Goal: Information Seeking & Learning: Learn about a topic

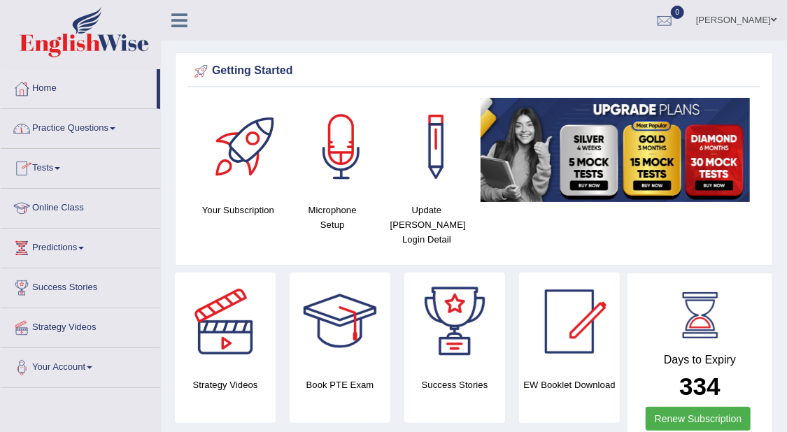
click at [112, 131] on link "Practice Questions" at bounding box center [81, 126] width 160 height 35
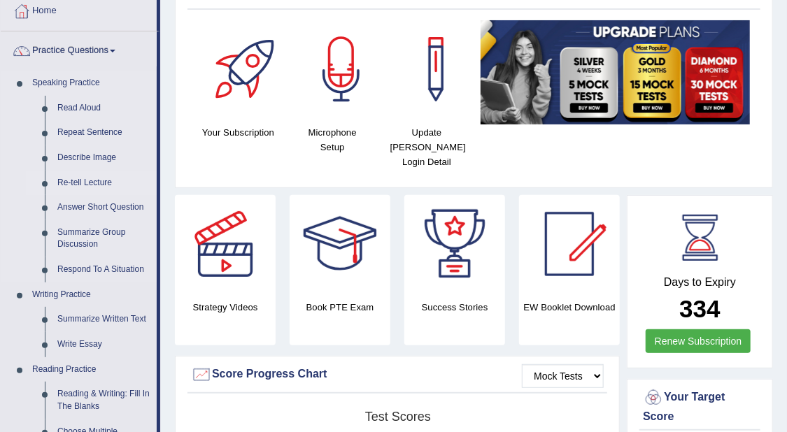
scroll to position [175, 0]
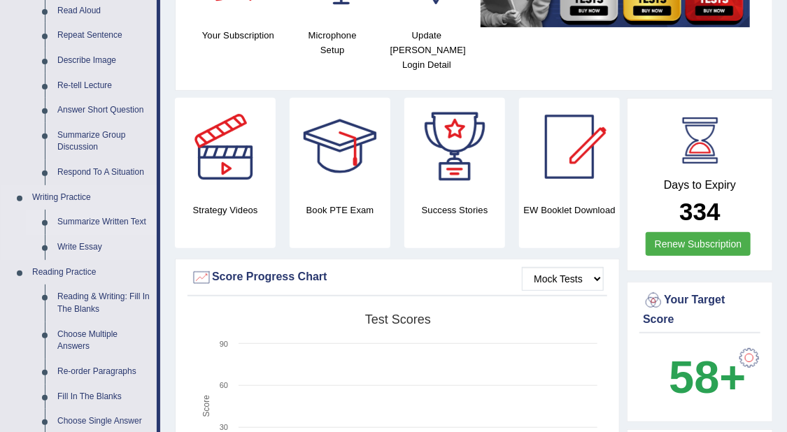
click at [129, 216] on link "Summarize Written Text" at bounding box center [104, 222] width 106 height 25
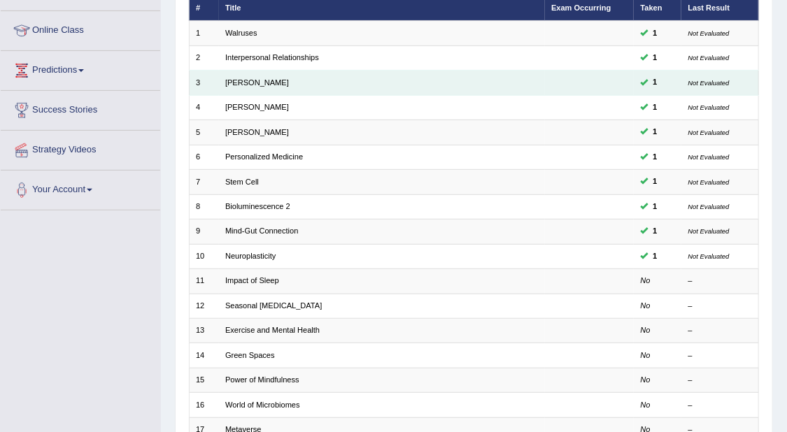
scroll to position [87, 0]
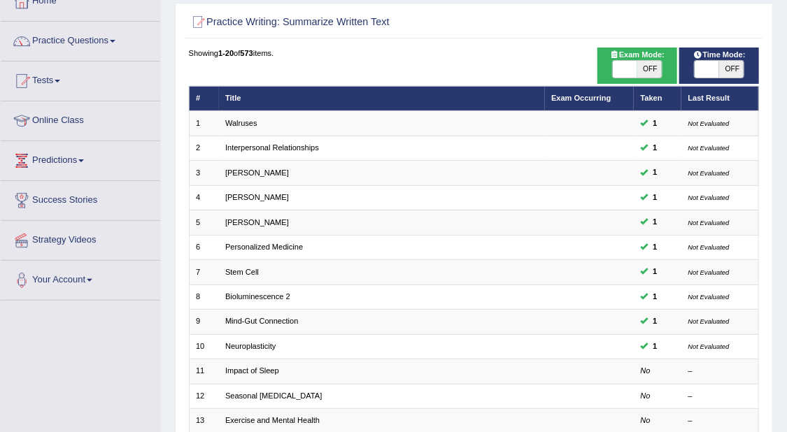
click at [721, 60] on div "ON OFF" at bounding box center [719, 69] width 50 height 18
click at [733, 66] on span "OFF" at bounding box center [731, 69] width 24 height 17
checkbox input "true"
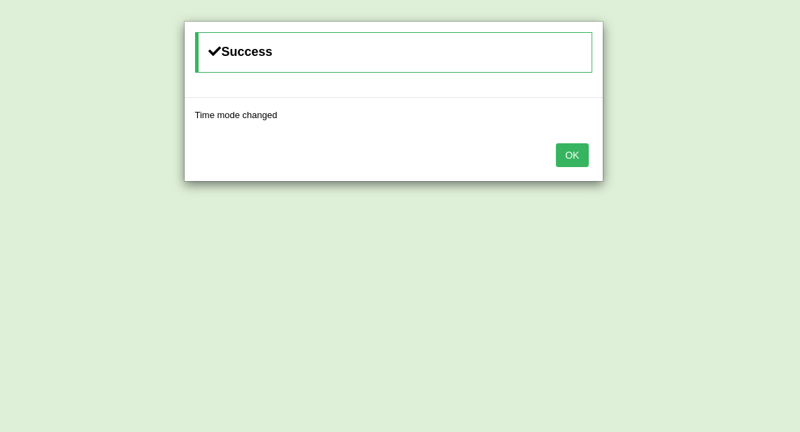
click at [711, 64] on div "Success Time mode changed OK" at bounding box center [400, 216] width 800 height 432
click at [574, 150] on button "OK" at bounding box center [572, 155] width 32 height 24
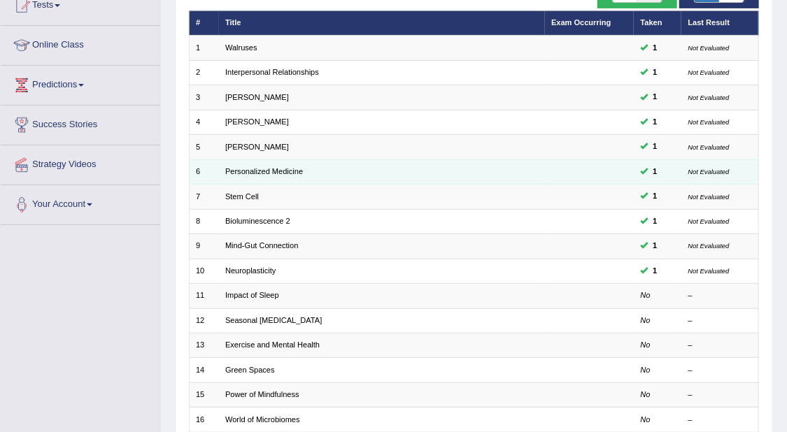
scroll to position [262, 0]
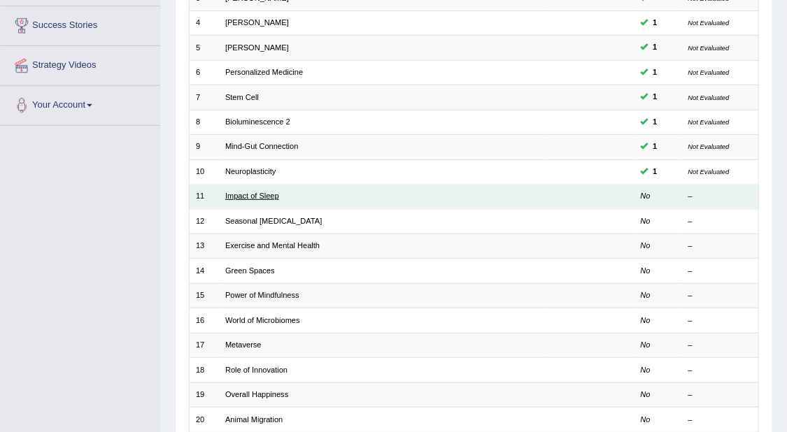
click at [274, 197] on link "Impact of Sleep" at bounding box center [252, 196] width 54 height 8
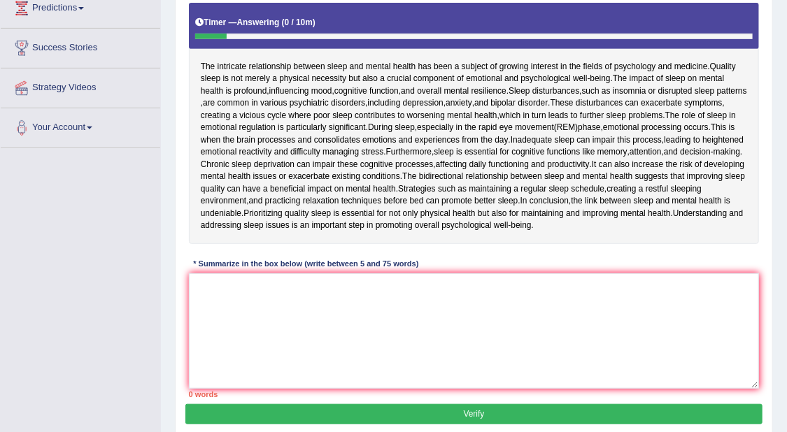
scroll to position [215, 0]
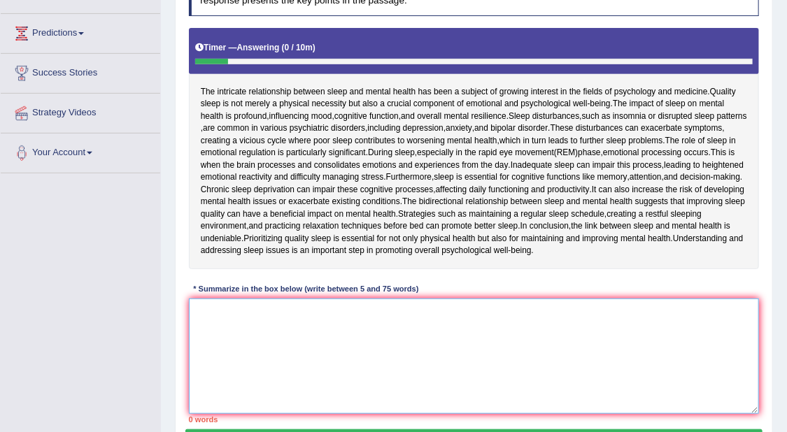
click at [640, 320] on textarea at bounding box center [474, 356] width 571 height 115
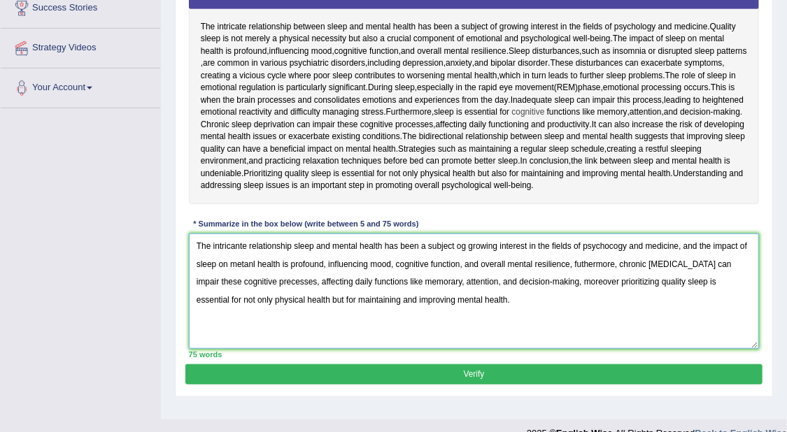
scroll to position [302, 0]
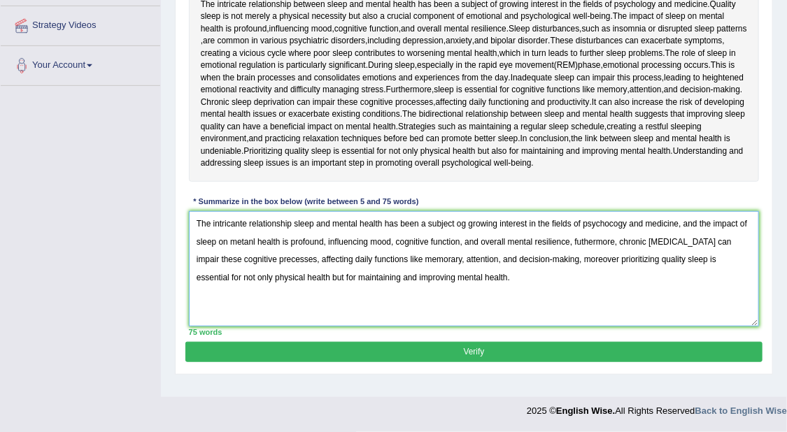
type textarea "The intricante relationship sleep and mental health has been a subject og growi…"
click at [517, 345] on button "Verify" at bounding box center [473, 352] width 577 height 20
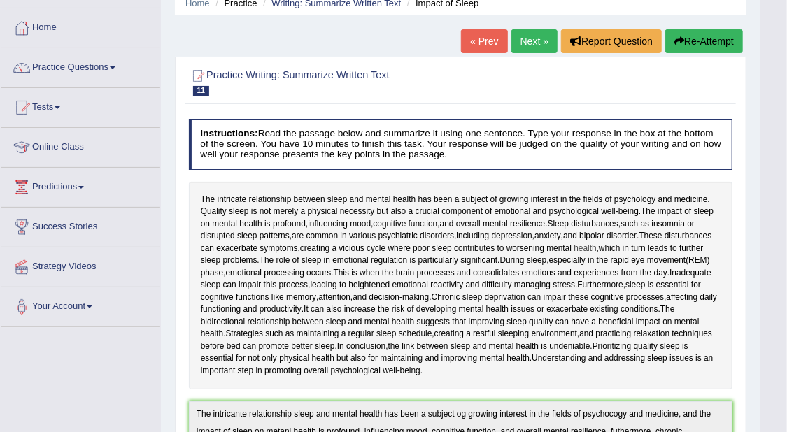
scroll to position [0, 0]
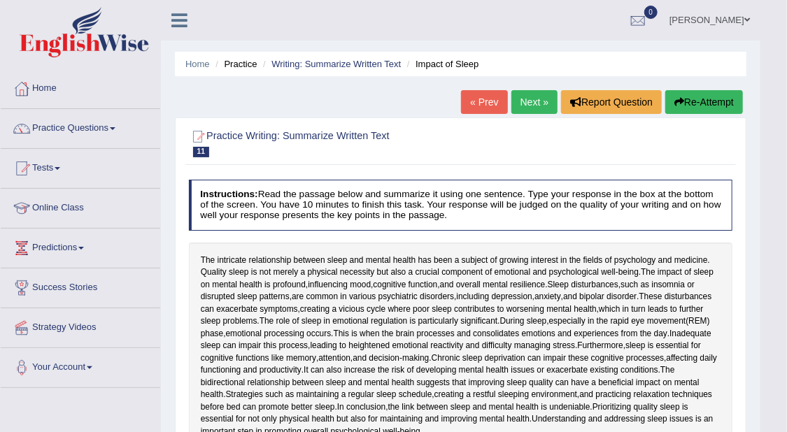
click at [546, 93] on link "Next »" at bounding box center [535, 102] width 46 height 24
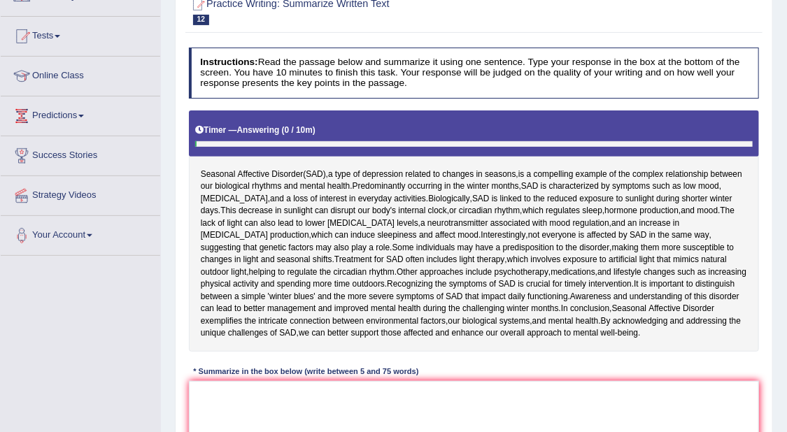
scroll to position [175, 0]
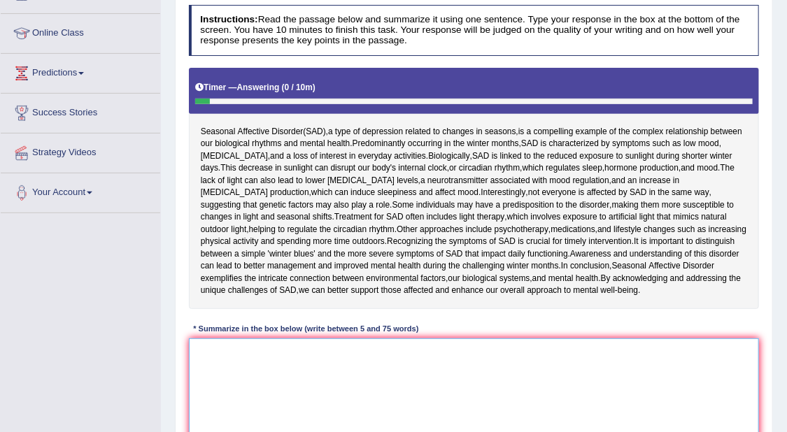
click at [500, 355] on textarea at bounding box center [474, 396] width 571 height 115
type textarea "p"
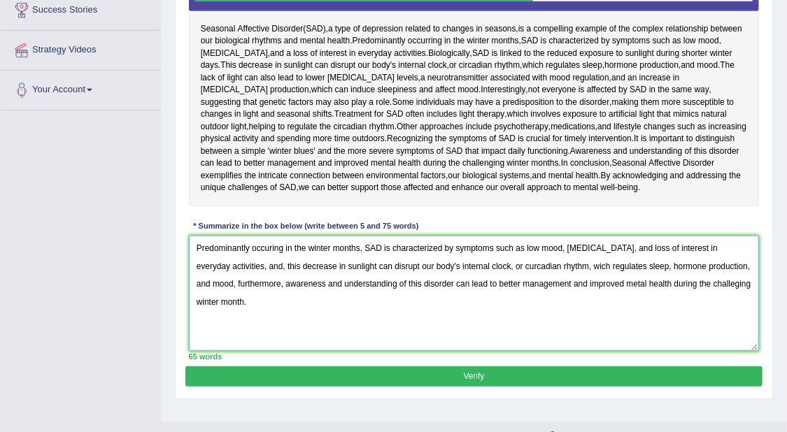
scroll to position [302, 0]
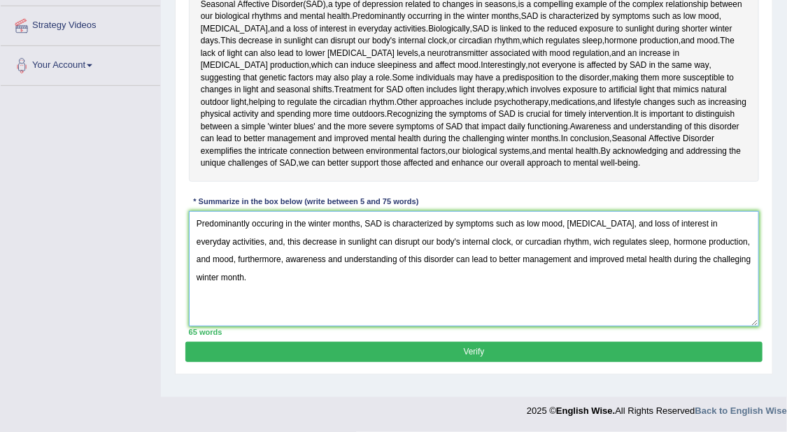
type textarea "Predominantly occuring in the winter months, SAD is characterized by symptoms s…"
click at [605, 357] on button "Verify" at bounding box center [473, 352] width 577 height 20
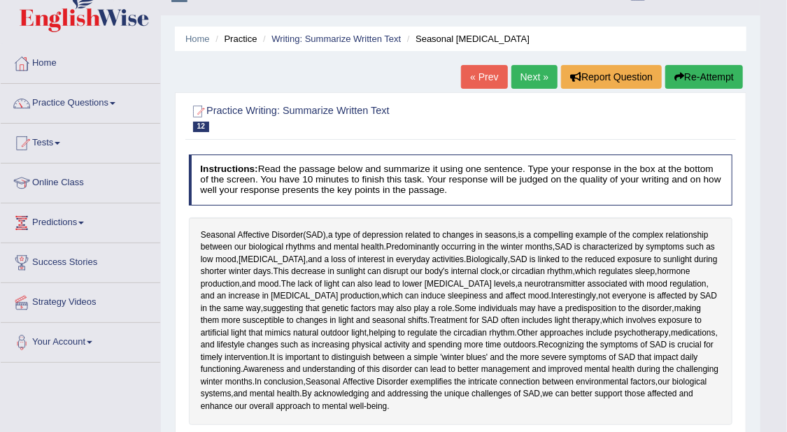
scroll to position [0, 0]
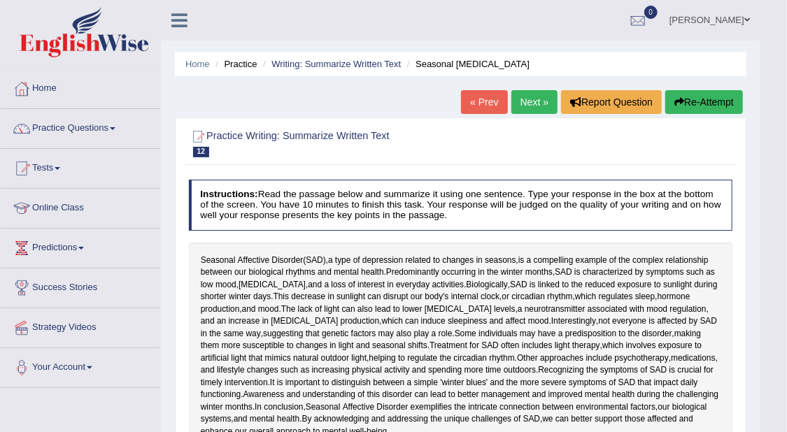
click at [530, 96] on link "Next »" at bounding box center [535, 102] width 46 height 24
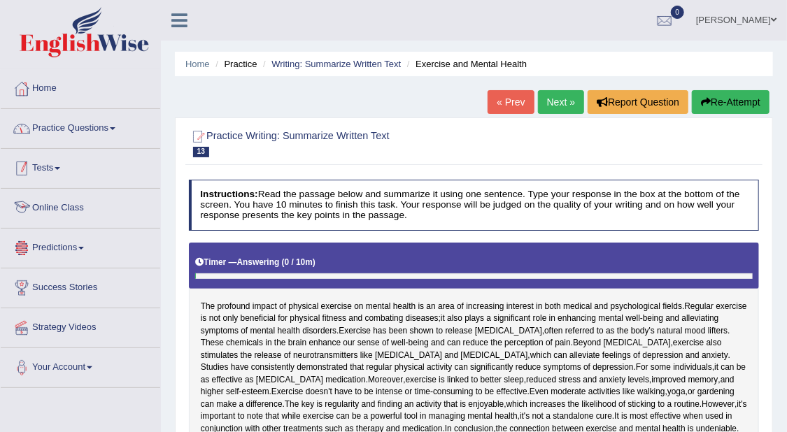
click at [90, 118] on link "Practice Questions" at bounding box center [81, 126] width 160 height 35
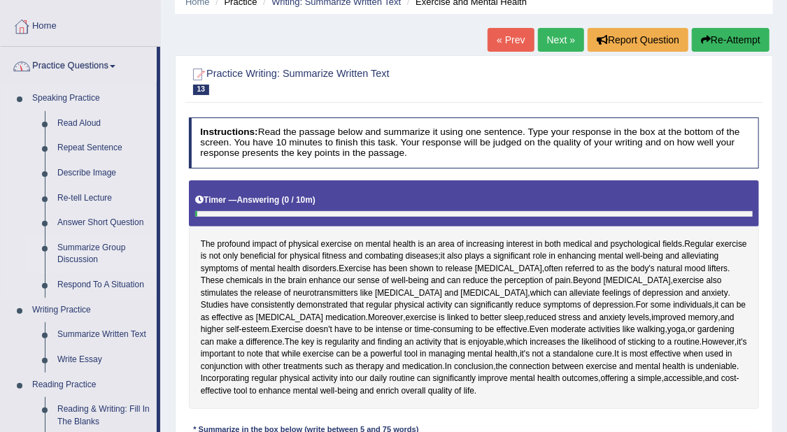
scroll to position [87, 0]
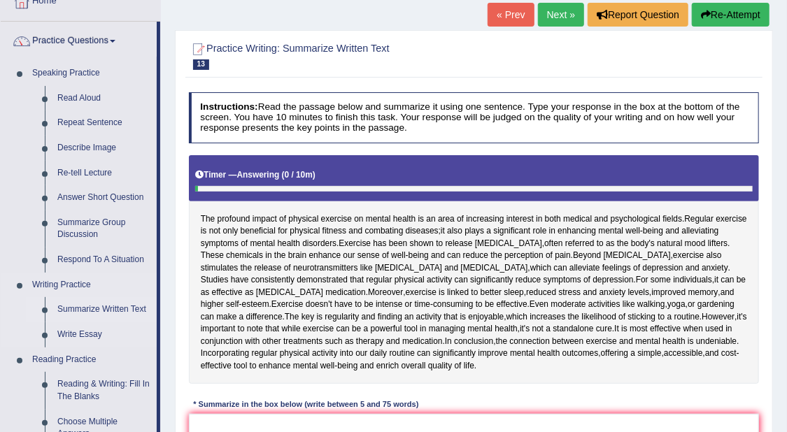
click at [101, 311] on link "Summarize Written Text" at bounding box center [104, 309] width 106 height 25
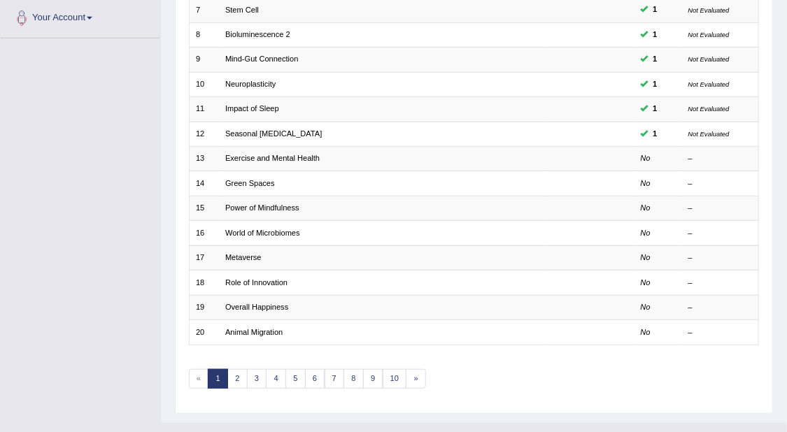
scroll to position [350, 0]
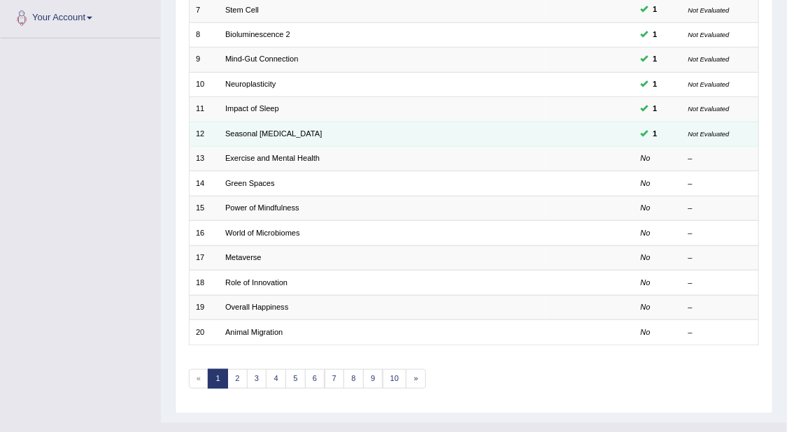
click at [714, 136] on small "Not Evaluated" at bounding box center [709, 134] width 41 height 8
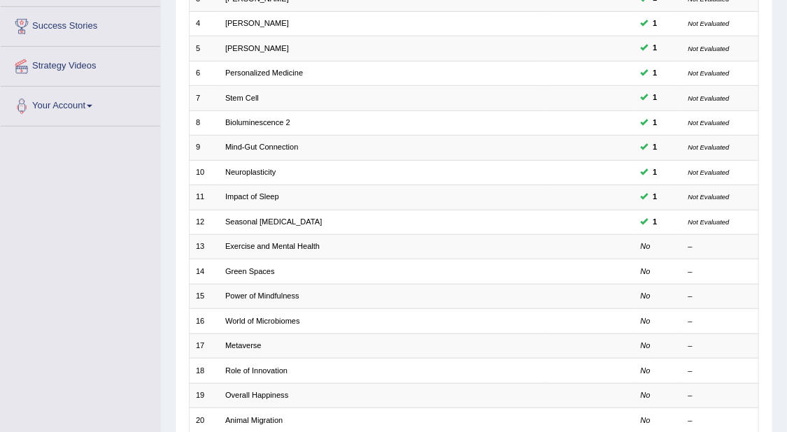
scroll to position [262, 0]
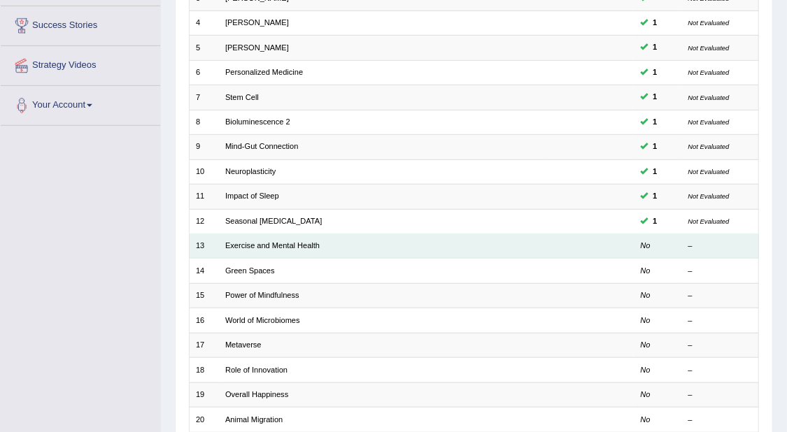
click at [271, 238] on td "Exercise and Mental Health" at bounding box center [382, 246] width 326 height 24
click at [264, 245] on link "Exercise and Mental Health" at bounding box center [272, 245] width 94 height 8
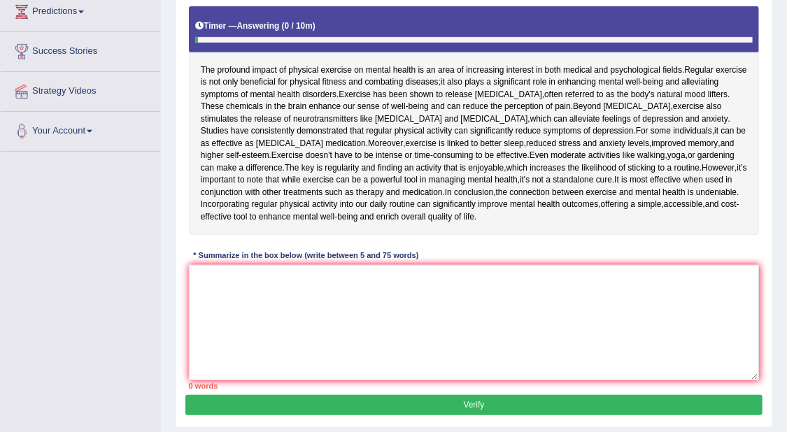
scroll to position [262, 0]
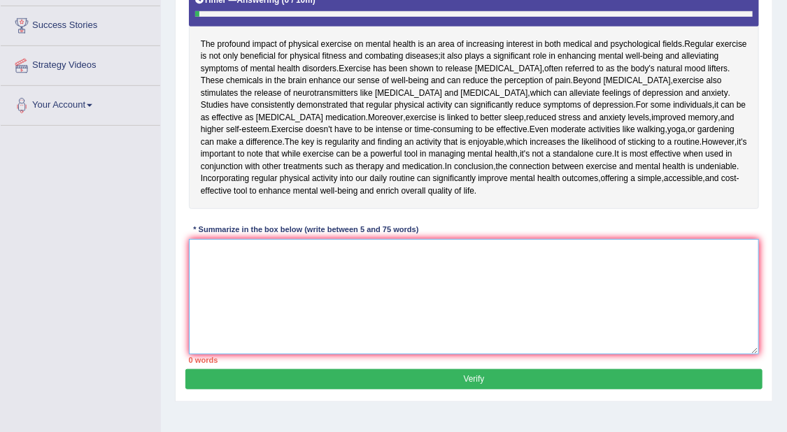
click at [701, 306] on textarea at bounding box center [474, 296] width 571 height 115
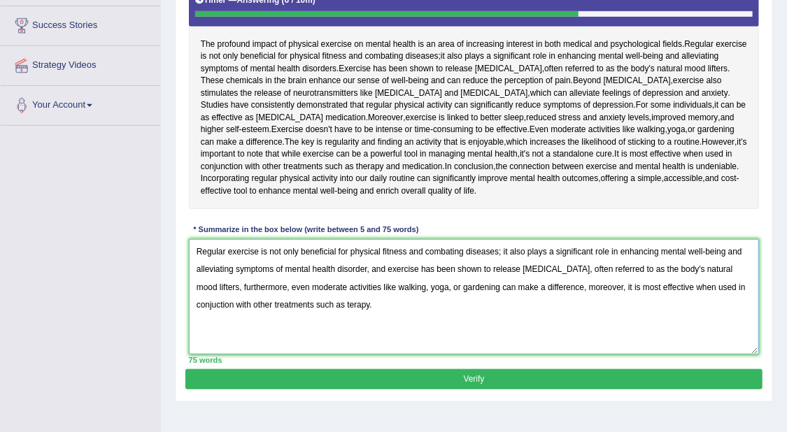
type textarea "Regular exercise is not only beneficial for physical fitness and combating dise…"
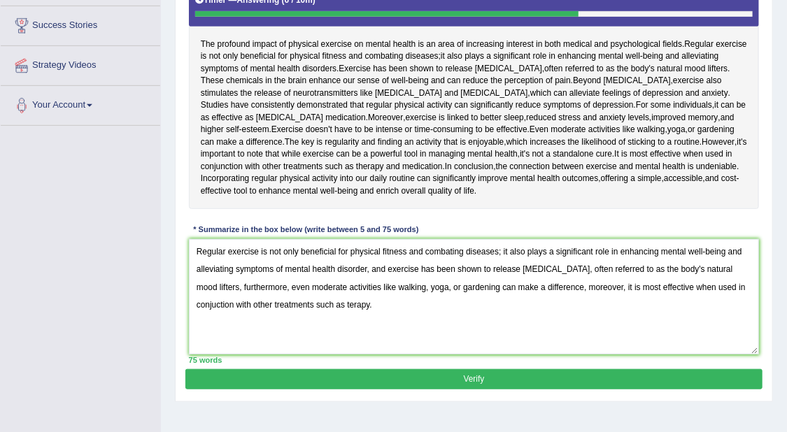
click at [529, 390] on button "Verify" at bounding box center [473, 379] width 577 height 20
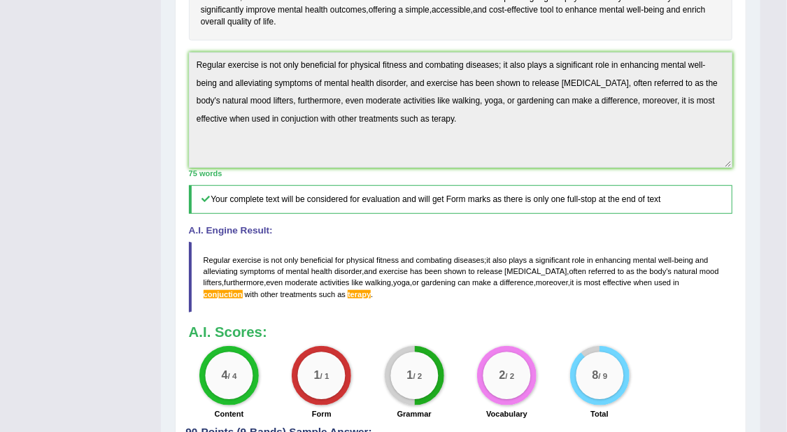
scroll to position [19, 0]
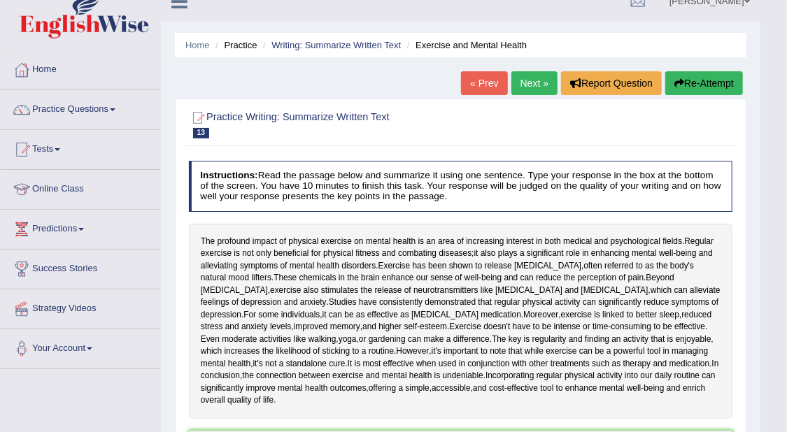
click at [523, 78] on link "Next »" at bounding box center [535, 83] width 46 height 24
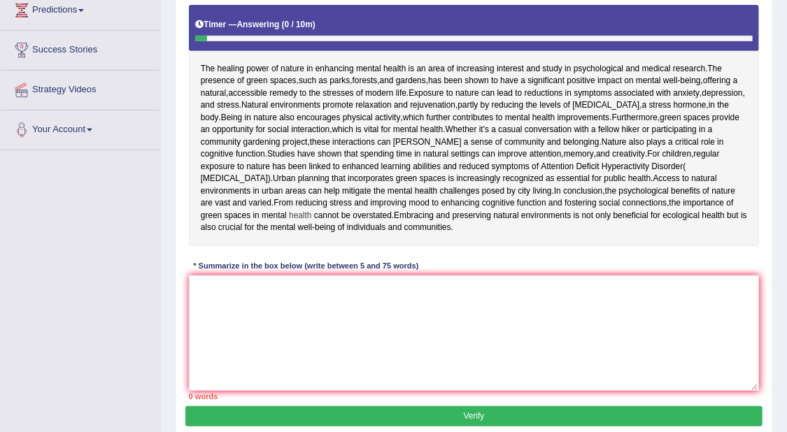
scroll to position [262, 0]
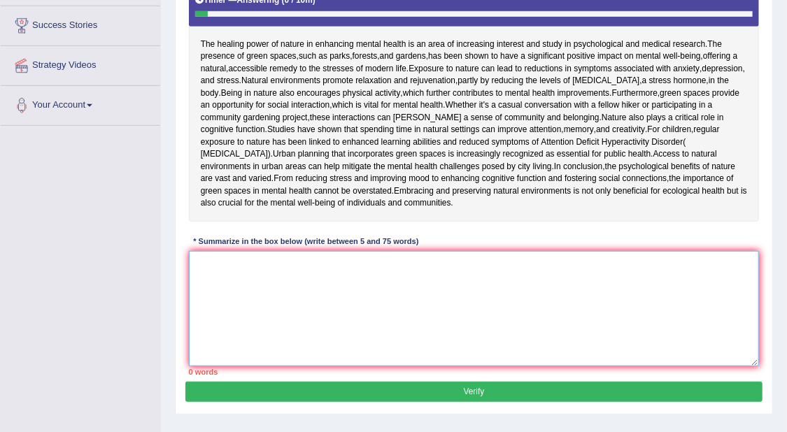
click at [466, 367] on textarea at bounding box center [474, 308] width 571 height 115
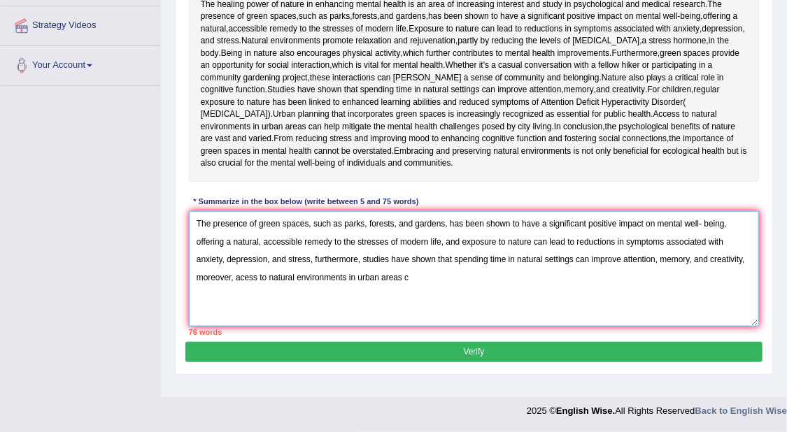
scroll to position [373, 0]
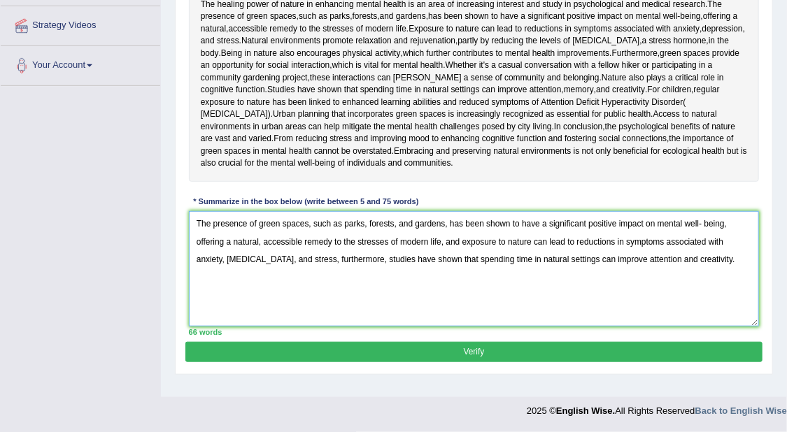
type textarea "The presence of green spaces, such as parks, forests, and gardens, has been sho…"
click at [519, 359] on button "Verify" at bounding box center [473, 352] width 577 height 20
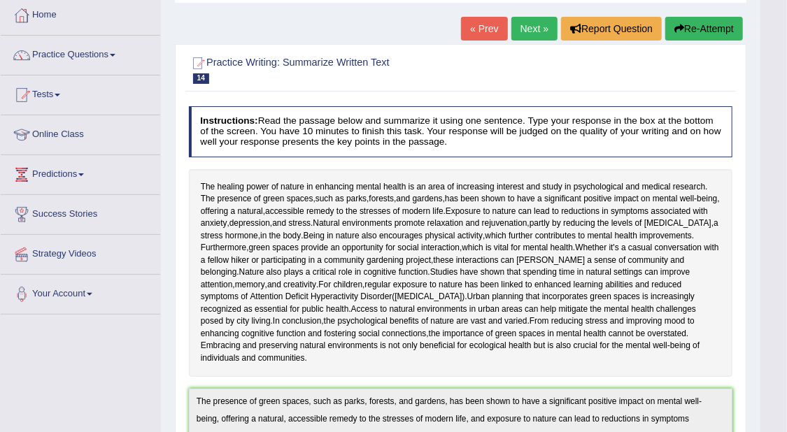
scroll to position [0, 0]
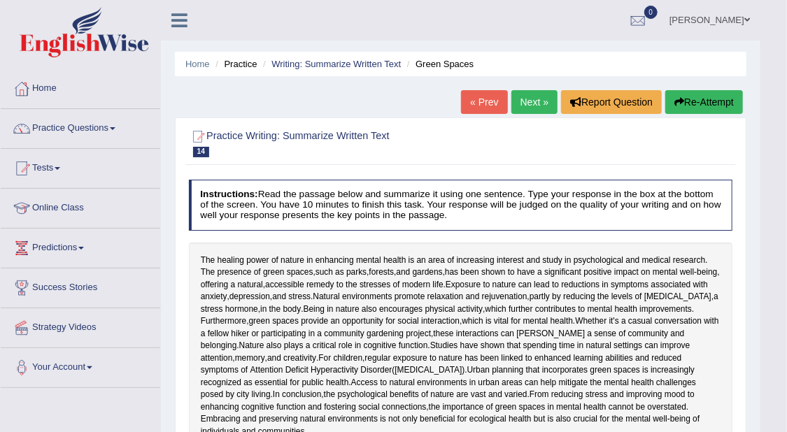
click at [527, 96] on link "Next »" at bounding box center [535, 102] width 46 height 24
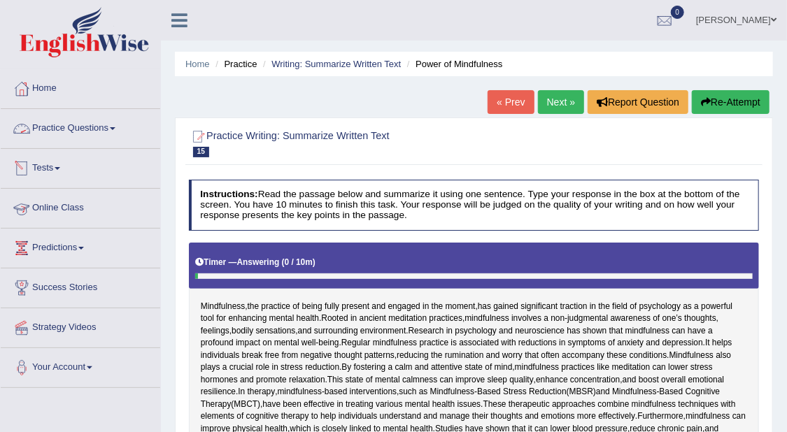
click at [100, 127] on link "Practice Questions" at bounding box center [81, 126] width 160 height 35
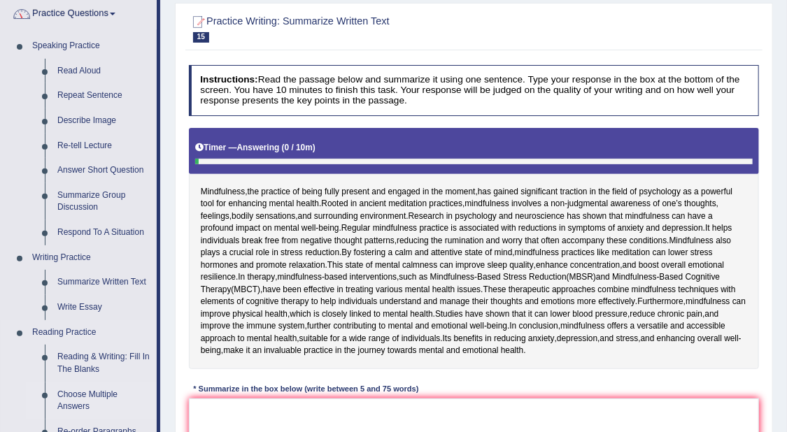
scroll to position [262, 0]
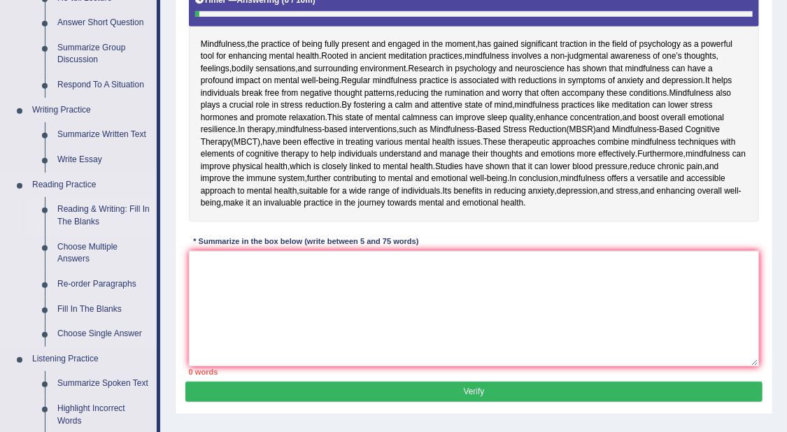
click at [122, 202] on link "Reading & Writing: Fill In The Blanks" at bounding box center [104, 215] width 106 height 37
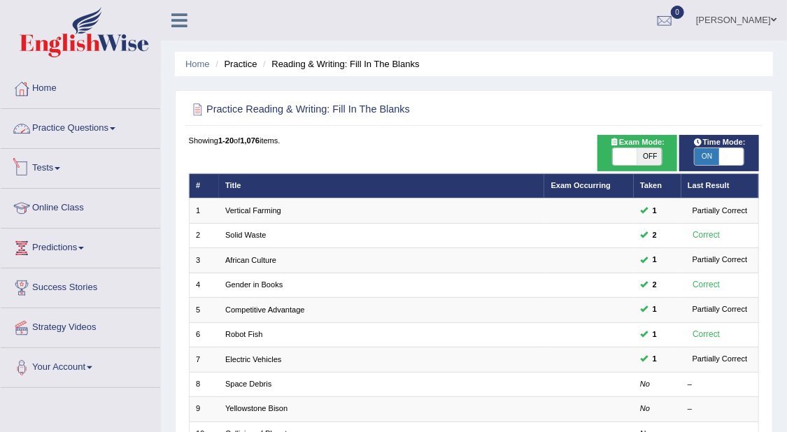
click at [120, 123] on link "Practice Questions" at bounding box center [81, 126] width 160 height 35
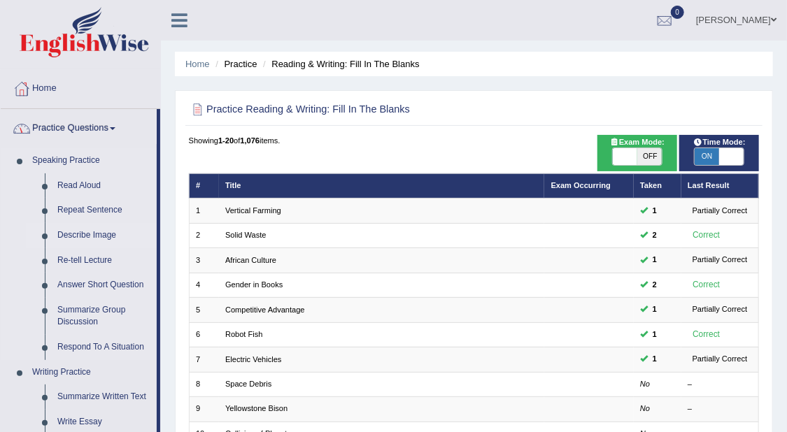
scroll to position [175, 0]
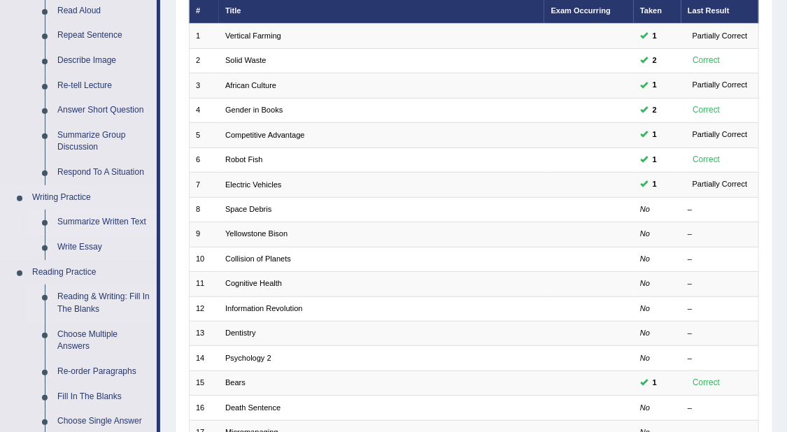
click at [120, 217] on link "Summarize Written Text" at bounding box center [104, 222] width 106 height 25
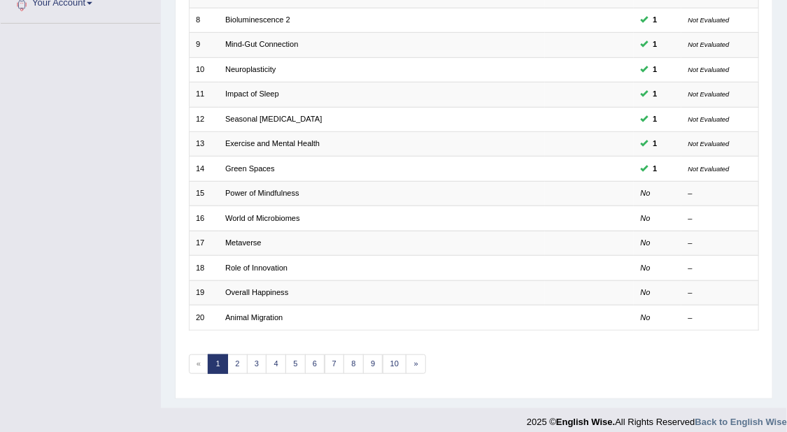
scroll to position [373, 0]
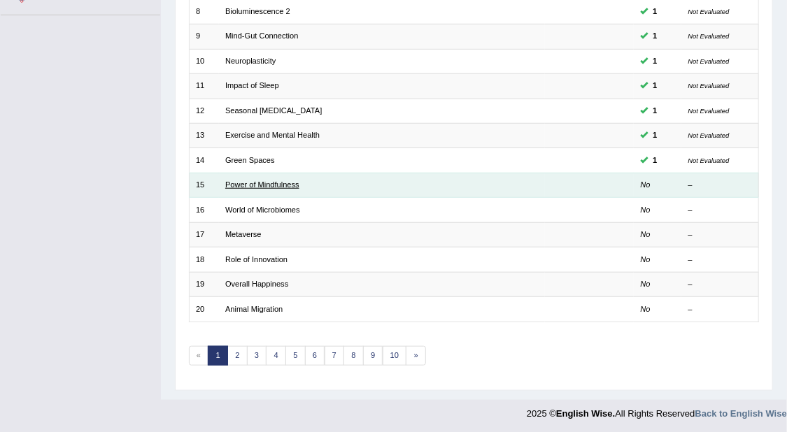
click at [284, 184] on link "Power of Mindfulness" at bounding box center [262, 185] width 74 height 8
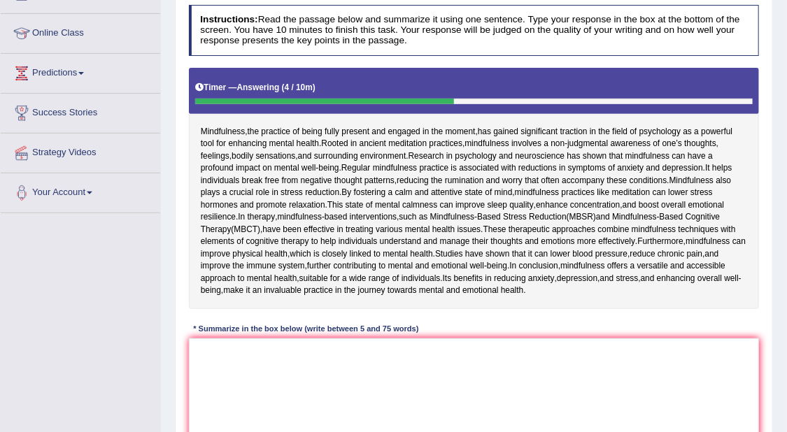
scroll to position [262, 0]
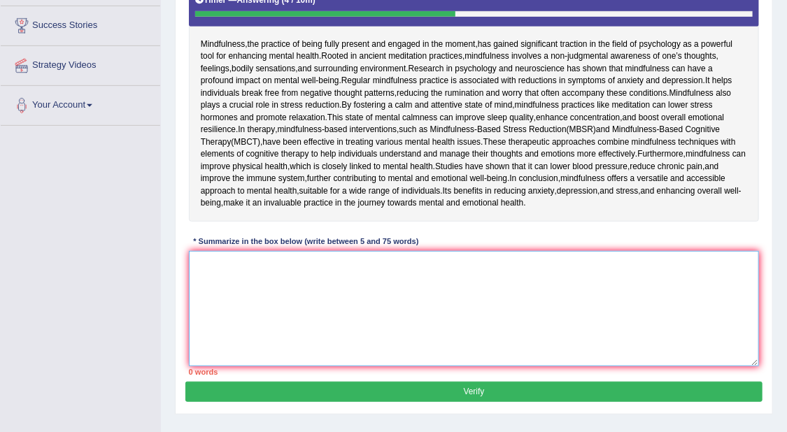
click at [458, 365] on textarea at bounding box center [474, 308] width 571 height 115
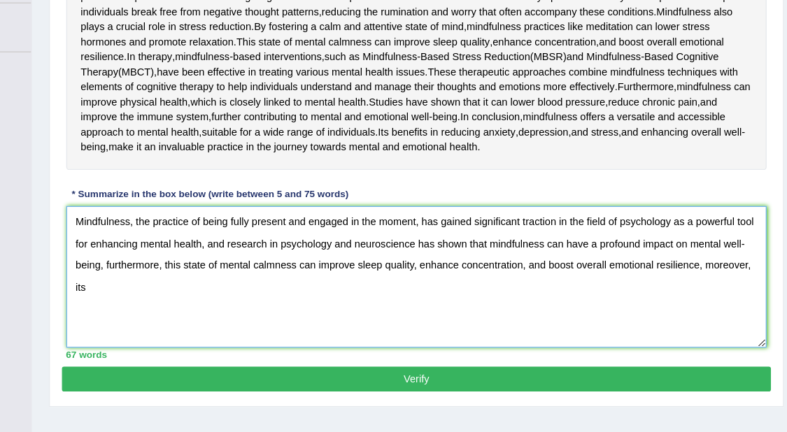
scroll to position [385, 0]
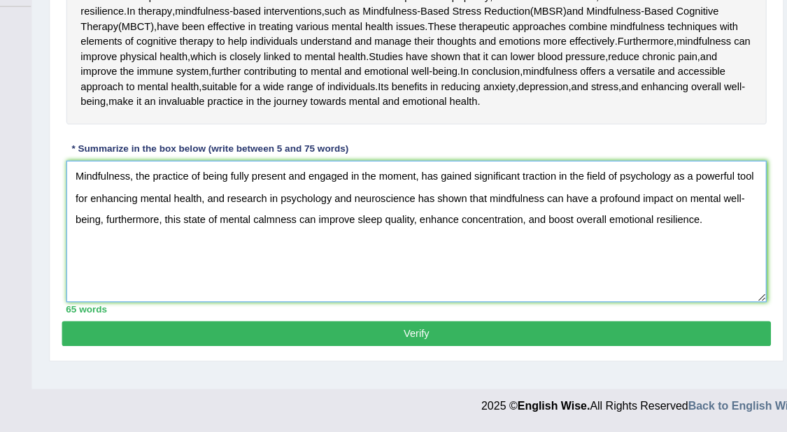
type textarea "Mindfulness, the practice of being fully present and engaged in the moment, has…"
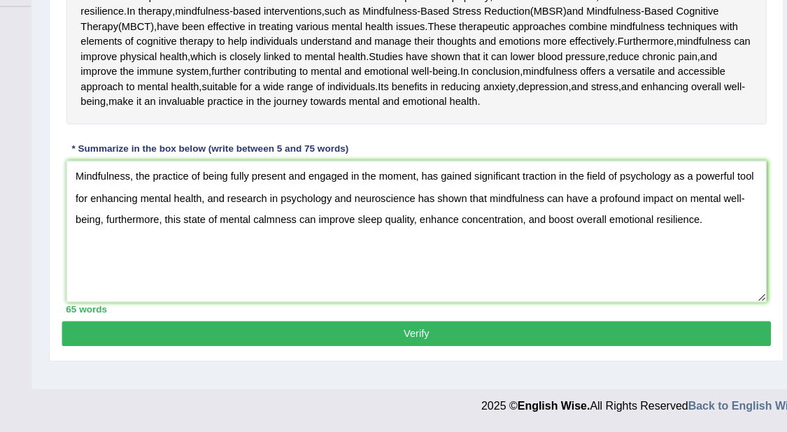
click at [495, 360] on button "Verify" at bounding box center [473, 352] width 577 height 20
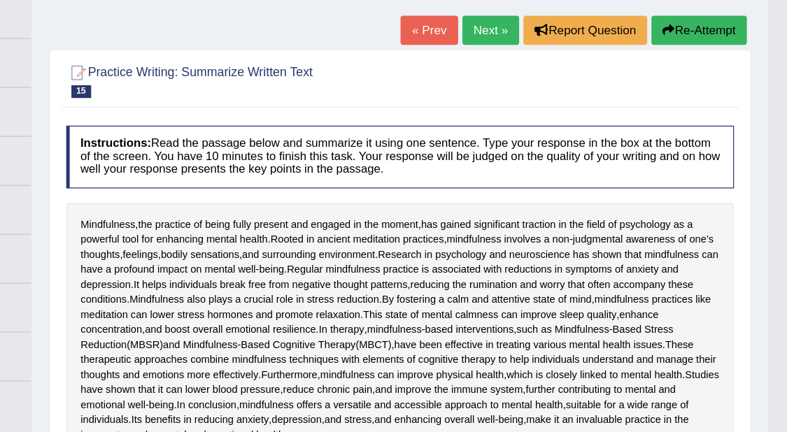
scroll to position [0, 0]
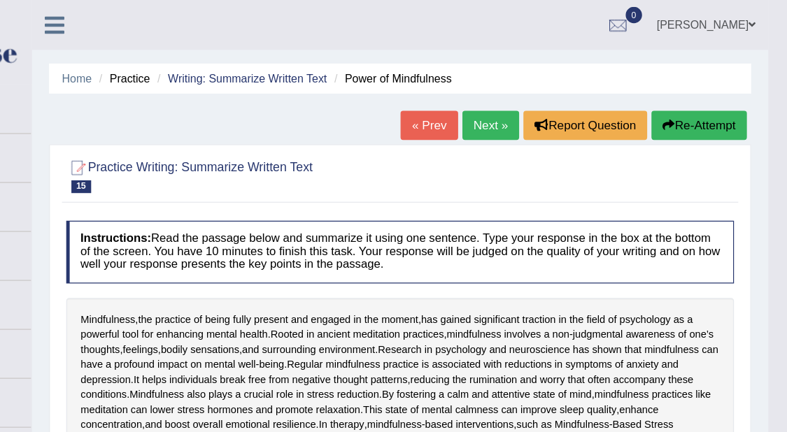
click at [539, 102] on link "Next »" at bounding box center [535, 102] width 46 height 24
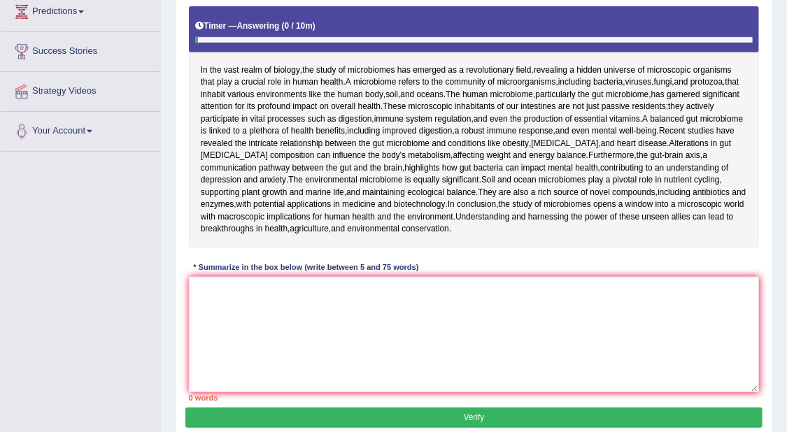
scroll to position [262, 0]
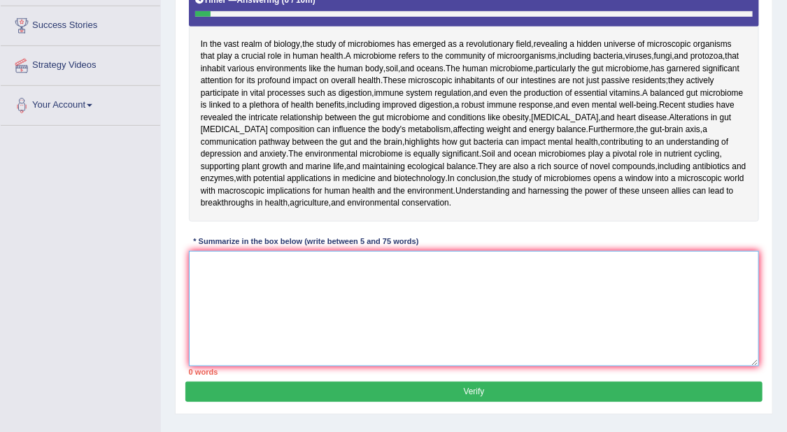
click at [731, 365] on textarea at bounding box center [474, 308] width 571 height 115
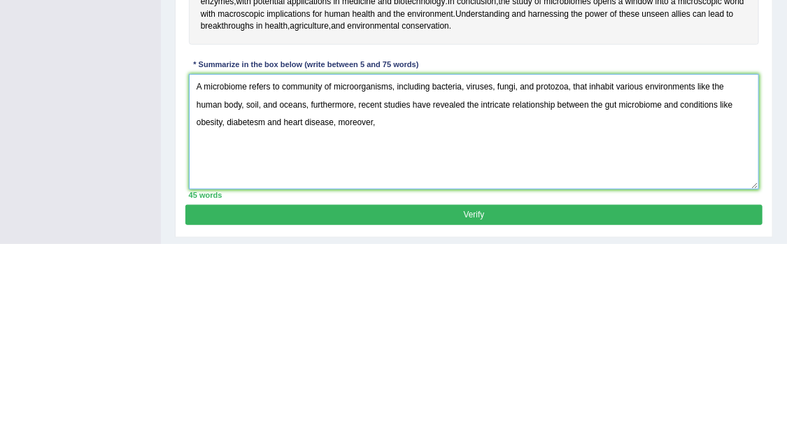
scroll to position [327, 0]
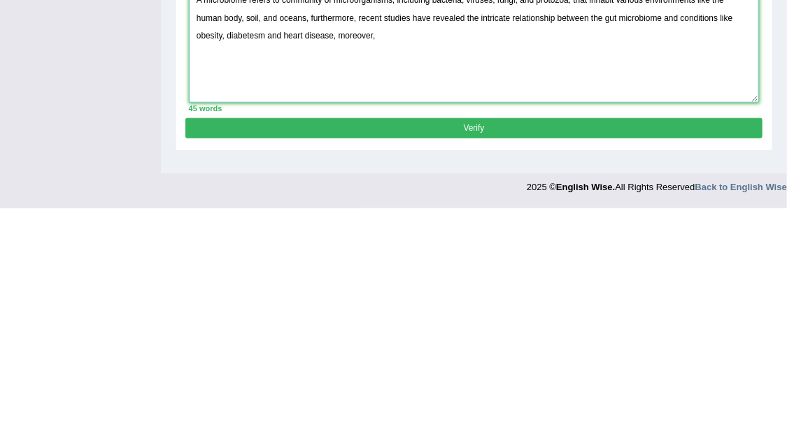
click at [256, 327] on textarea "A microbiome refers to community of microorganisms, including bacteria, viruses…" at bounding box center [474, 268] width 571 height 115
click at [549, 327] on textarea "A microbiome refers to community of microorganisms, including bacteria, viruses…" at bounding box center [474, 268] width 571 height 115
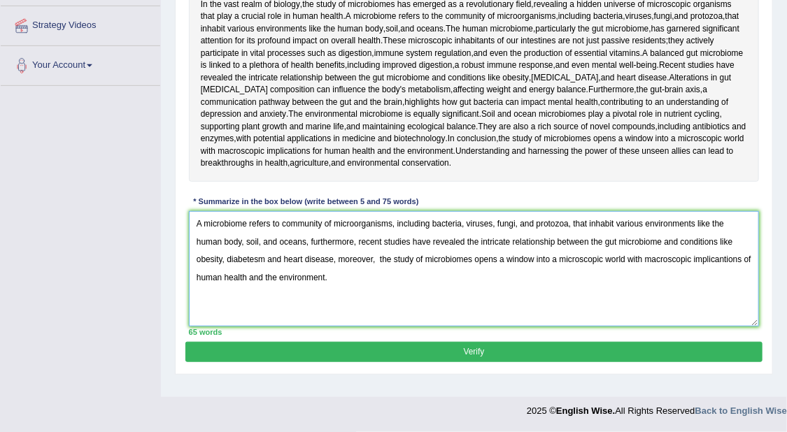
scroll to position [373, 0]
type textarea "A microbiome refers to community of microorganisms, including bacteria, viruses…"
click at [501, 362] on button "Verify" at bounding box center [473, 352] width 577 height 20
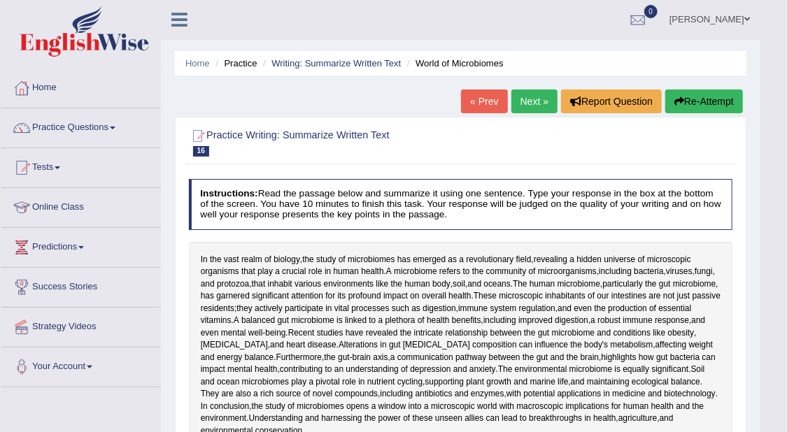
scroll to position [0, 0]
click at [540, 99] on link "Next »" at bounding box center [535, 102] width 46 height 24
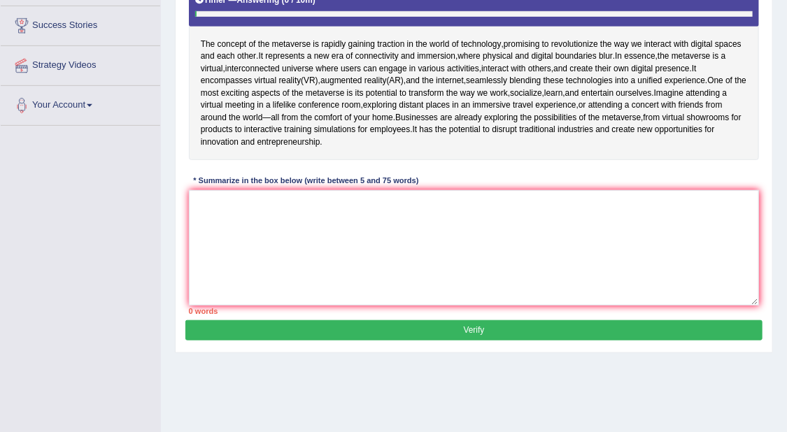
scroll to position [175, 0]
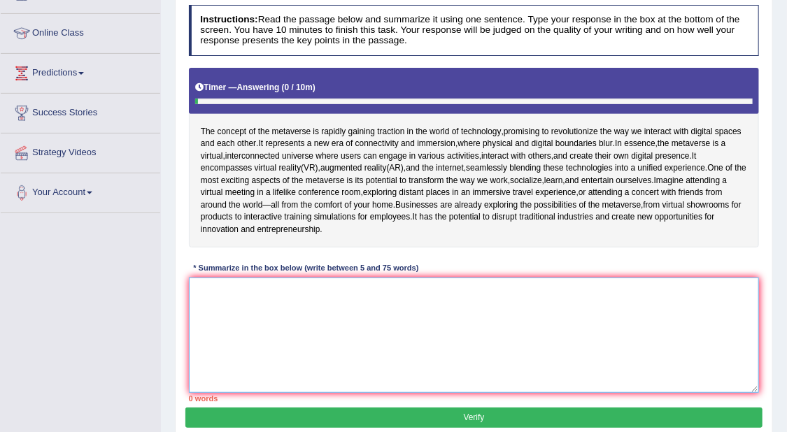
click at [610, 328] on textarea at bounding box center [474, 335] width 571 height 115
type textarea "T"
type textarea "I"
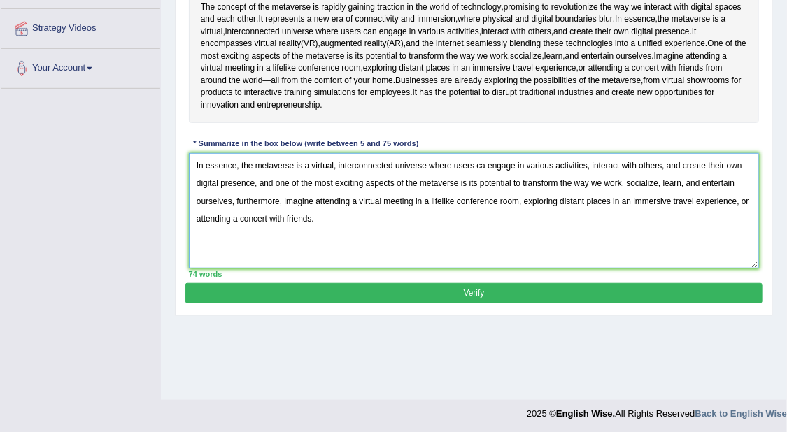
scroll to position [302, 0]
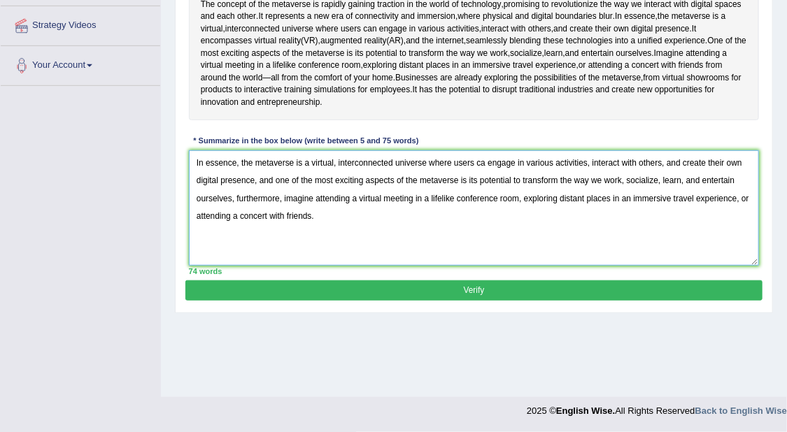
type textarea "In essence, the metaverse is a virtual, interconnected universe where users ca …"
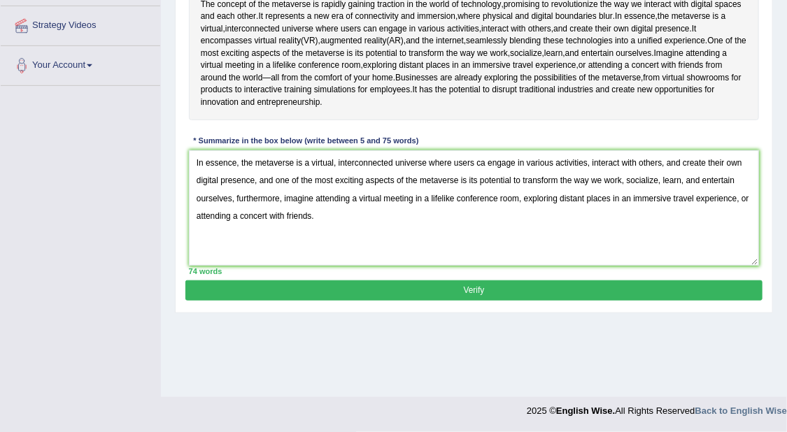
click at [481, 299] on button "Verify" at bounding box center [473, 291] width 577 height 20
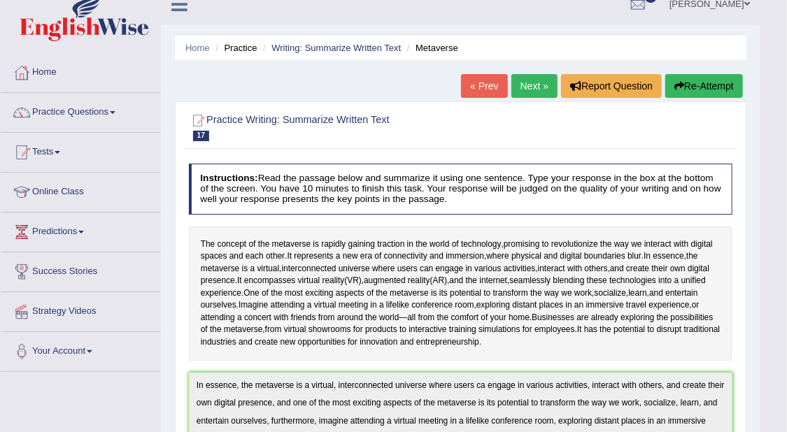
scroll to position [0, 0]
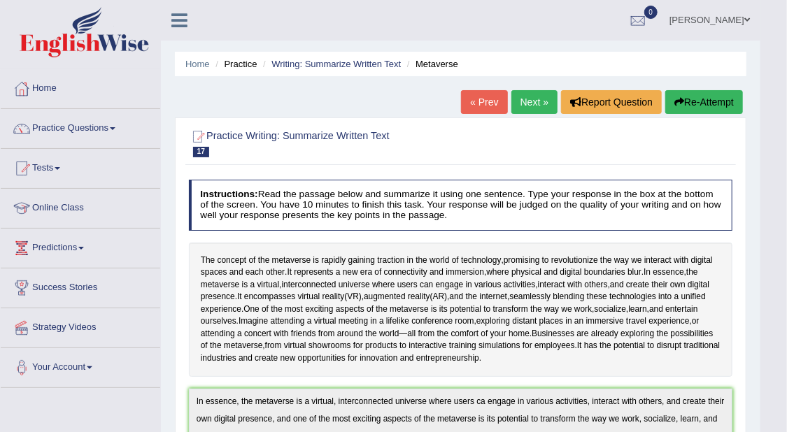
click at [534, 94] on link "Next »" at bounding box center [535, 102] width 46 height 24
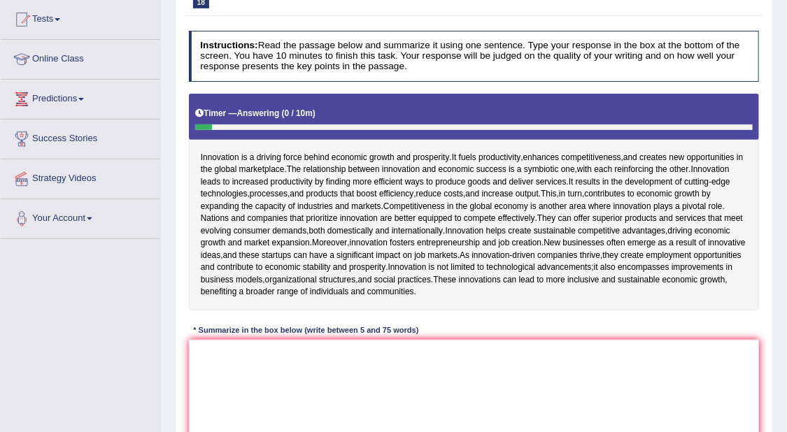
scroll to position [175, 0]
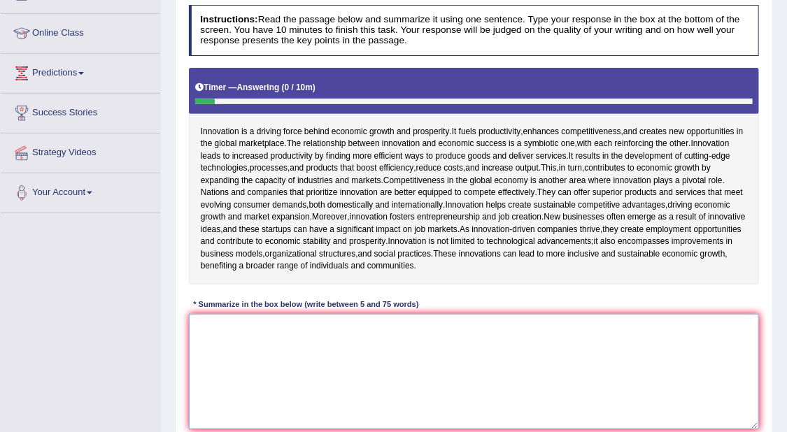
click at [536, 378] on textarea at bounding box center [474, 371] width 571 height 115
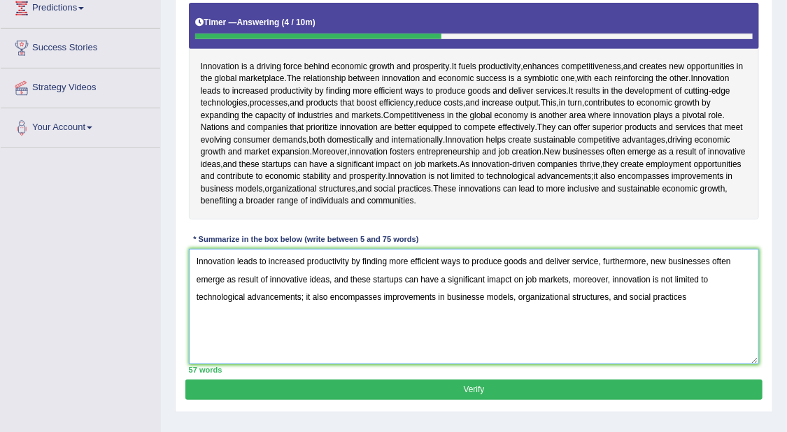
scroll to position [311, 0]
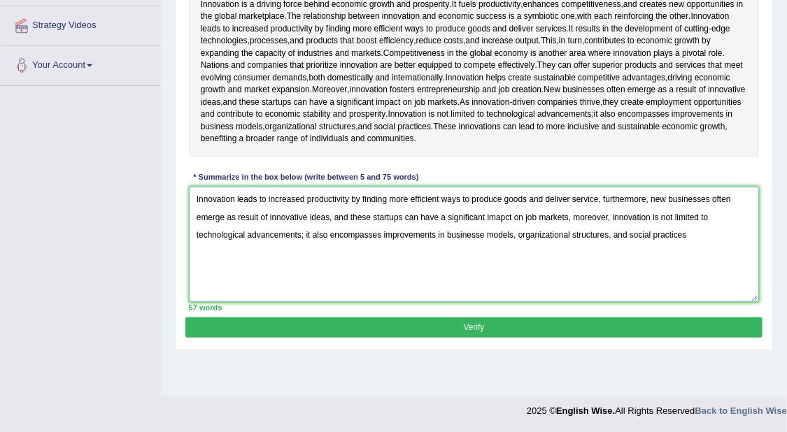
click at [649, 238] on textarea "Innovation leads to increased productivity by finding more efficient ways to pr…" at bounding box center [474, 244] width 571 height 115
click at [566, 254] on textarea "Innovation leads to increased productivity by finding more efficient ways to pr…" at bounding box center [474, 244] width 571 height 115
click at [641, 278] on textarea "Innovation leads to increased productivity by finding more efficient ways to pr…" at bounding box center [474, 244] width 571 height 115
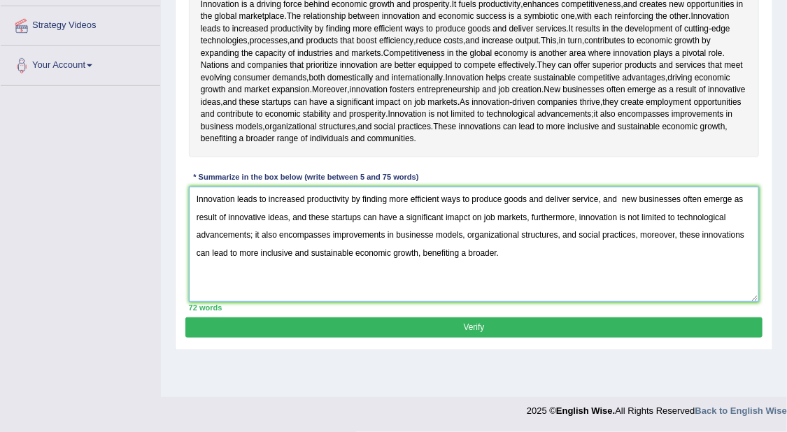
type textarea "Innovation leads to increased productivity by finding more efficient ways to pr…"
click at [532, 338] on button "Verify" at bounding box center [473, 328] width 577 height 20
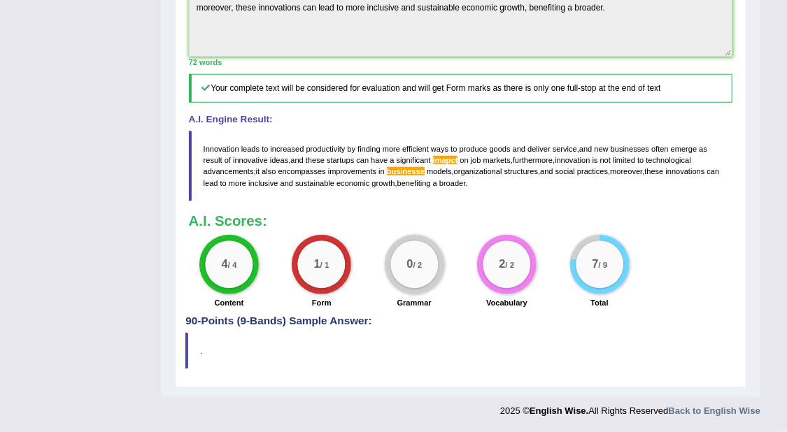
scroll to position [532, 0]
click at [424, 172] on blockquote "Innovation leads to increased productivity by finding more efficient ways to pr…" at bounding box center [461, 166] width 544 height 71
click at [409, 173] on span "businesse" at bounding box center [406, 171] width 38 height 8
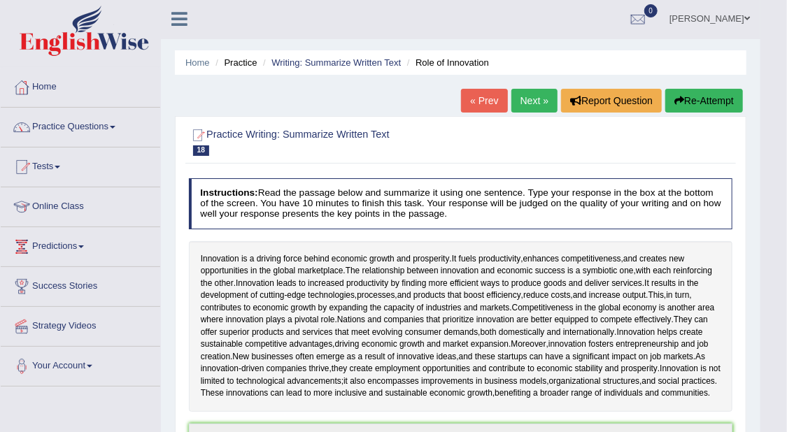
scroll to position [0, 0]
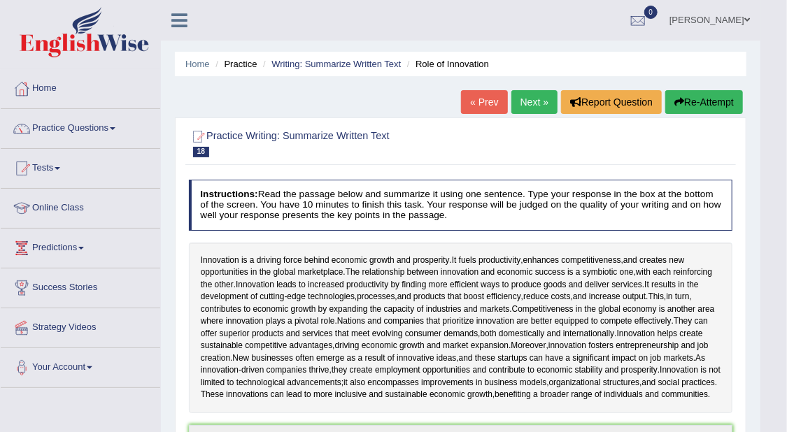
click at [535, 95] on link "Next »" at bounding box center [535, 102] width 46 height 24
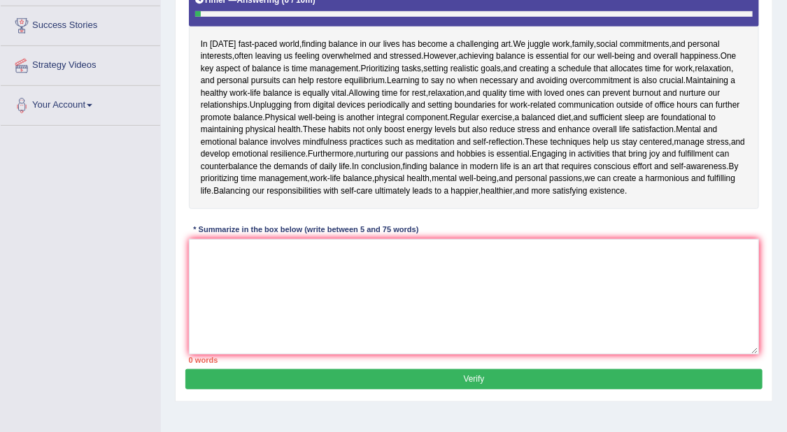
scroll to position [175, 0]
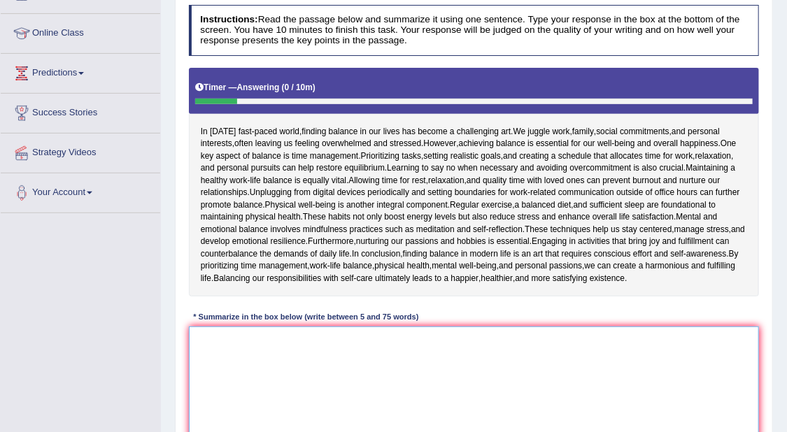
click at [601, 368] on textarea at bounding box center [474, 384] width 571 height 115
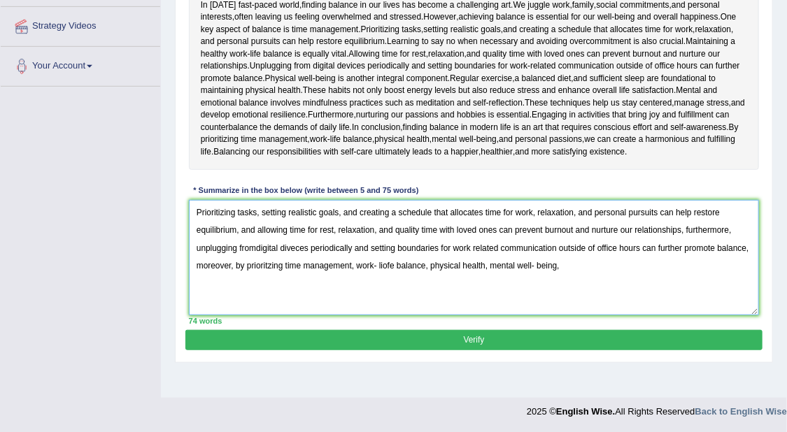
scroll to position [302, 0]
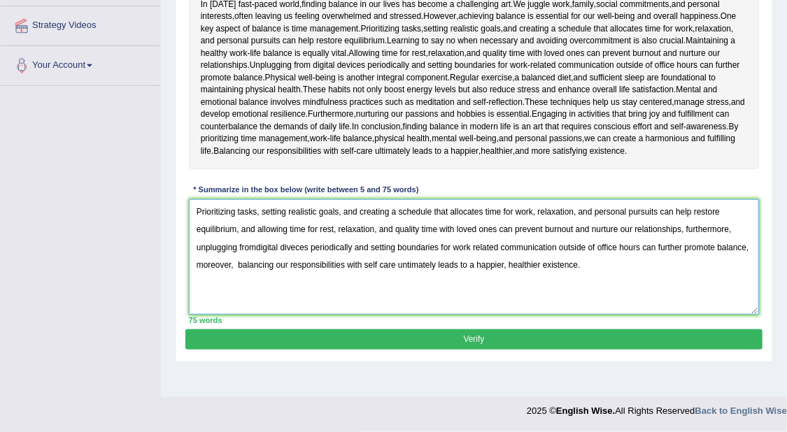
type textarea "Prioritizing tasks, setting realistic goals, and creating a schedule that alloc…"
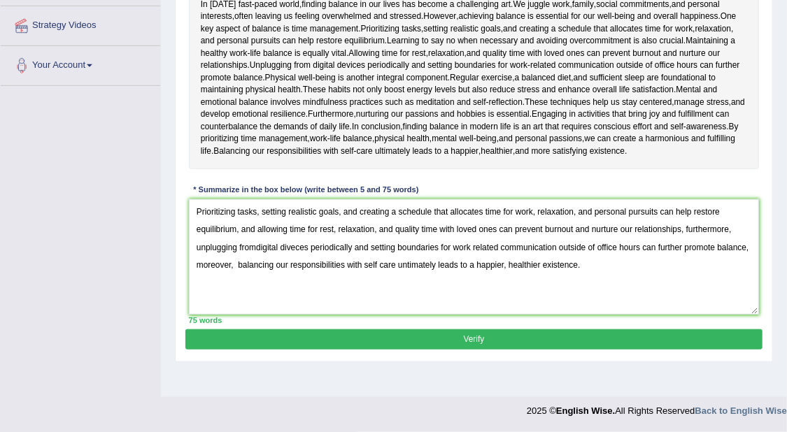
click at [636, 326] on div "Instructions: Read the passage below and summarize it using one sentence. Type …" at bounding box center [473, 101] width 577 height 458
click at [641, 339] on button "Verify" at bounding box center [473, 340] width 577 height 20
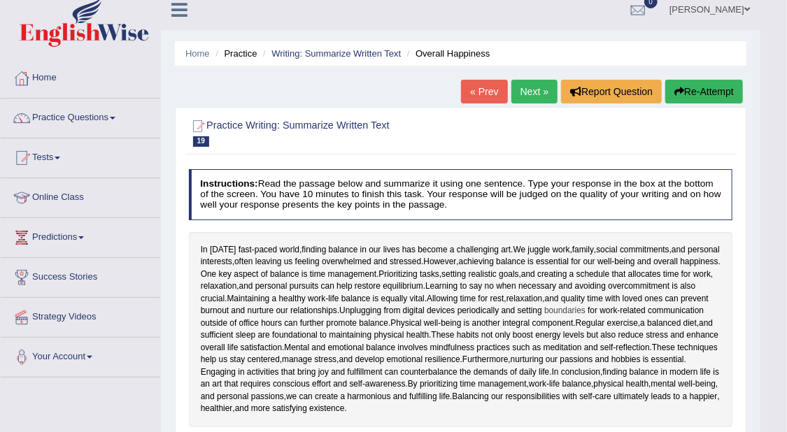
scroll to position [0, 0]
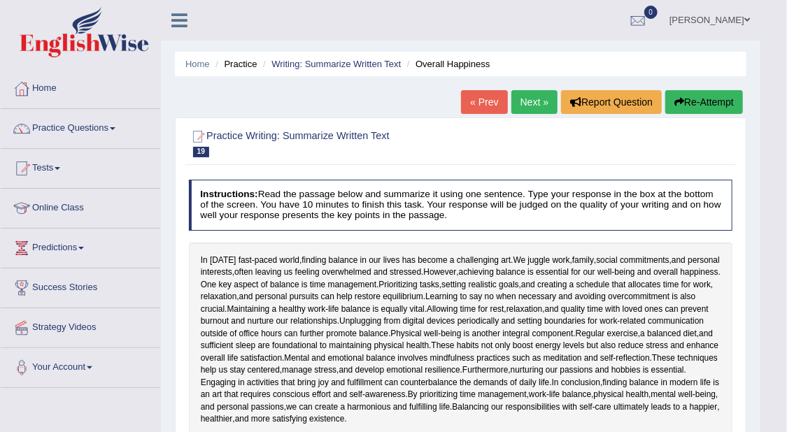
click at [528, 97] on link "Next »" at bounding box center [535, 102] width 46 height 24
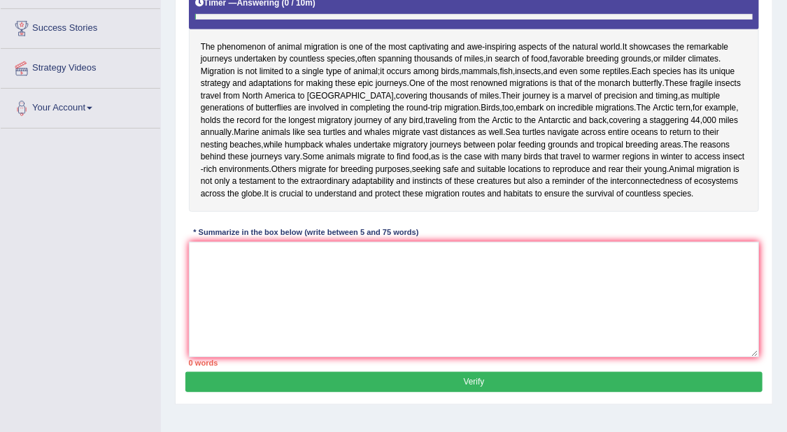
scroll to position [262, 0]
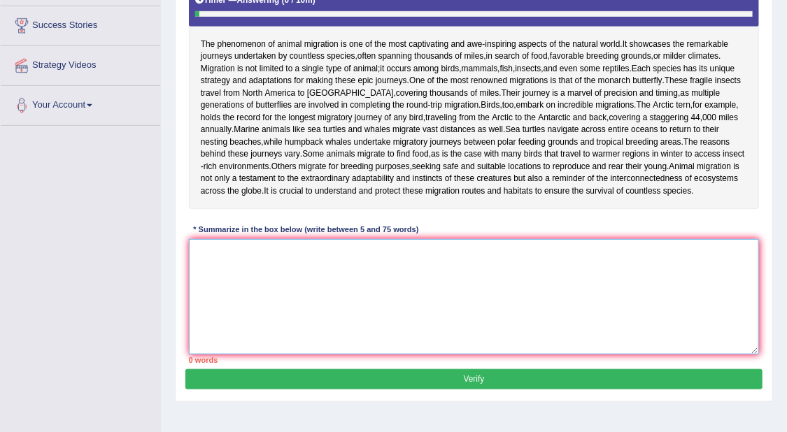
click at [731, 309] on textarea at bounding box center [474, 296] width 571 height 115
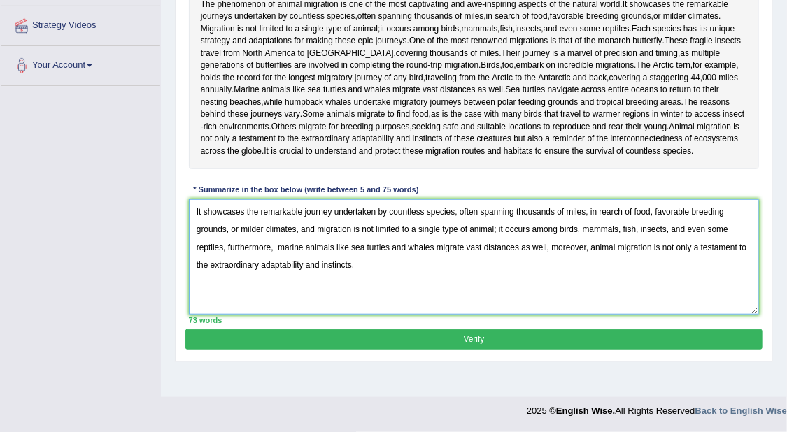
type textarea "It showcases the remarkable journey undertaken by countless species, often span…"
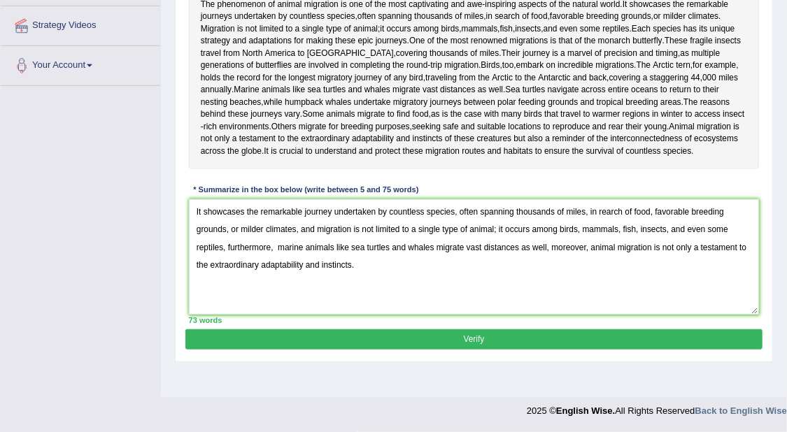
click at [641, 350] on button "Verify" at bounding box center [473, 340] width 577 height 20
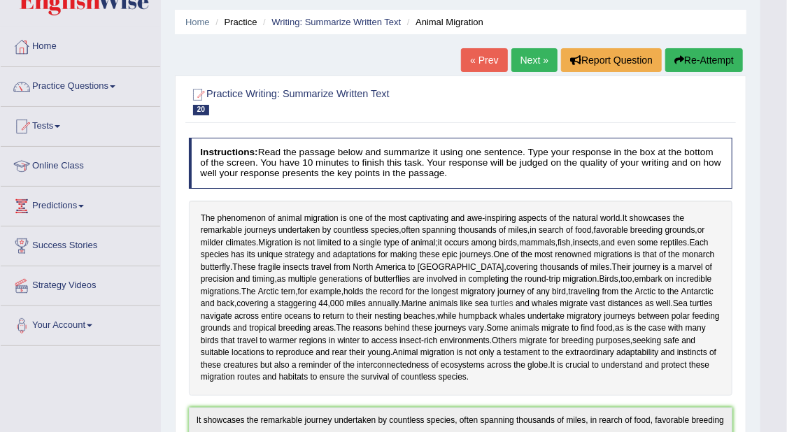
scroll to position [0, 0]
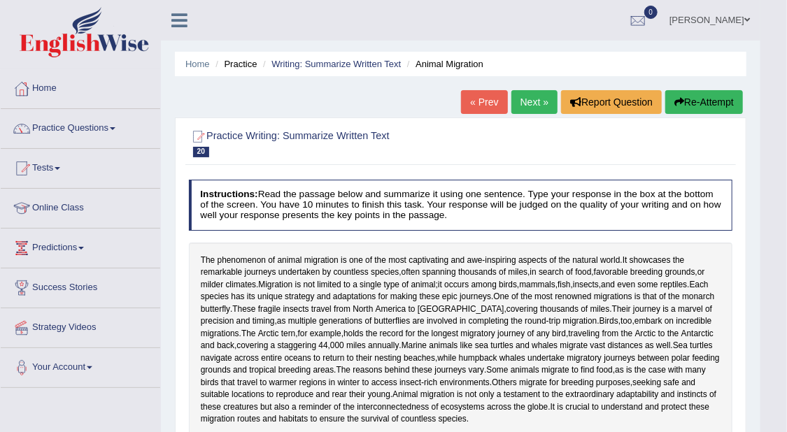
click at [528, 94] on link "Next »" at bounding box center [535, 102] width 46 height 24
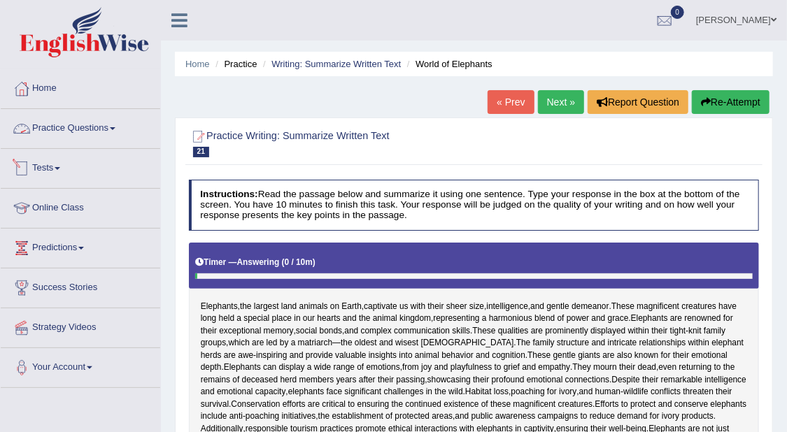
click at [114, 122] on link "Practice Questions" at bounding box center [81, 126] width 160 height 35
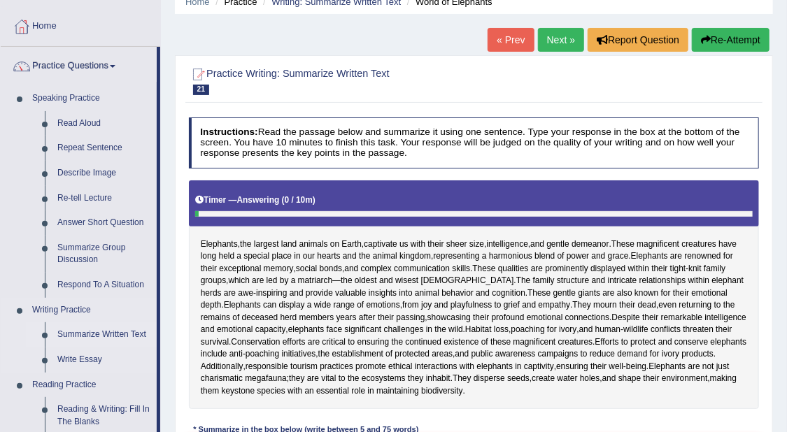
scroll to position [87, 0]
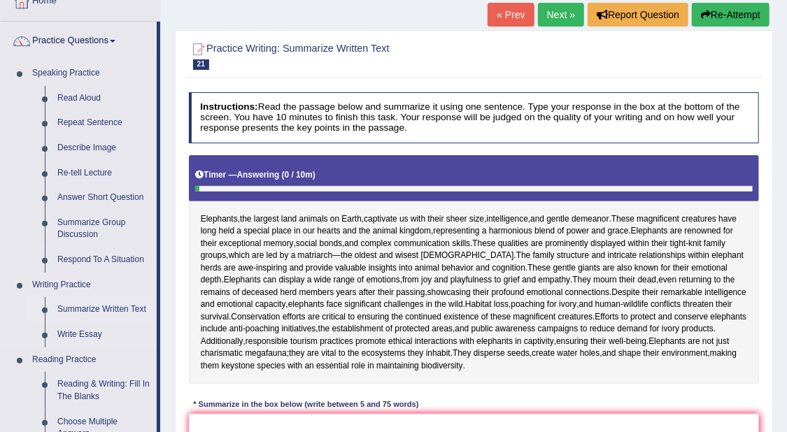
click at [135, 304] on link "Summarize Written Text" at bounding box center [104, 309] width 106 height 25
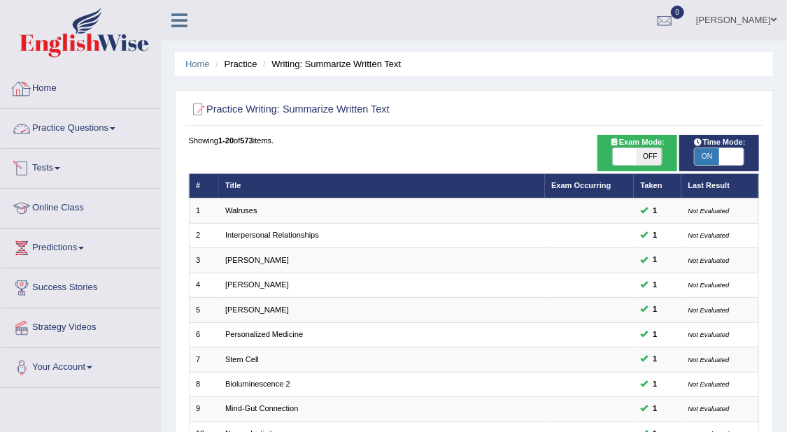
click at [38, 86] on link "Home" at bounding box center [81, 86] width 160 height 35
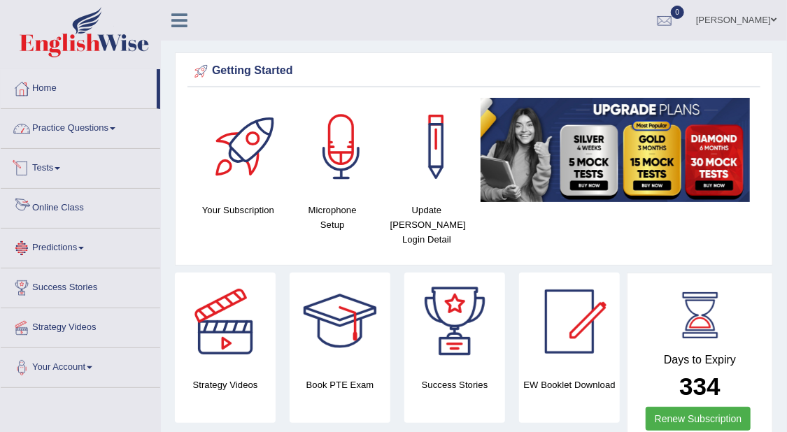
click at [80, 216] on link "Online Class" at bounding box center [81, 206] width 160 height 35
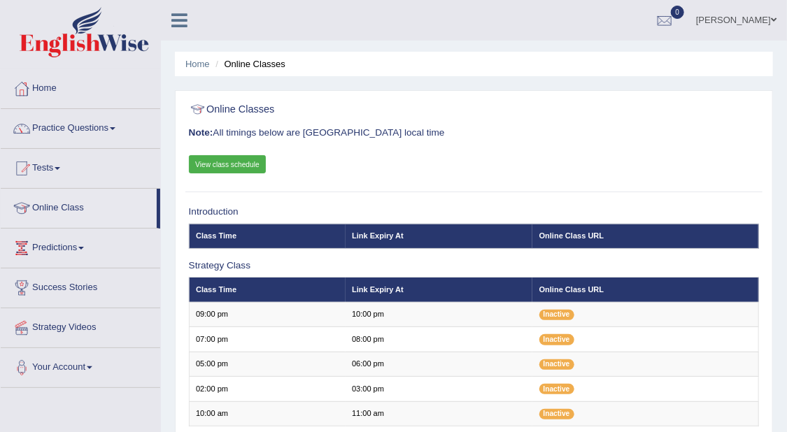
click at [248, 165] on link "View class schedule" at bounding box center [228, 164] width 78 height 18
click at [114, 127] on span at bounding box center [113, 128] width 6 height 3
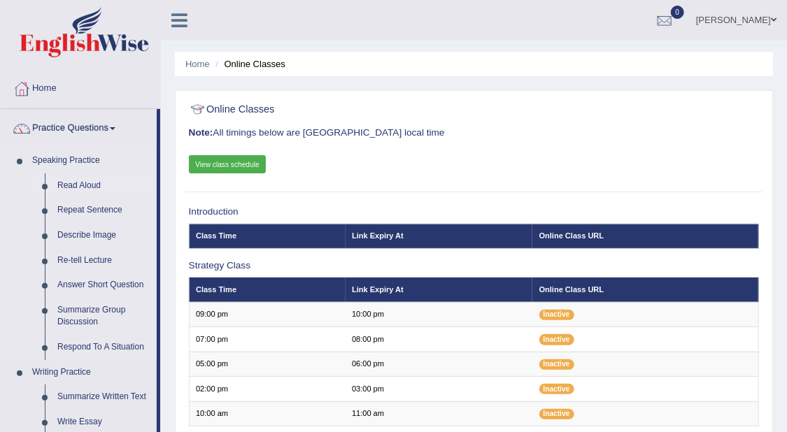
click at [89, 183] on link "Read Aloud" at bounding box center [104, 186] width 106 height 25
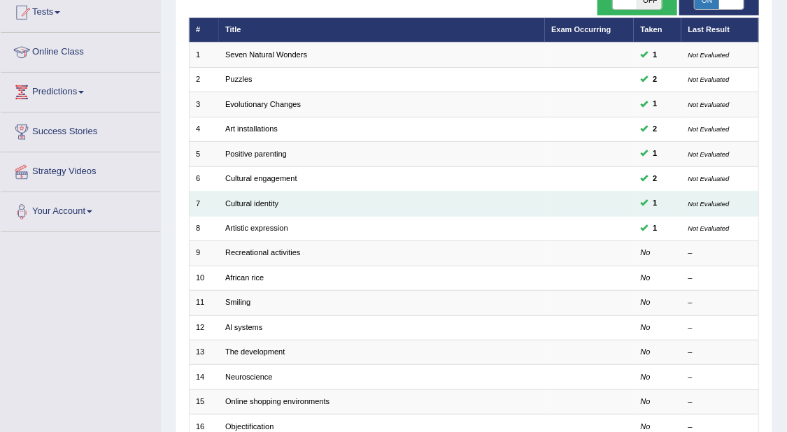
scroll to position [175, 0]
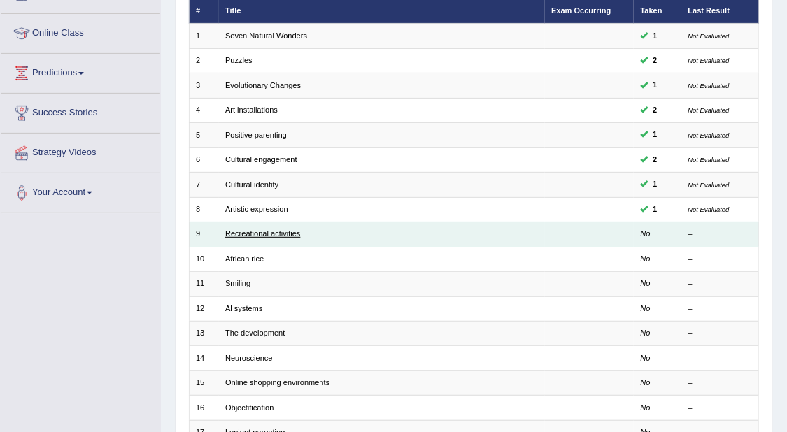
click at [284, 237] on link "Recreational activities" at bounding box center [262, 234] width 75 height 8
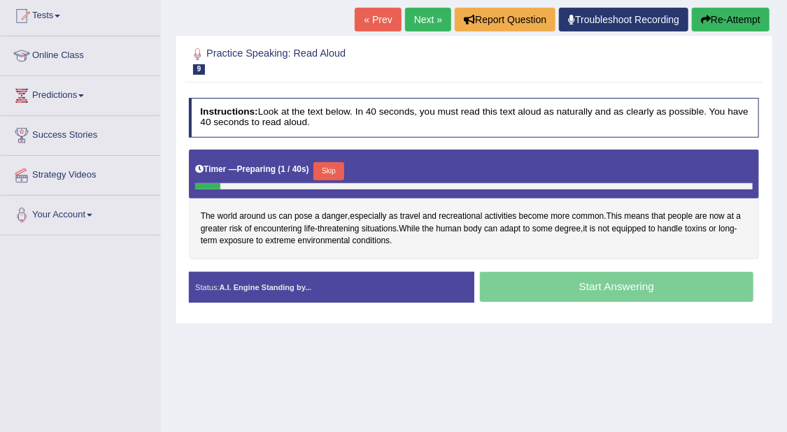
scroll to position [175, 0]
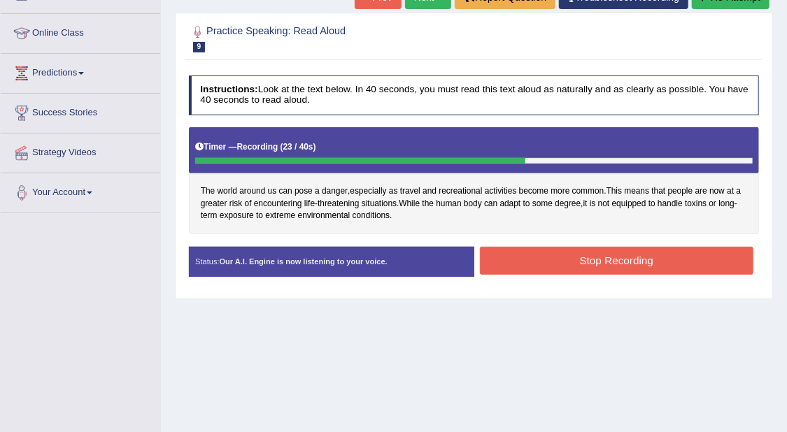
click at [687, 252] on button "Stop Recording" at bounding box center [617, 260] width 274 height 27
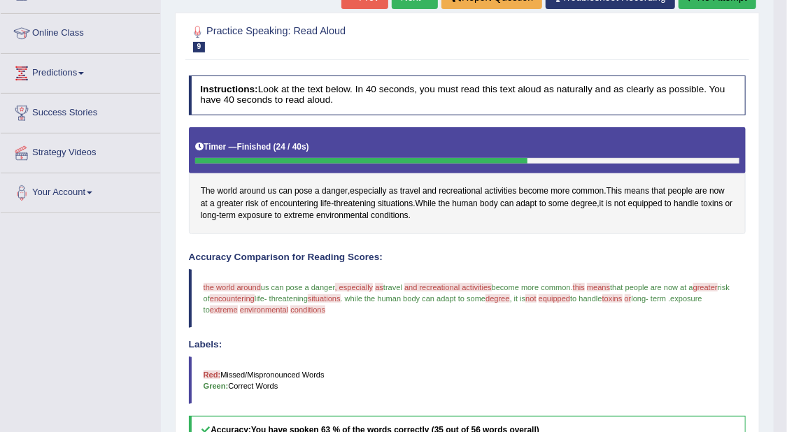
scroll to position [87, 0]
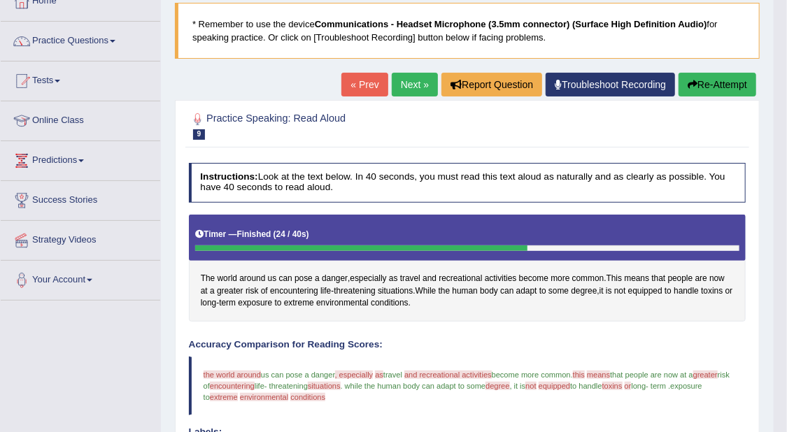
click at [416, 85] on link "Next »" at bounding box center [415, 85] width 46 height 24
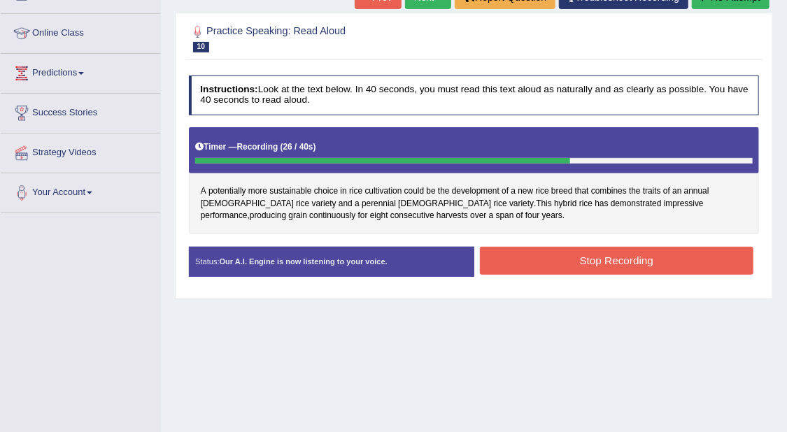
click at [686, 263] on button "Stop Recording" at bounding box center [617, 260] width 274 height 27
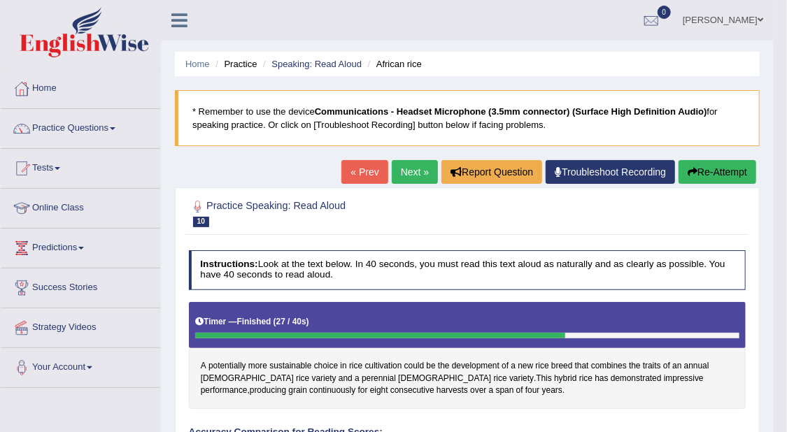
click at [411, 171] on link "Next »" at bounding box center [415, 172] width 46 height 24
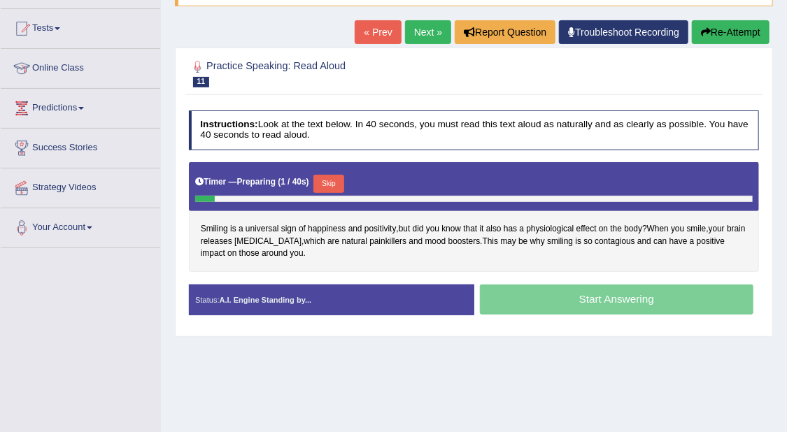
scroll to position [175, 0]
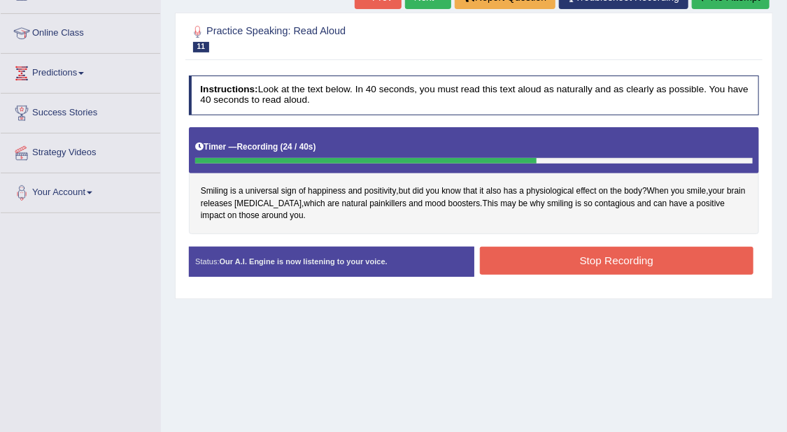
click at [705, 264] on button "Stop Recording" at bounding box center [617, 260] width 274 height 27
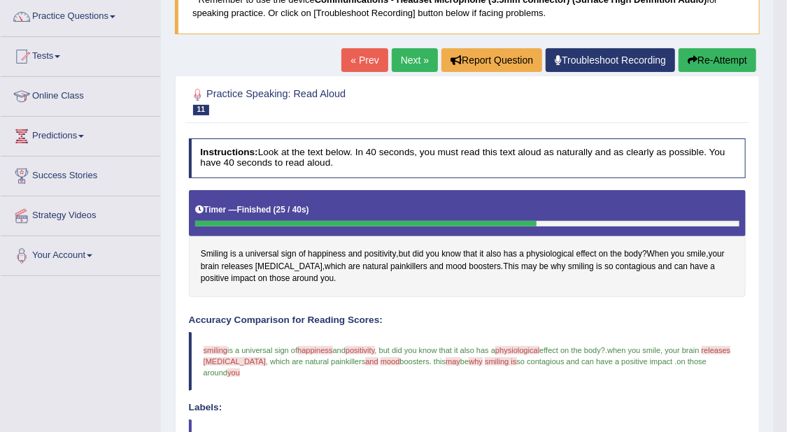
scroll to position [87, 0]
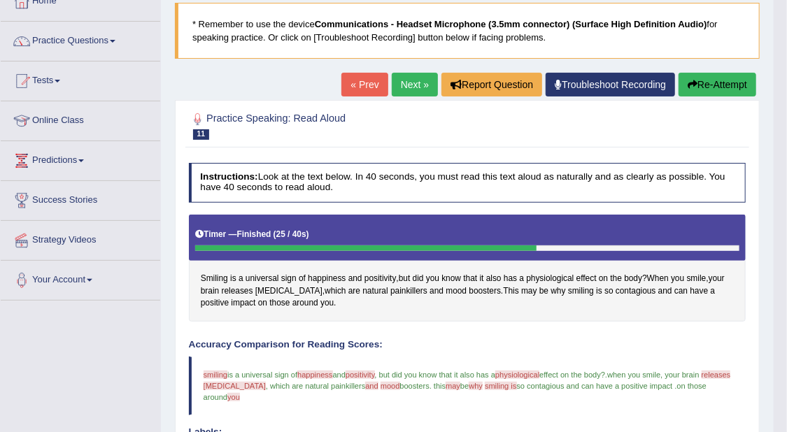
click at [423, 83] on link "Next »" at bounding box center [415, 85] width 46 height 24
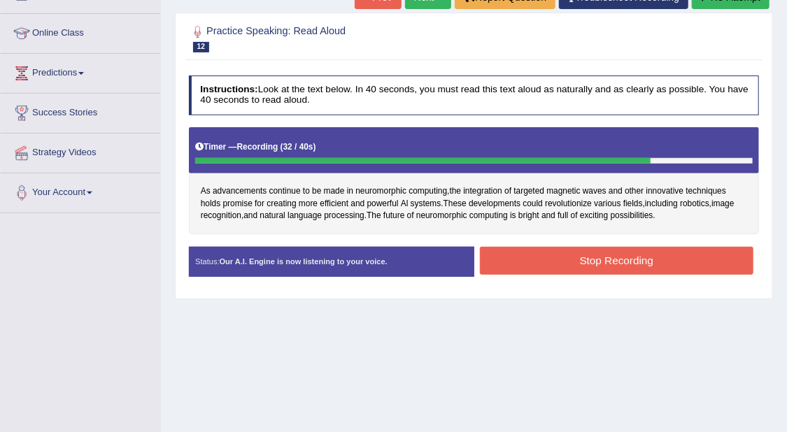
click at [724, 253] on button "Stop Recording" at bounding box center [617, 260] width 274 height 27
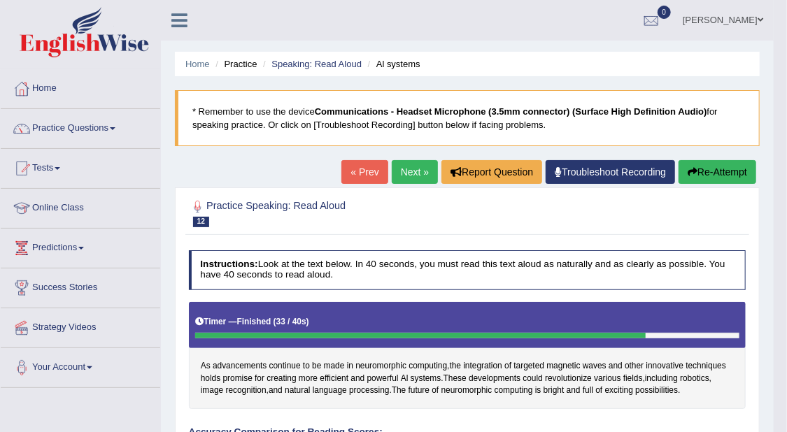
click at [418, 171] on link "Next »" at bounding box center [415, 172] width 46 height 24
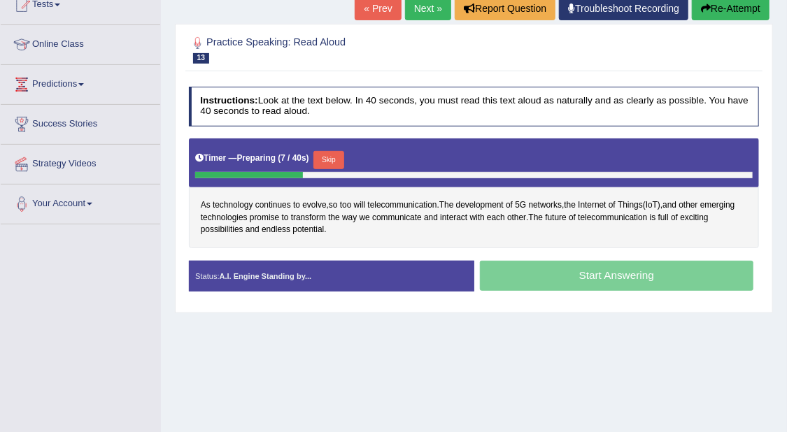
scroll to position [175, 0]
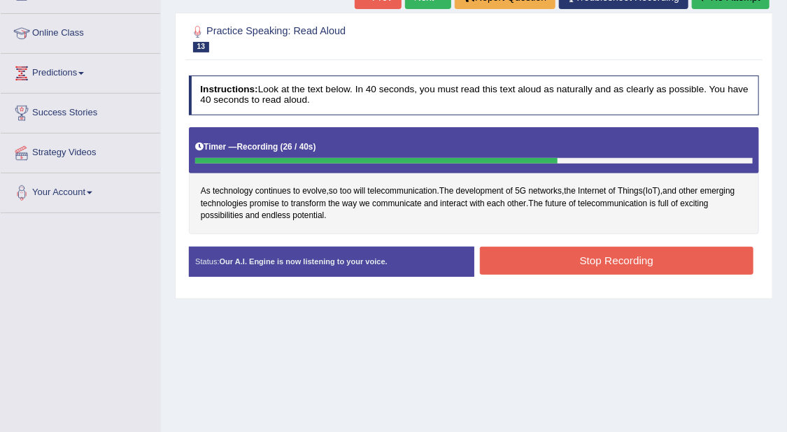
click at [693, 255] on button "Stop Recording" at bounding box center [617, 260] width 274 height 27
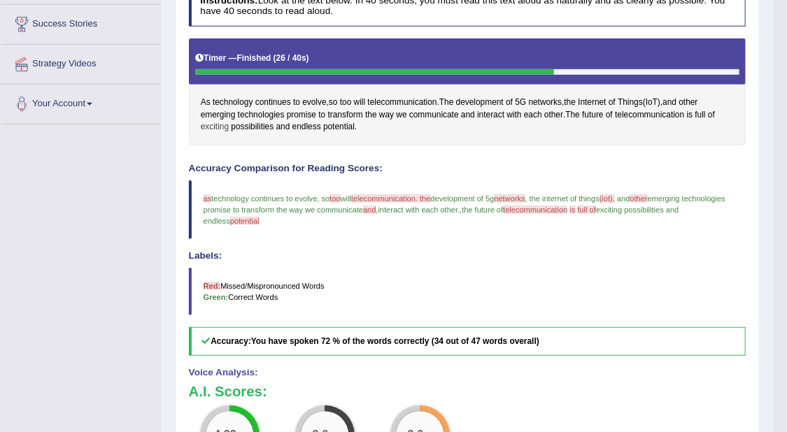
scroll to position [262, 0]
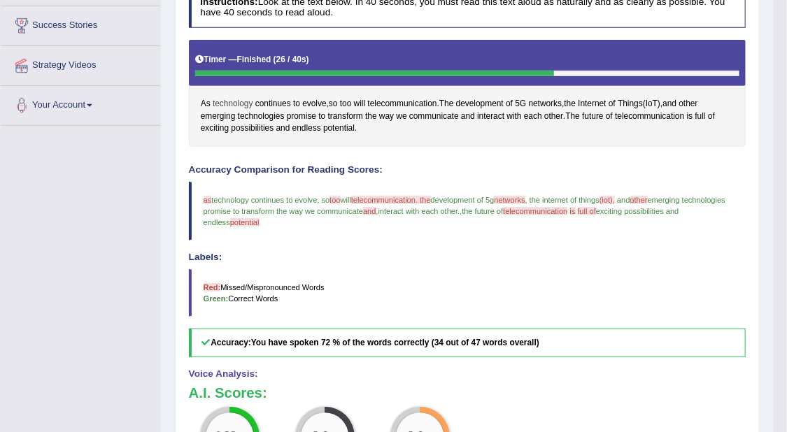
click at [213, 104] on span "technology" at bounding box center [233, 104] width 41 height 13
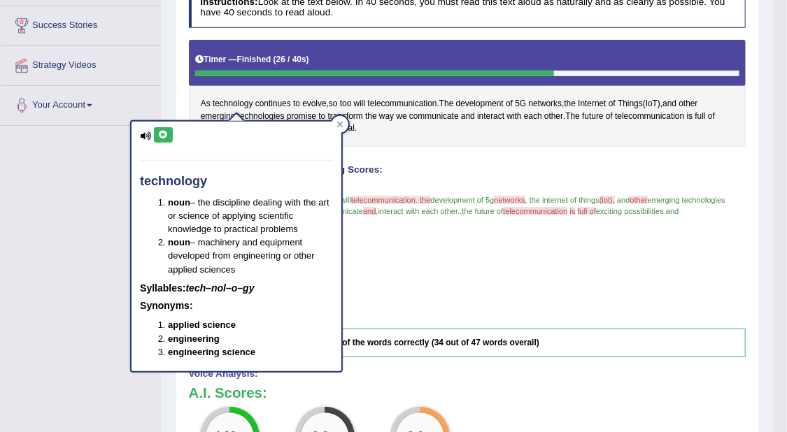
click at [163, 132] on icon at bounding box center [163, 135] width 10 height 8
click at [205, 101] on span "As" at bounding box center [206, 104] width 10 height 13
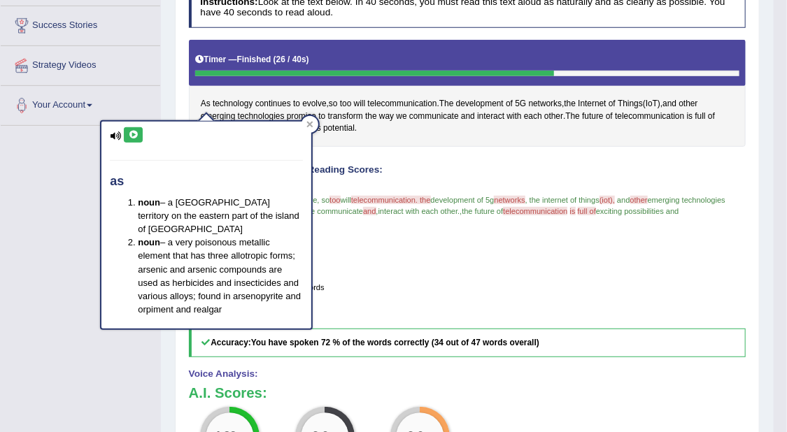
click at [136, 135] on icon at bounding box center [133, 135] width 10 height 8
click at [137, 134] on icon at bounding box center [133, 135] width 10 height 8
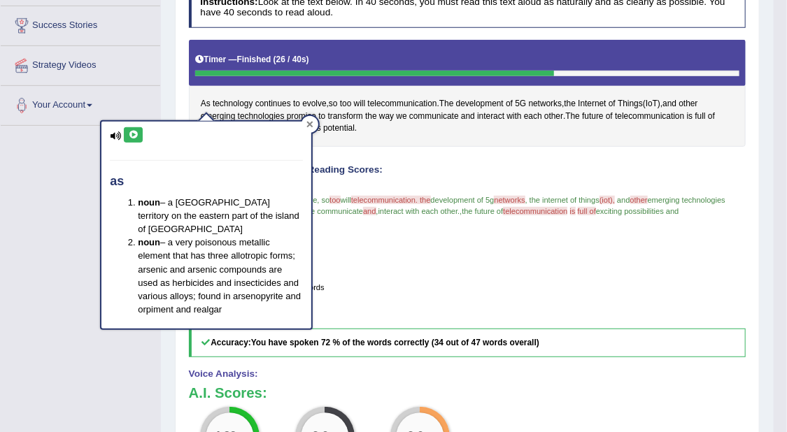
click at [308, 127] on icon at bounding box center [309, 124] width 7 height 7
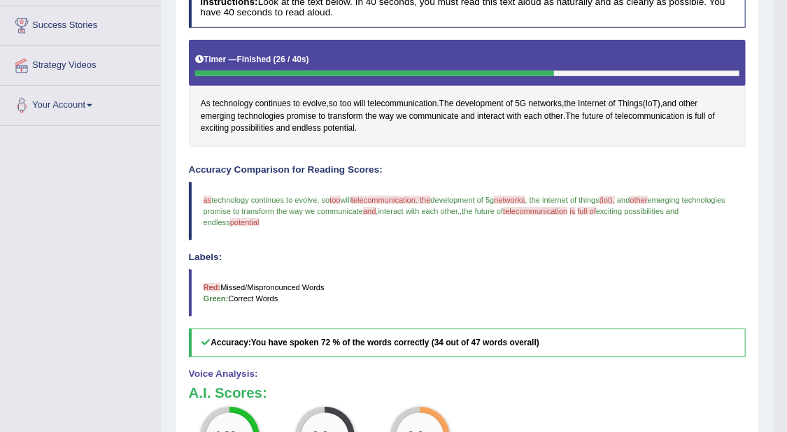
scroll to position [0, 0]
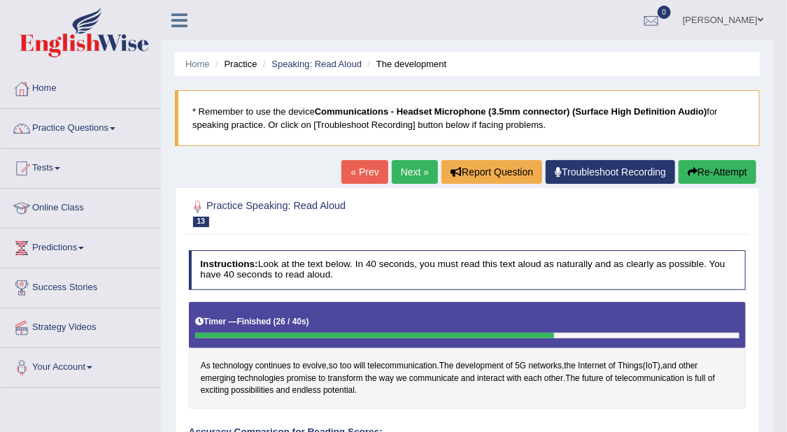
click at [420, 171] on link "Next »" at bounding box center [415, 172] width 46 height 24
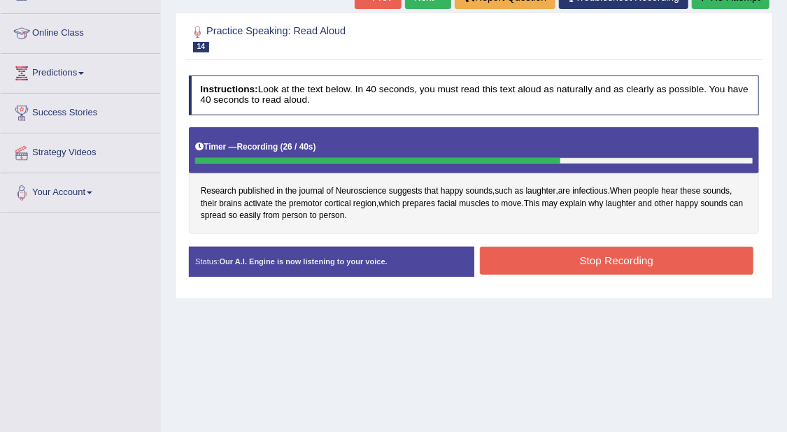
click at [672, 258] on button "Stop Recording" at bounding box center [617, 260] width 274 height 27
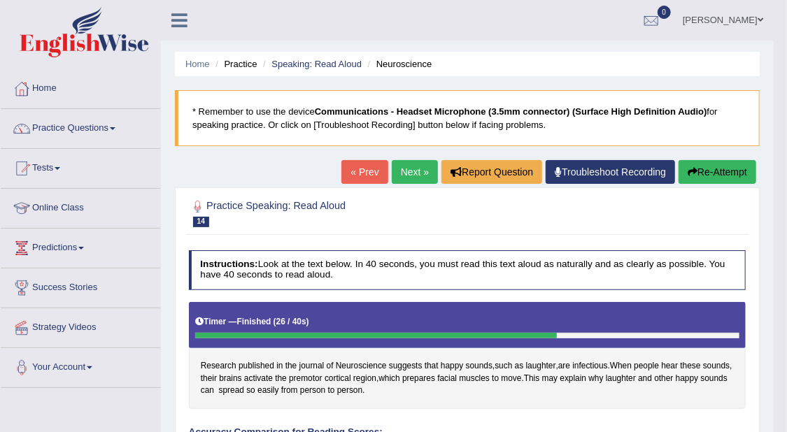
click at [407, 163] on link "Next »" at bounding box center [415, 172] width 46 height 24
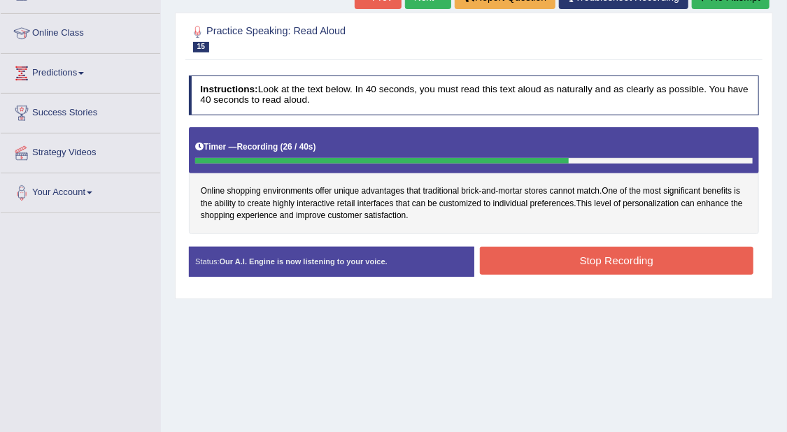
click at [607, 258] on button "Stop Recording" at bounding box center [617, 260] width 274 height 27
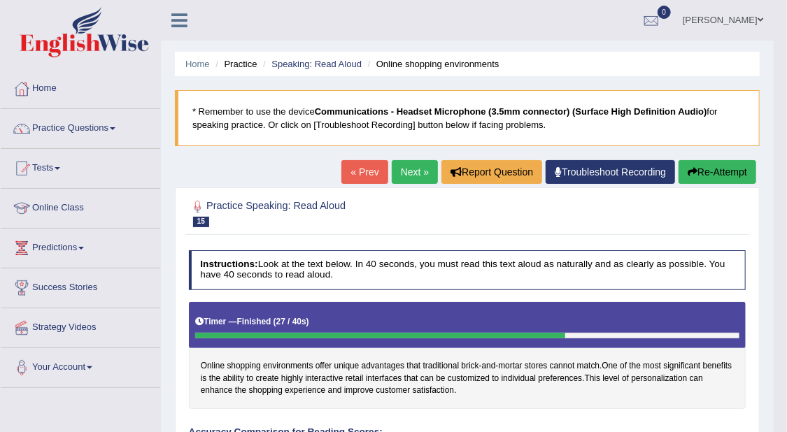
click at [416, 174] on link "Next »" at bounding box center [415, 172] width 46 height 24
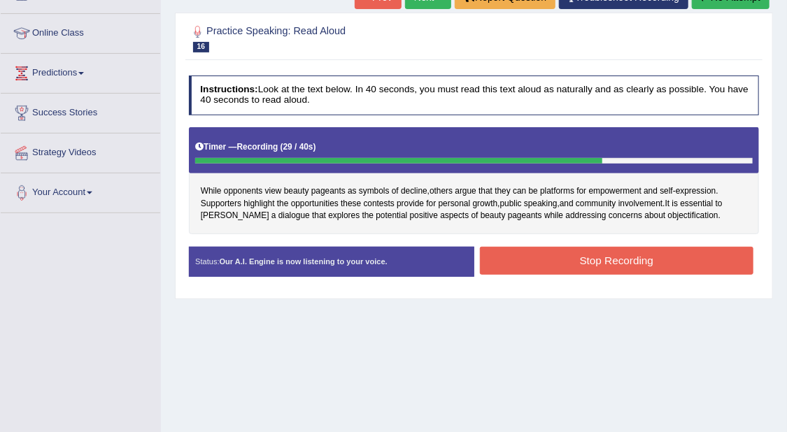
click at [646, 248] on button "Stop Recording" at bounding box center [617, 260] width 274 height 27
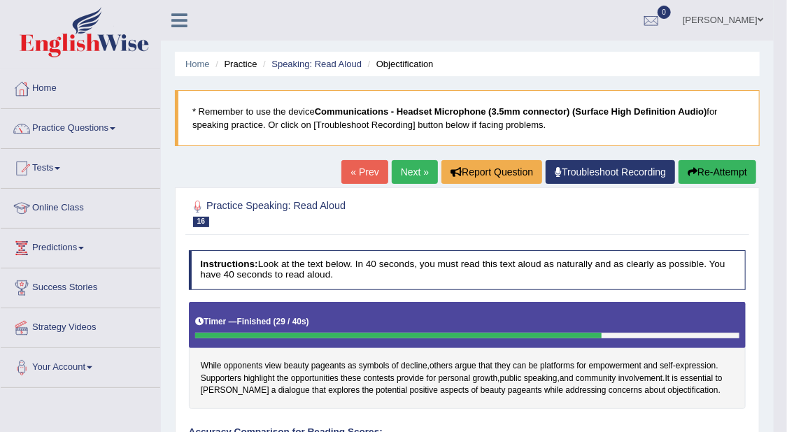
click at [411, 167] on link "Next »" at bounding box center [415, 172] width 46 height 24
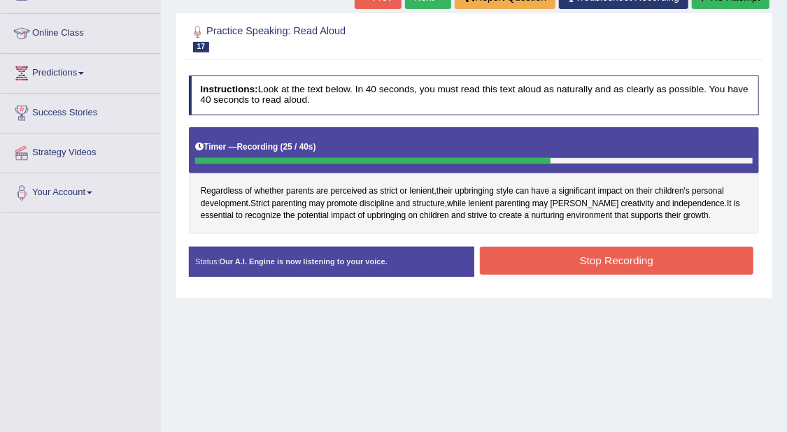
click at [657, 255] on button "Stop Recording" at bounding box center [617, 260] width 274 height 27
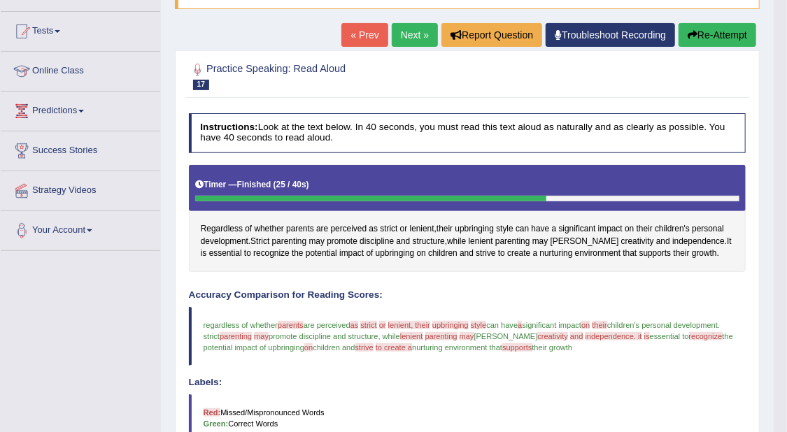
scroll to position [87, 0]
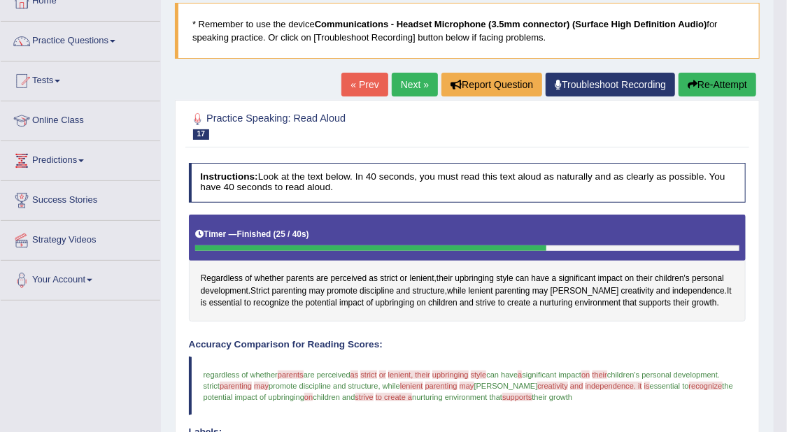
click at [427, 83] on link "Next »" at bounding box center [415, 85] width 46 height 24
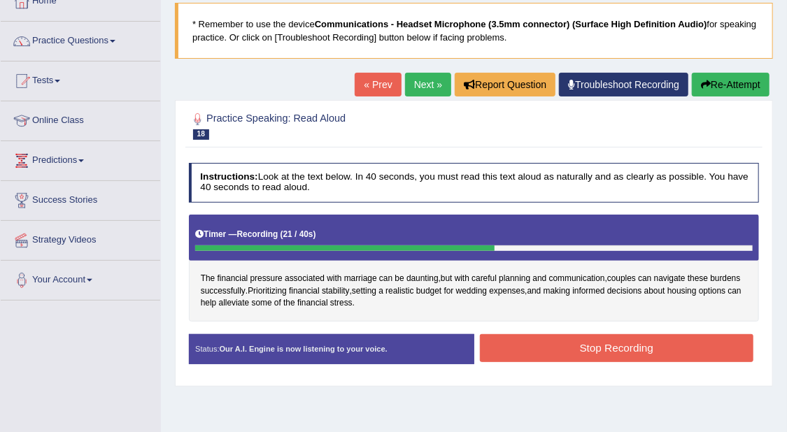
click at [628, 350] on button "Stop Recording" at bounding box center [617, 347] width 274 height 27
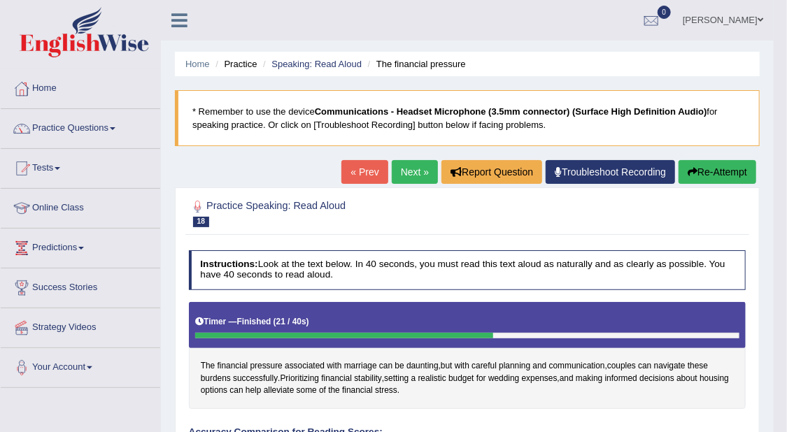
click at [416, 164] on link "Next »" at bounding box center [415, 172] width 46 height 24
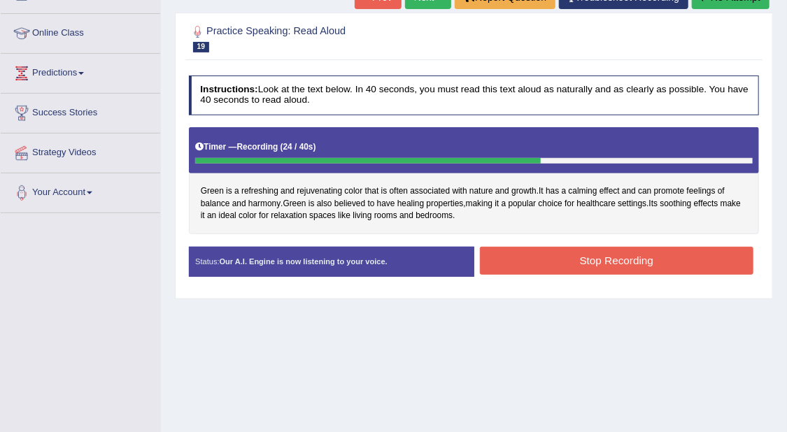
click at [670, 262] on button "Stop Recording" at bounding box center [617, 260] width 274 height 27
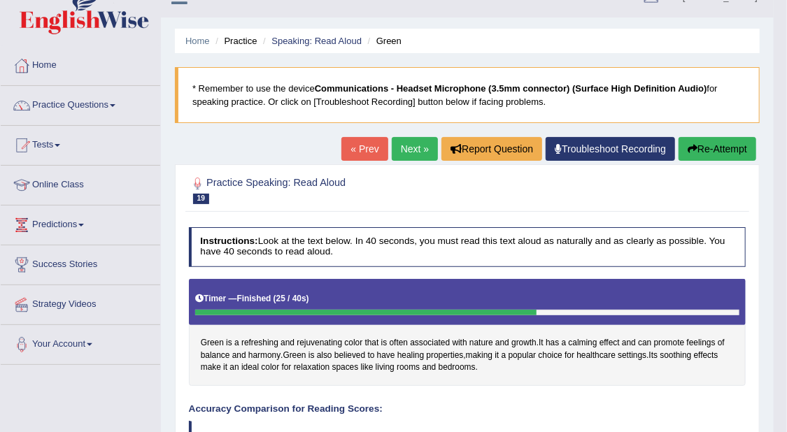
scroll to position [22, 0]
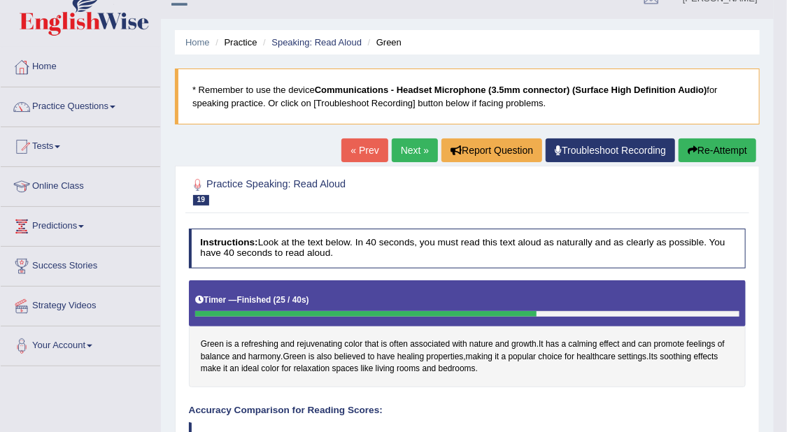
click at [415, 150] on link "Next »" at bounding box center [415, 151] width 46 height 24
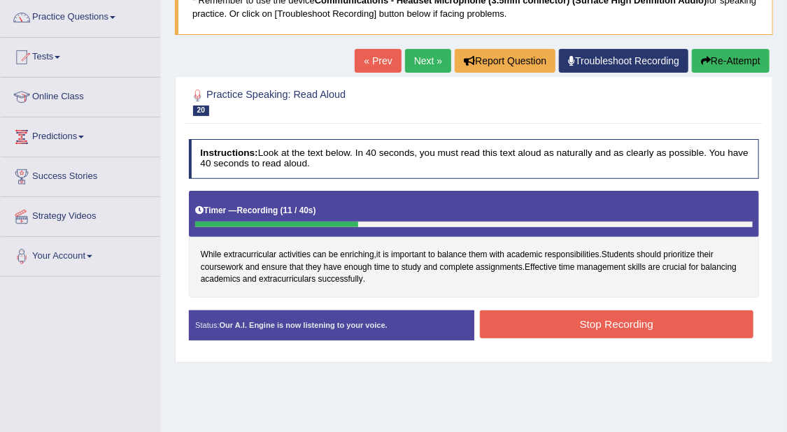
scroll to position [87, 0]
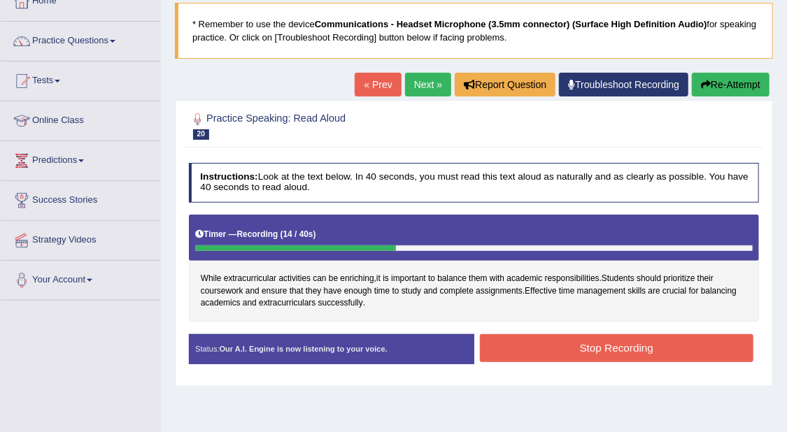
click at [749, 73] on button "Re-Attempt" at bounding box center [731, 85] width 78 height 24
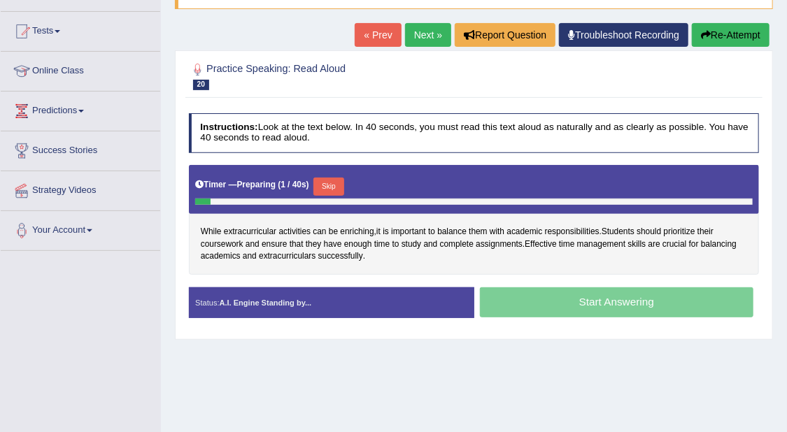
scroll to position [175, 0]
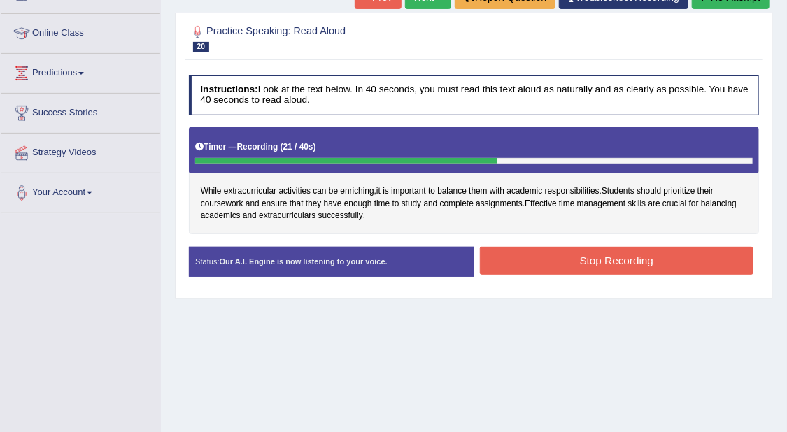
click at [644, 258] on button "Stop Recording" at bounding box center [617, 260] width 274 height 27
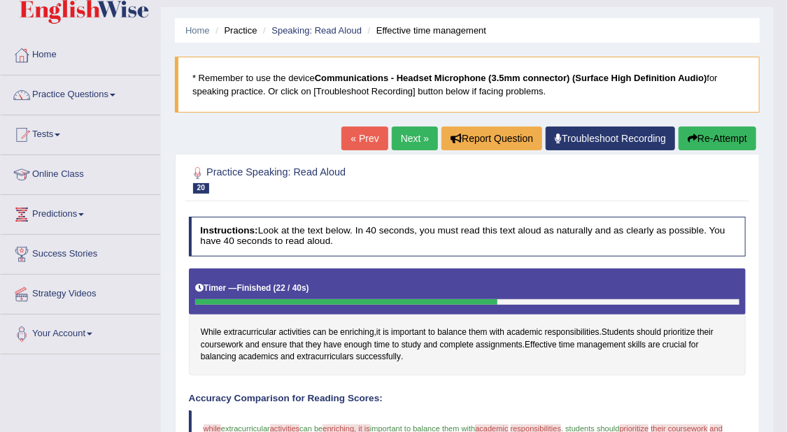
scroll to position [22, 0]
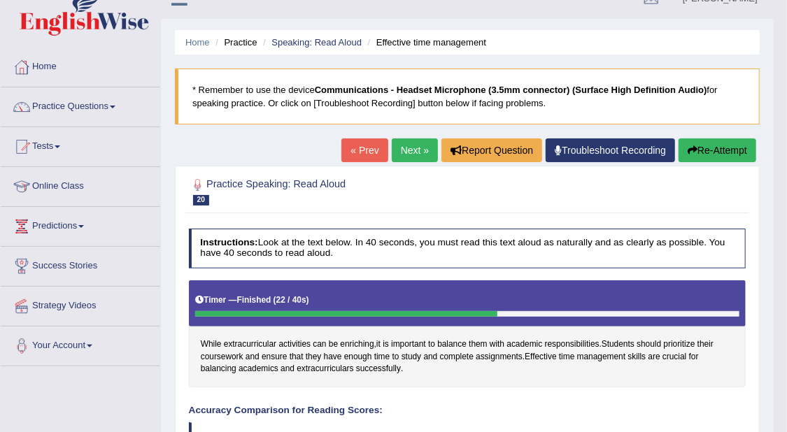
click at [416, 155] on link "Next »" at bounding box center [415, 151] width 46 height 24
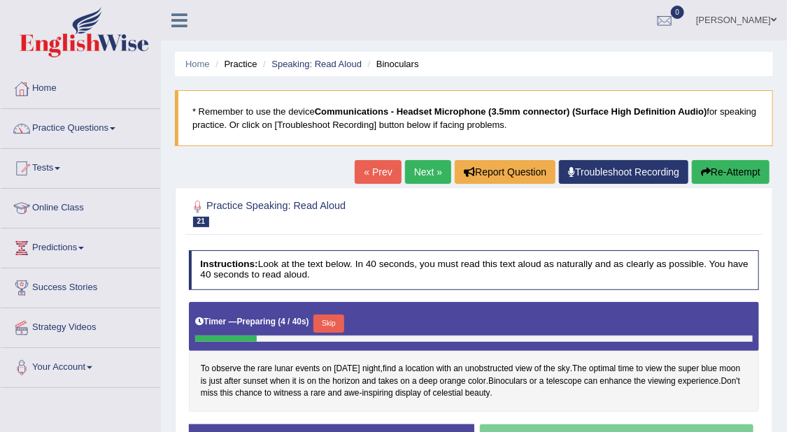
scroll to position [175, 0]
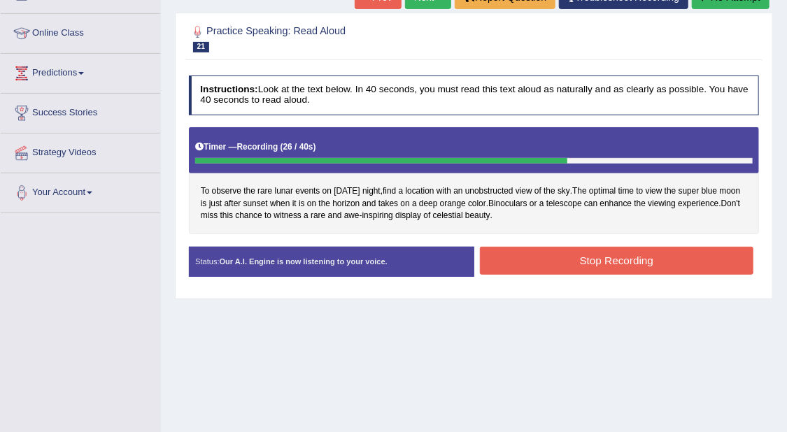
click at [570, 256] on button "Stop Recording" at bounding box center [617, 260] width 274 height 27
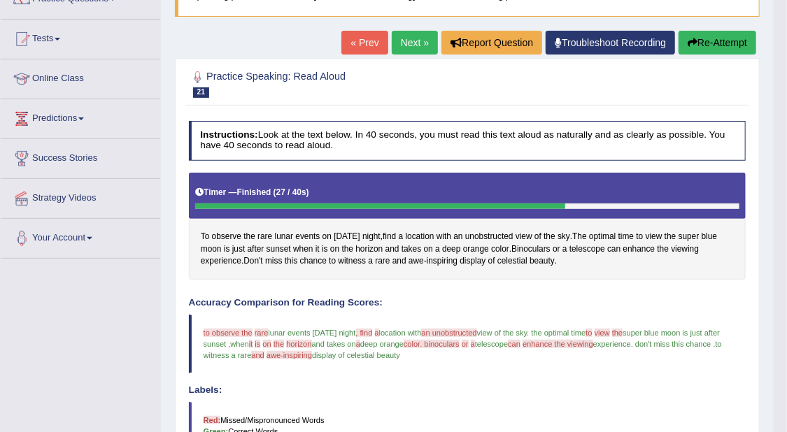
scroll to position [109, 0]
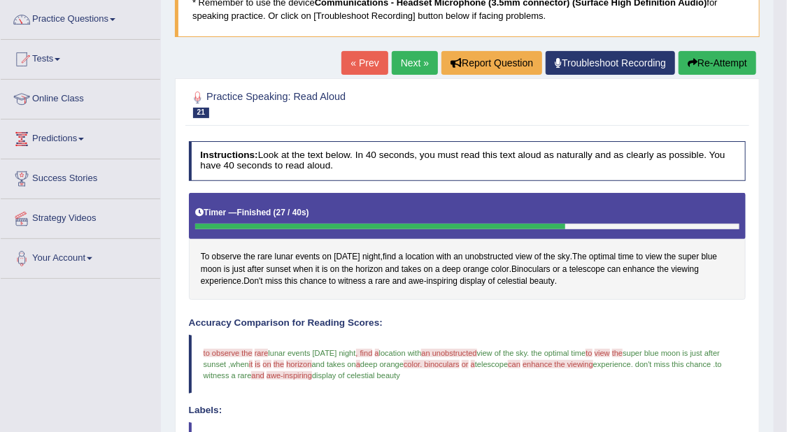
click at [407, 59] on link "Next »" at bounding box center [415, 63] width 46 height 24
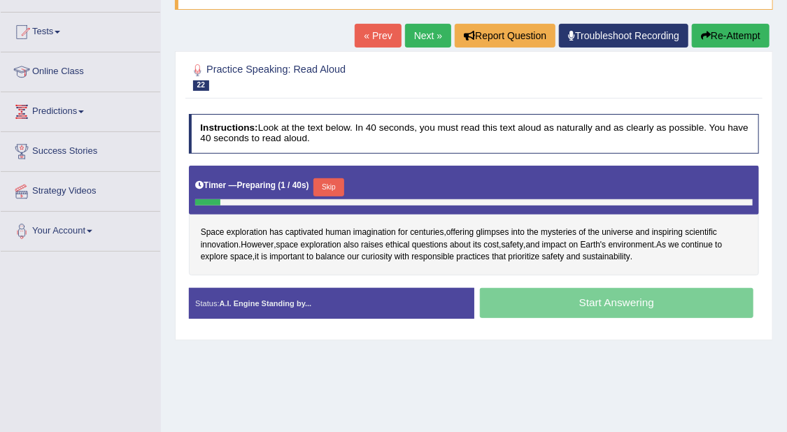
scroll to position [175, 0]
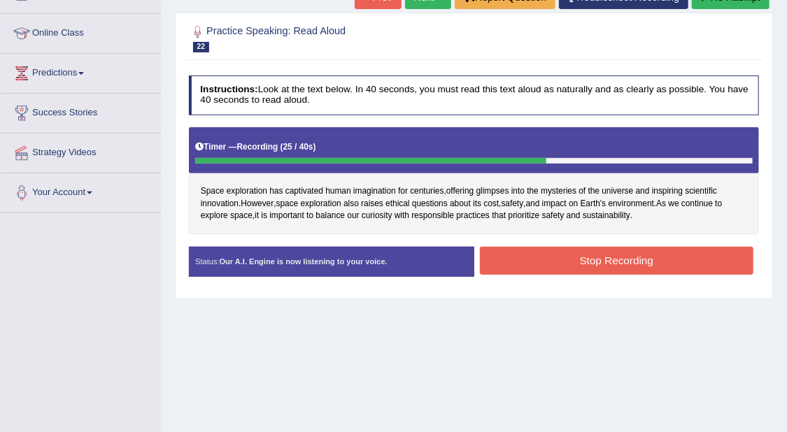
click at [600, 248] on button "Stop Recording" at bounding box center [617, 260] width 274 height 27
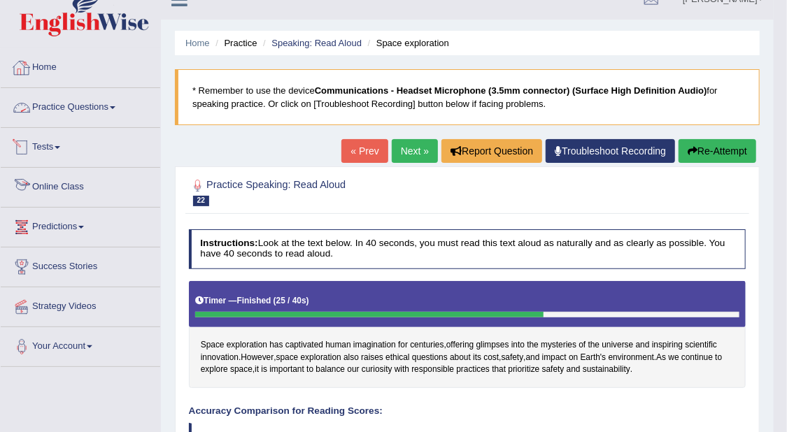
scroll to position [0, 0]
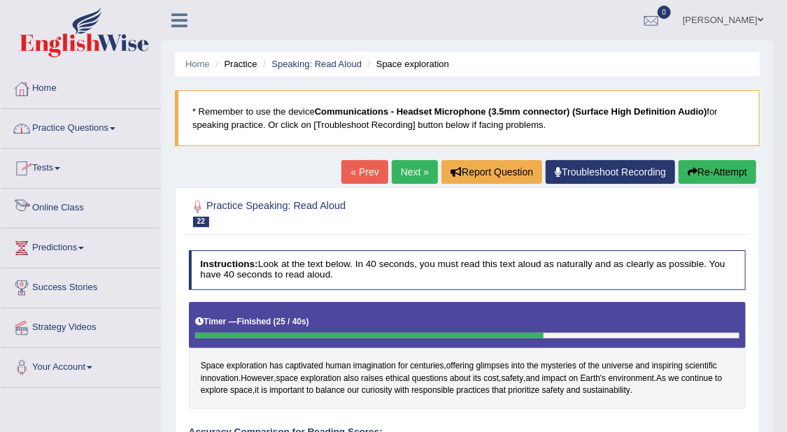
click at [116, 122] on link "Practice Questions" at bounding box center [81, 126] width 160 height 35
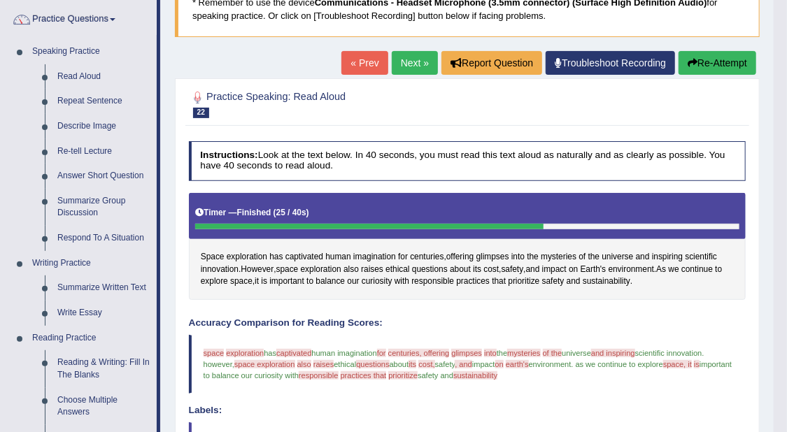
scroll to position [87, 0]
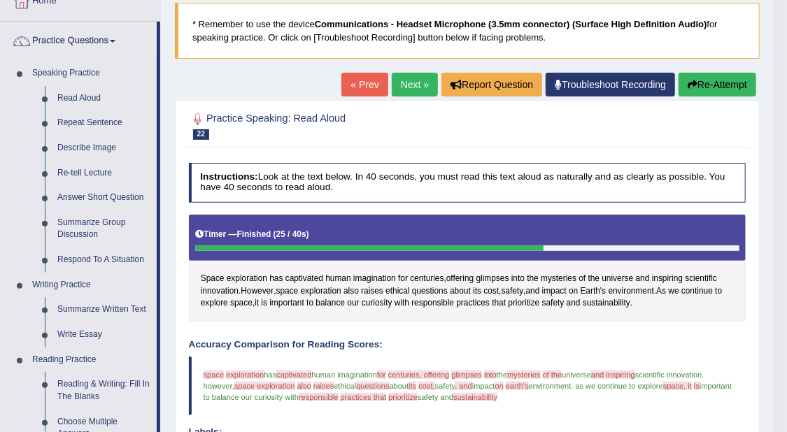
click at [418, 88] on link "Next »" at bounding box center [415, 85] width 46 height 24
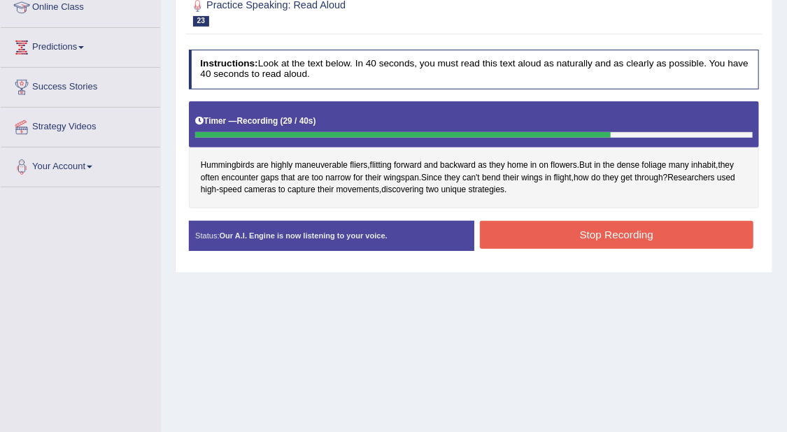
click at [742, 227] on button "Stop Recording" at bounding box center [617, 234] width 274 height 27
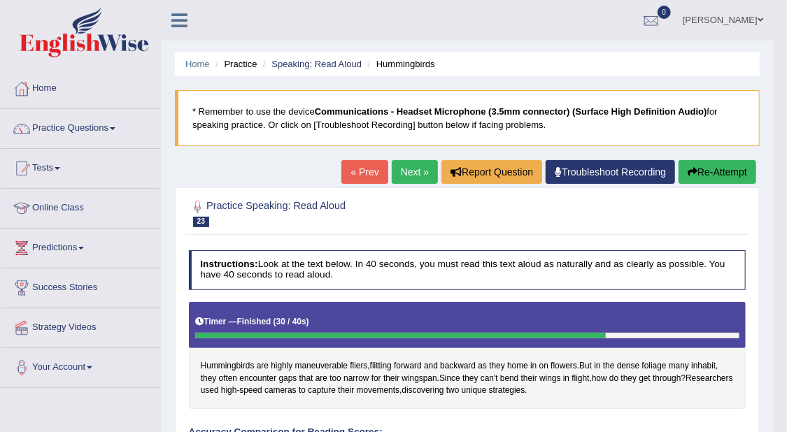
click at [421, 174] on link "Next »" at bounding box center [415, 172] width 46 height 24
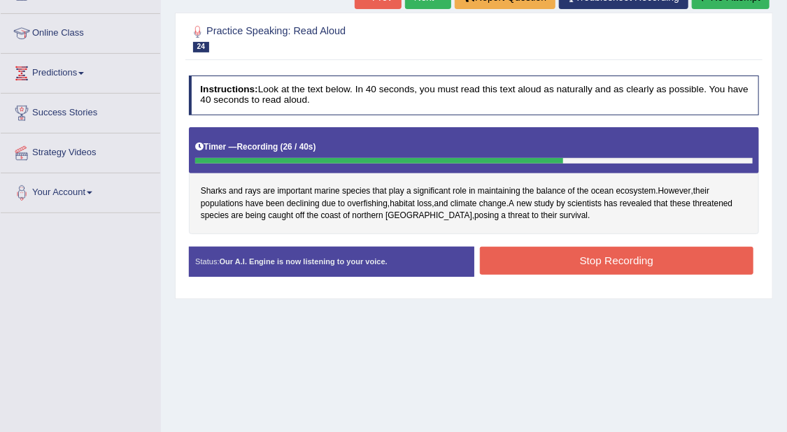
click at [651, 250] on button "Stop Recording" at bounding box center [617, 260] width 274 height 27
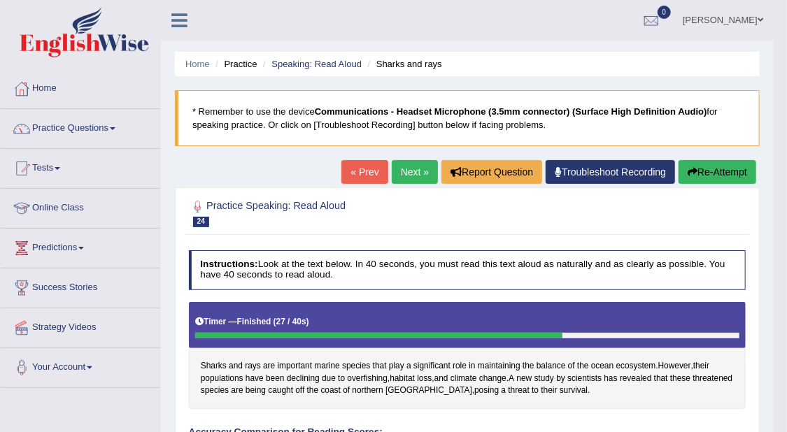
click at [435, 167] on div "« Prev Next » Report Question Troubleshoot Recording Re-Attempt" at bounding box center [550, 173] width 418 height 27
click at [423, 175] on link "Next »" at bounding box center [415, 172] width 46 height 24
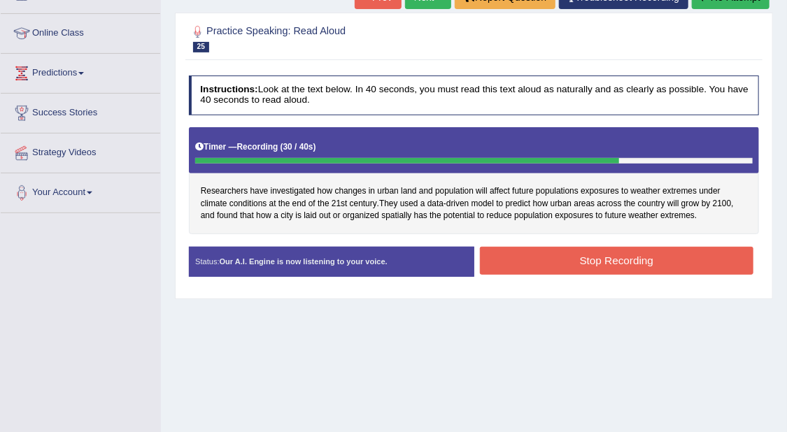
click at [690, 250] on button "Stop Recording" at bounding box center [617, 260] width 274 height 27
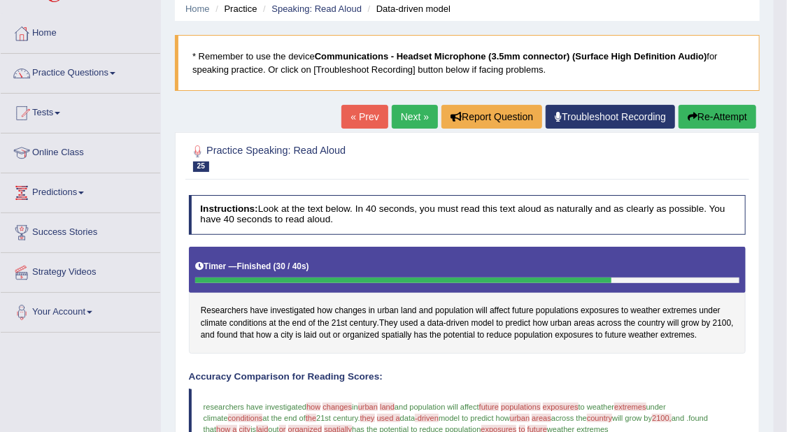
scroll to position [22, 0]
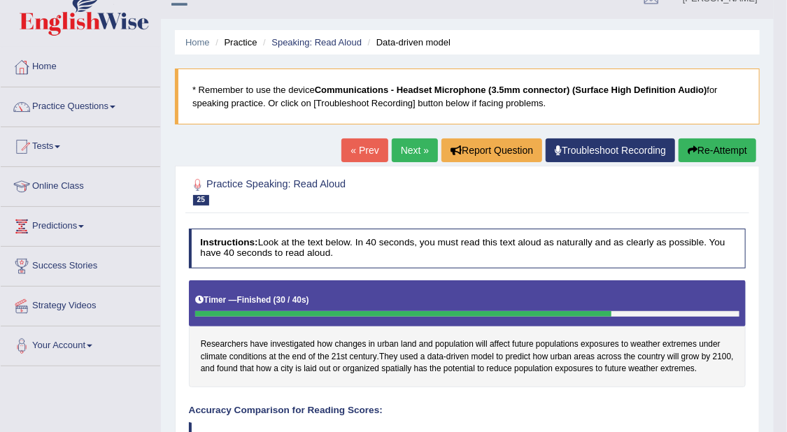
click at [409, 139] on link "Next »" at bounding box center [415, 151] width 46 height 24
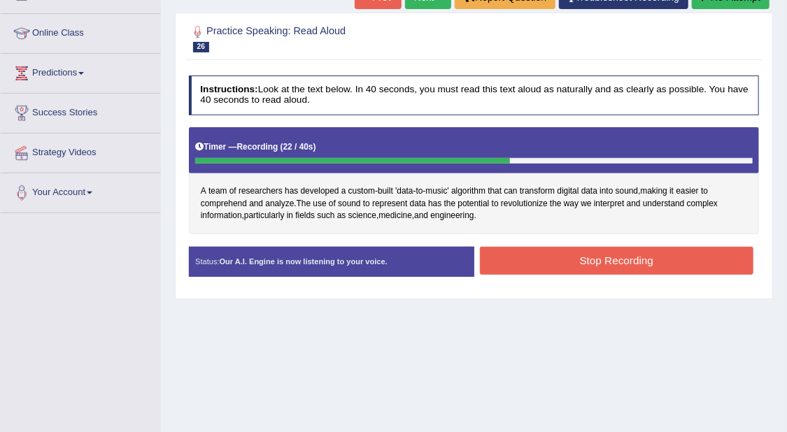
click at [698, 255] on button "Stop Recording" at bounding box center [617, 260] width 274 height 27
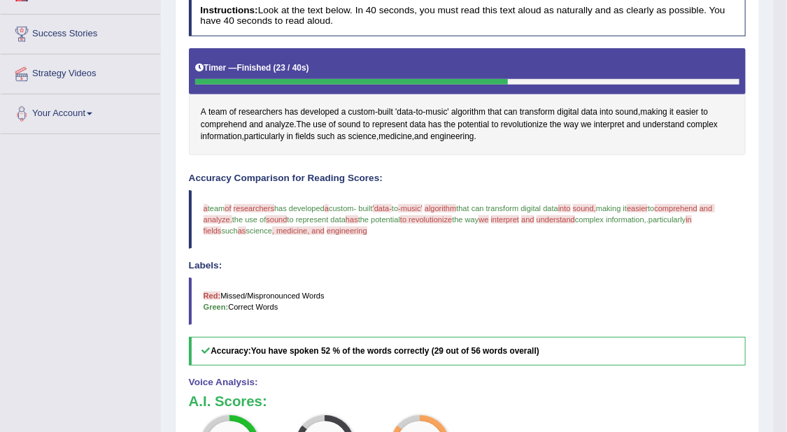
scroll to position [87, 0]
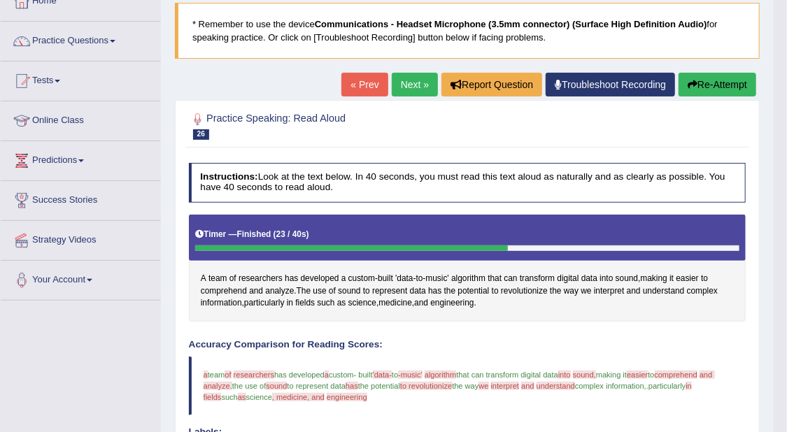
click at [411, 85] on link "Next »" at bounding box center [415, 85] width 46 height 24
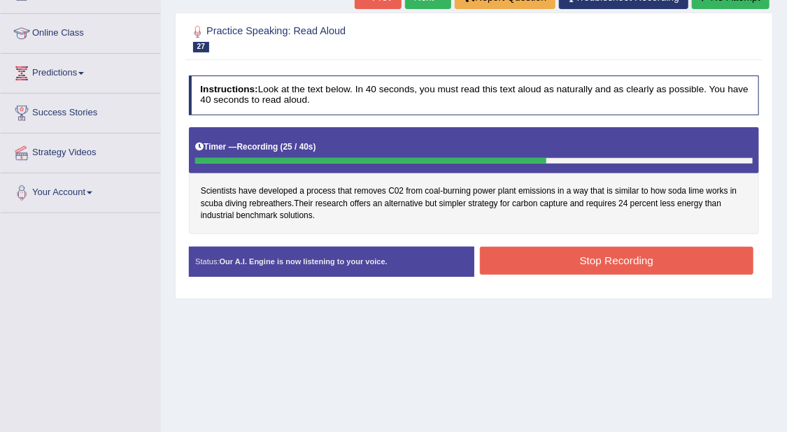
click at [615, 258] on button "Stop Recording" at bounding box center [617, 260] width 274 height 27
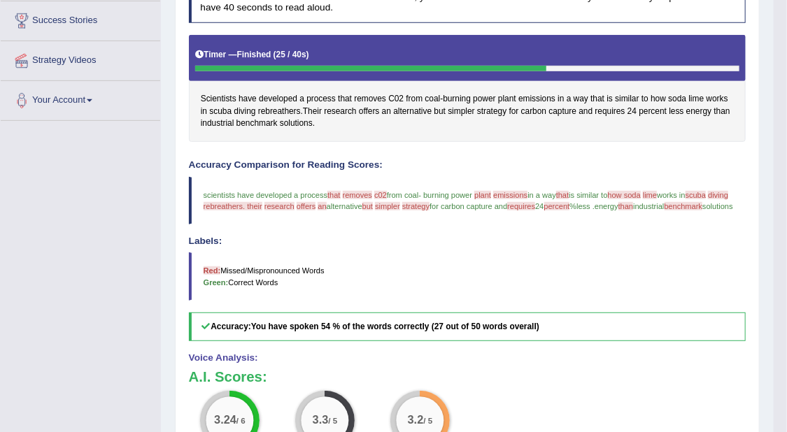
scroll to position [87, 0]
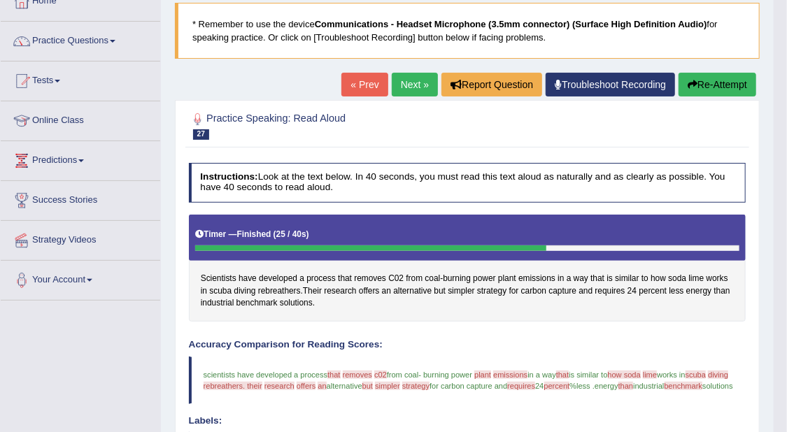
click at [418, 79] on link "Next »" at bounding box center [415, 85] width 46 height 24
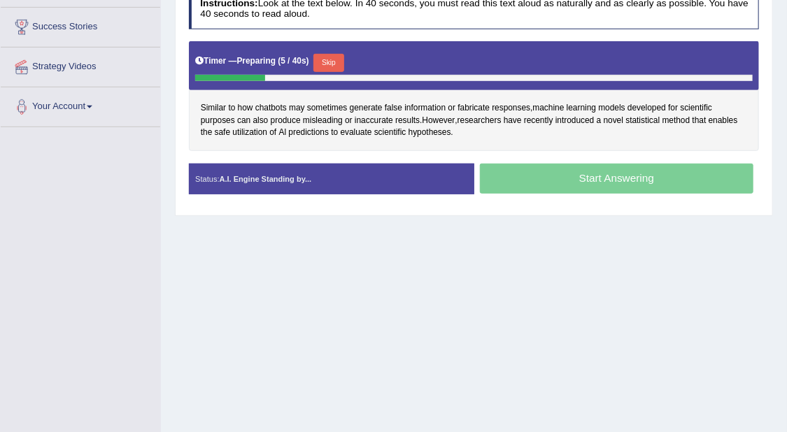
scroll to position [262, 0]
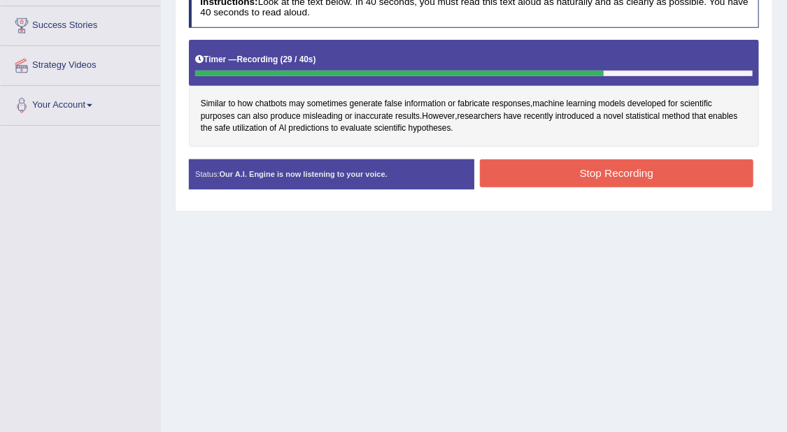
click at [721, 164] on button "Stop Recording" at bounding box center [617, 173] width 274 height 27
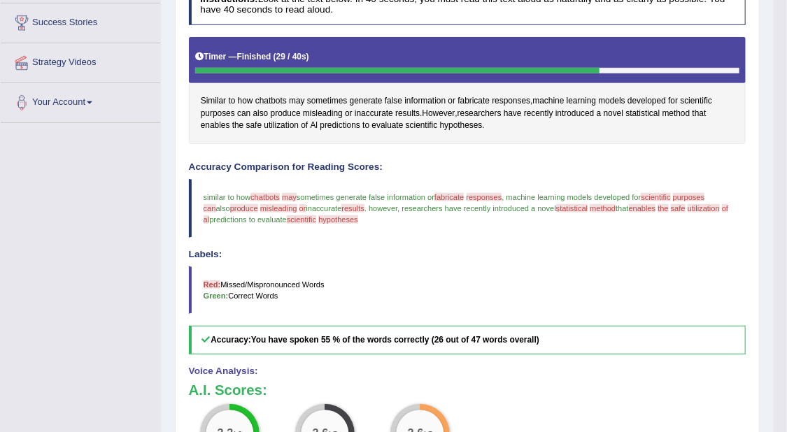
scroll to position [87, 0]
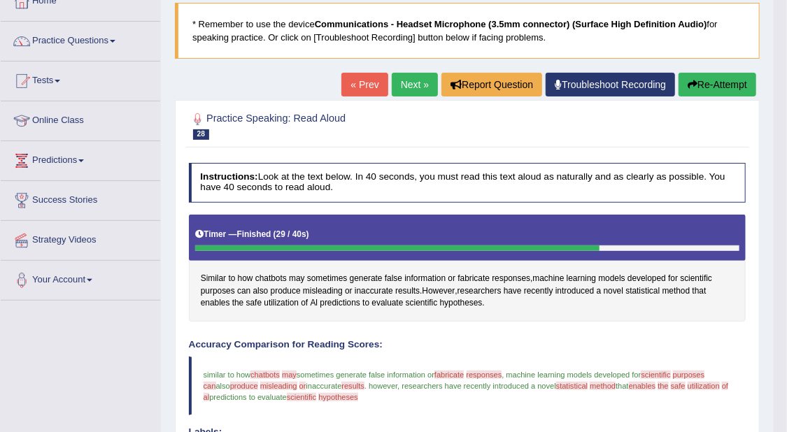
click at [413, 81] on link "Next »" at bounding box center [415, 85] width 46 height 24
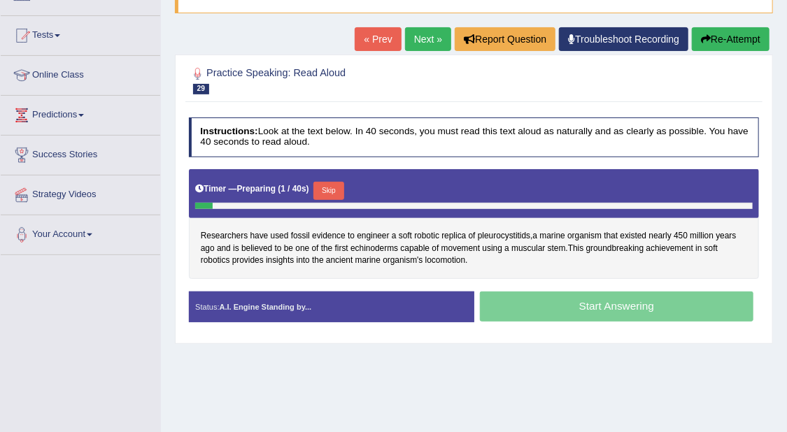
scroll to position [175, 0]
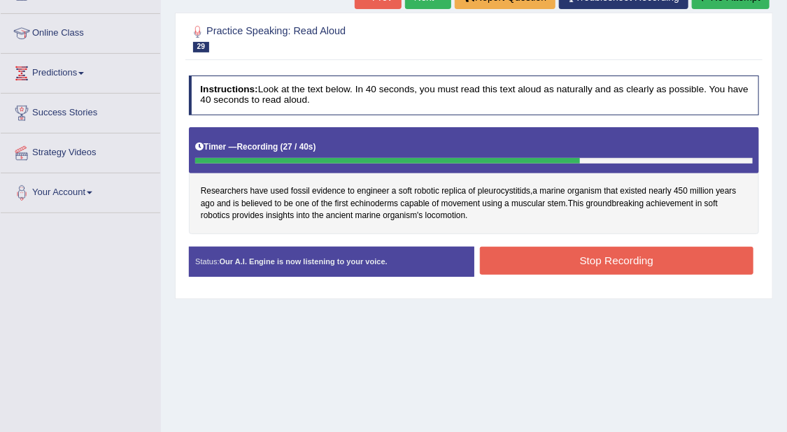
click at [665, 252] on button "Stop Recording" at bounding box center [617, 260] width 274 height 27
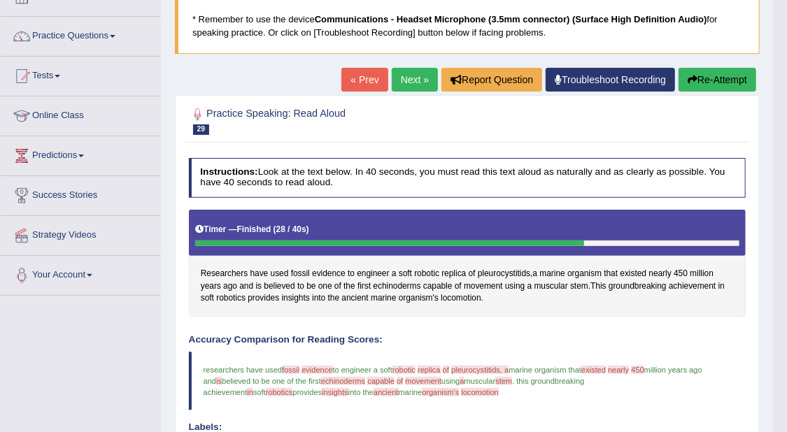
scroll to position [0, 0]
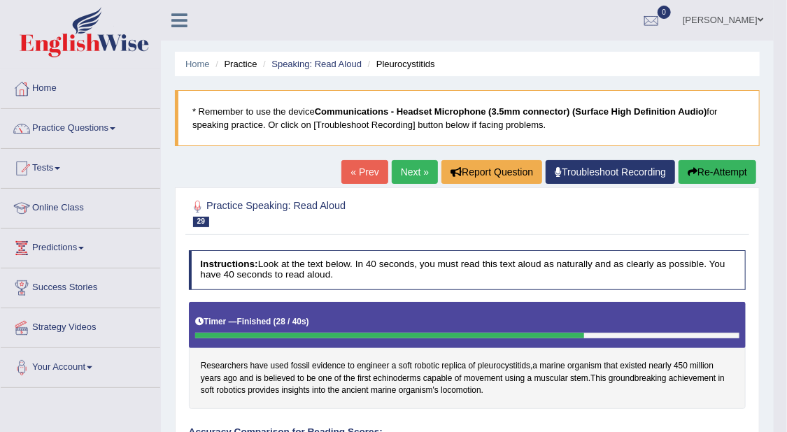
click at [407, 167] on link "Next »" at bounding box center [415, 172] width 46 height 24
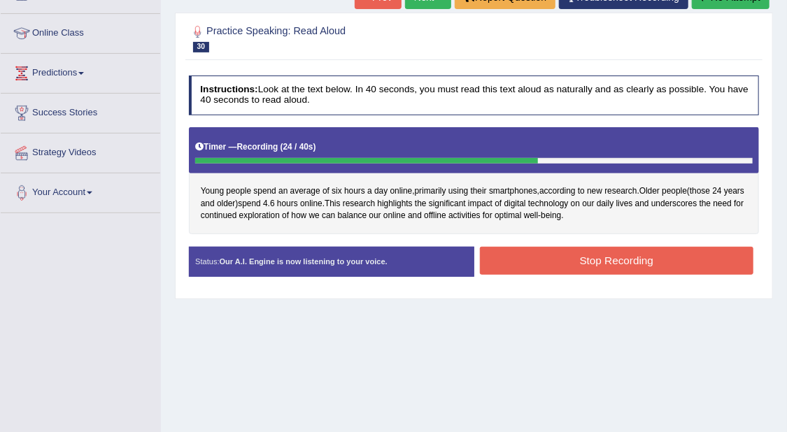
click at [630, 256] on button "Stop Recording" at bounding box center [617, 260] width 274 height 27
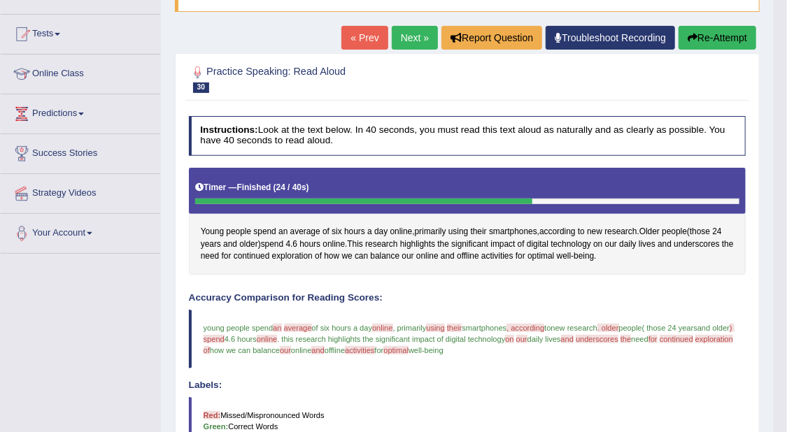
scroll to position [109, 0]
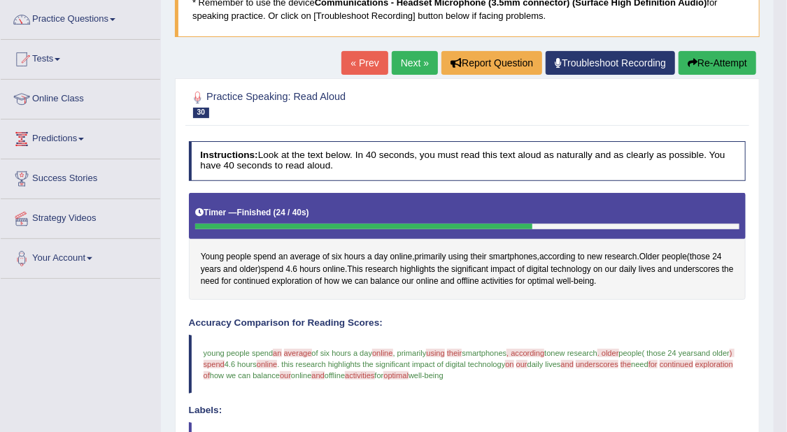
click at [418, 64] on link "Next »" at bounding box center [415, 63] width 46 height 24
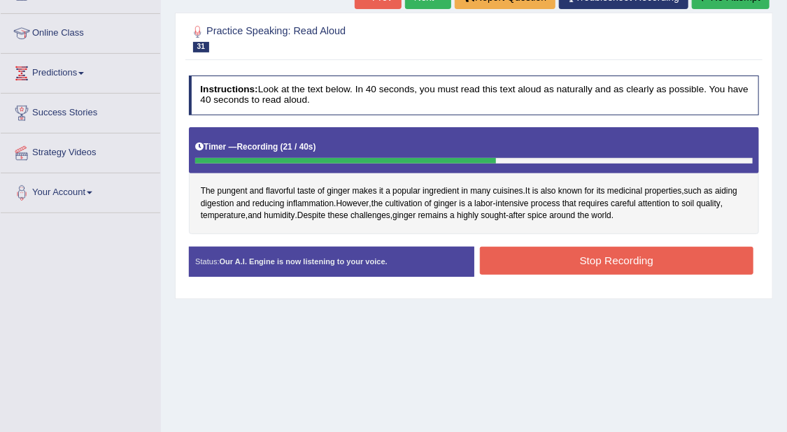
click at [724, 264] on button "Stop Recording" at bounding box center [617, 260] width 274 height 27
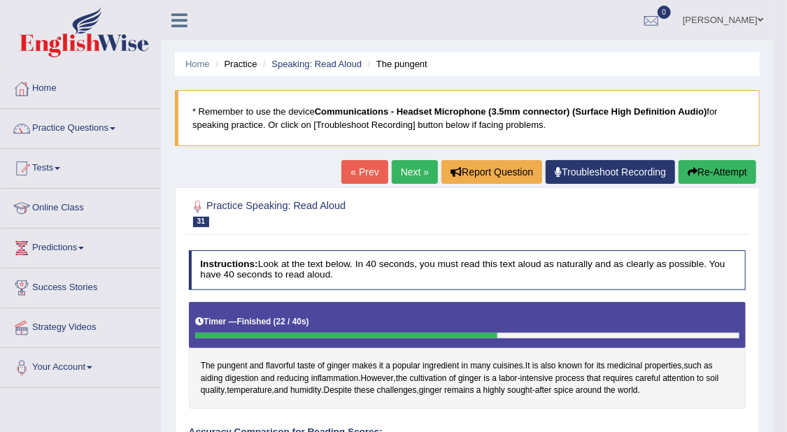
click at [409, 170] on link "Next »" at bounding box center [415, 172] width 46 height 24
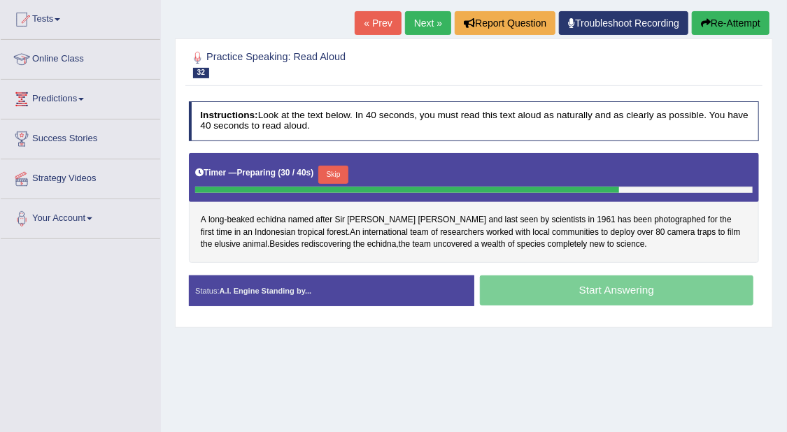
scroll to position [175, 0]
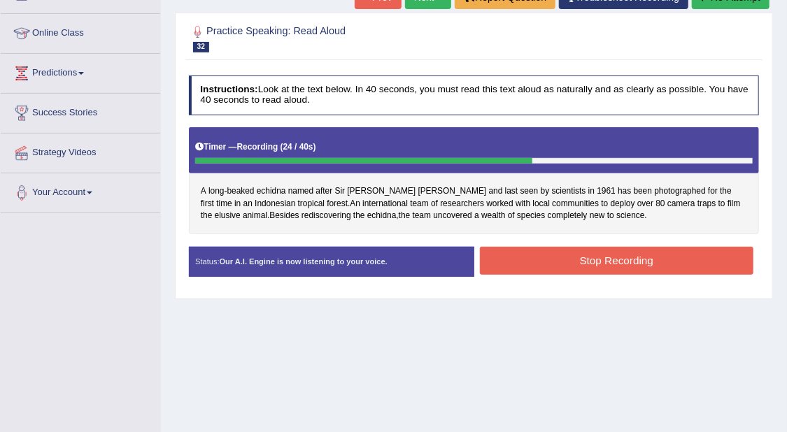
click at [704, 258] on button "Stop Recording" at bounding box center [617, 260] width 274 height 27
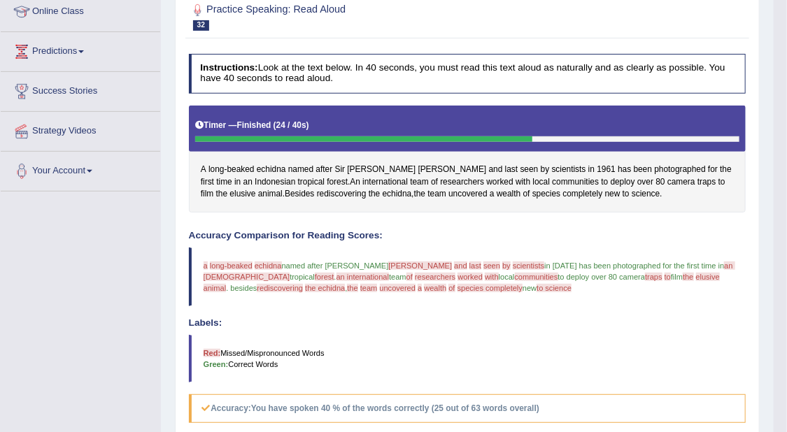
scroll to position [0, 0]
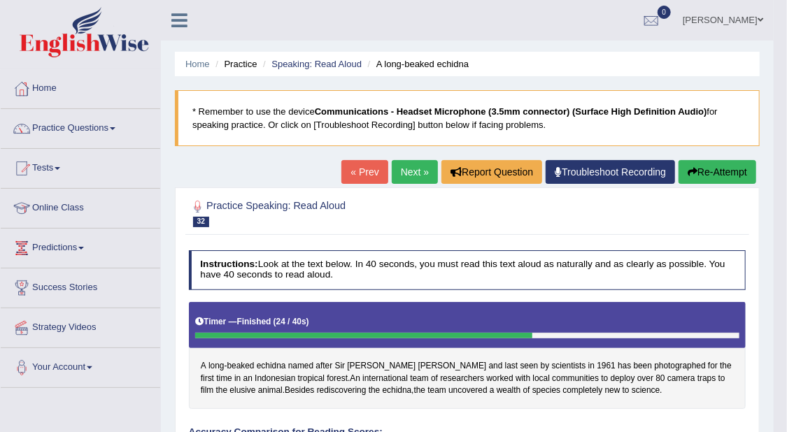
click at [411, 171] on link "Next »" at bounding box center [415, 172] width 46 height 24
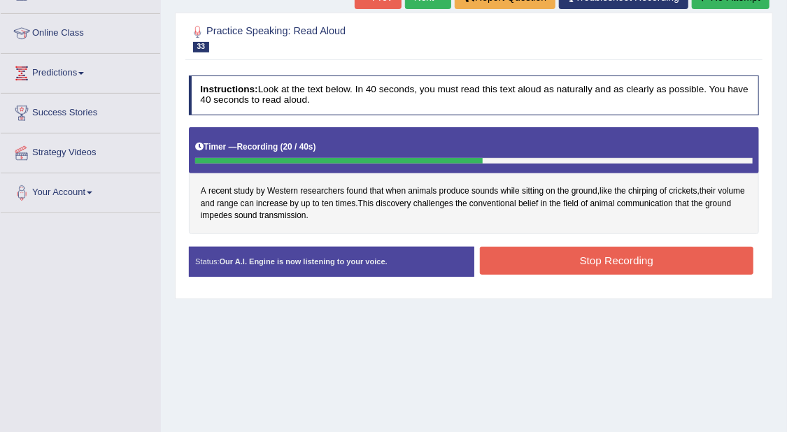
click at [578, 264] on button "Stop Recording" at bounding box center [617, 260] width 274 height 27
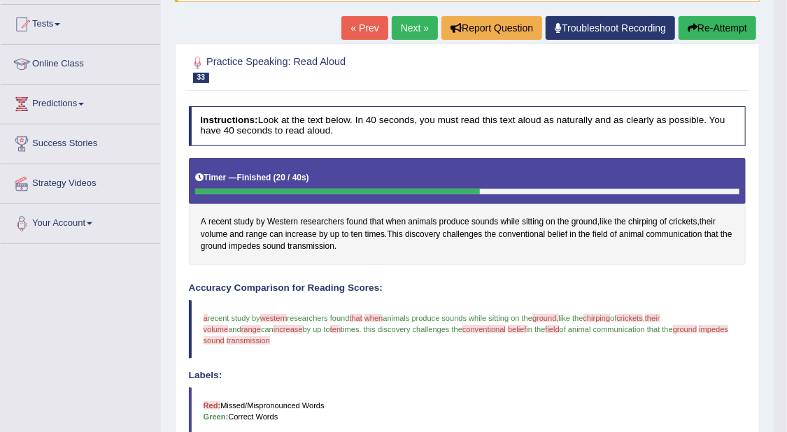
scroll to position [22, 0]
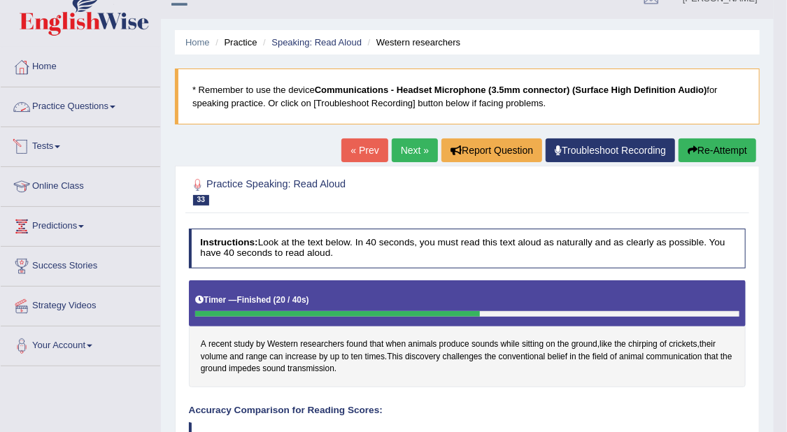
click at [56, 102] on link "Practice Questions" at bounding box center [81, 104] width 160 height 35
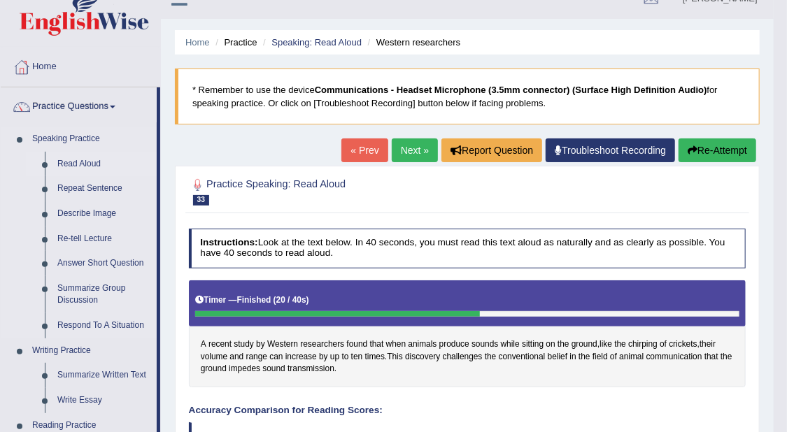
click at [100, 162] on link "Read Aloud" at bounding box center [104, 164] width 106 height 25
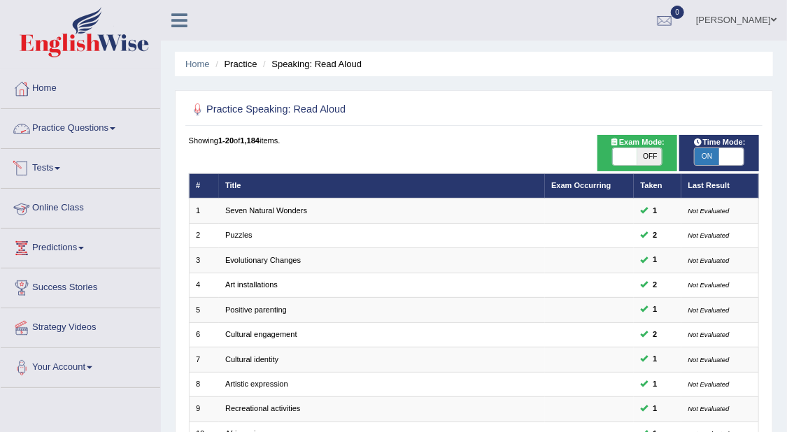
click at [108, 120] on link "Practice Questions" at bounding box center [81, 126] width 160 height 35
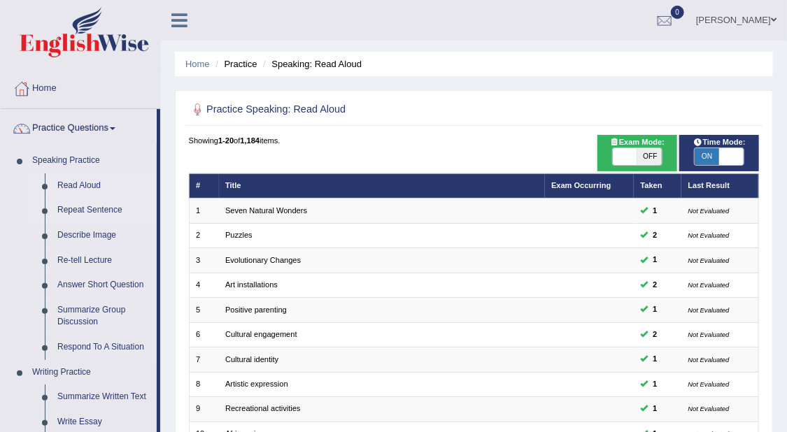
click at [106, 210] on link "Repeat Sentence" at bounding box center [104, 210] width 106 height 25
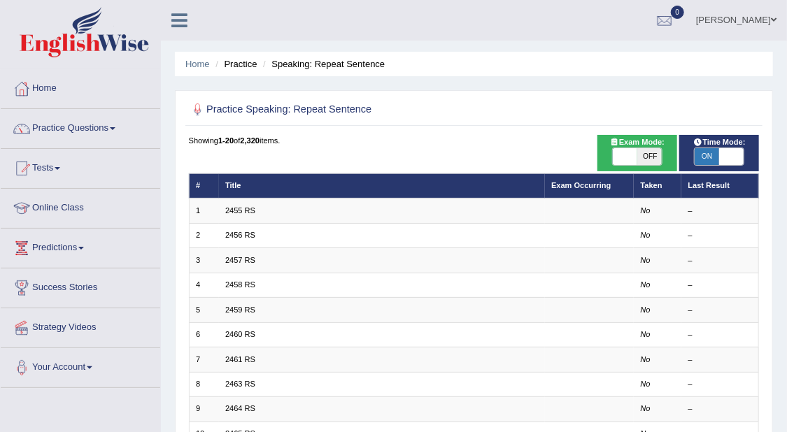
click at [708, 151] on span "ON" at bounding box center [707, 156] width 24 height 17
checkbox input "false"
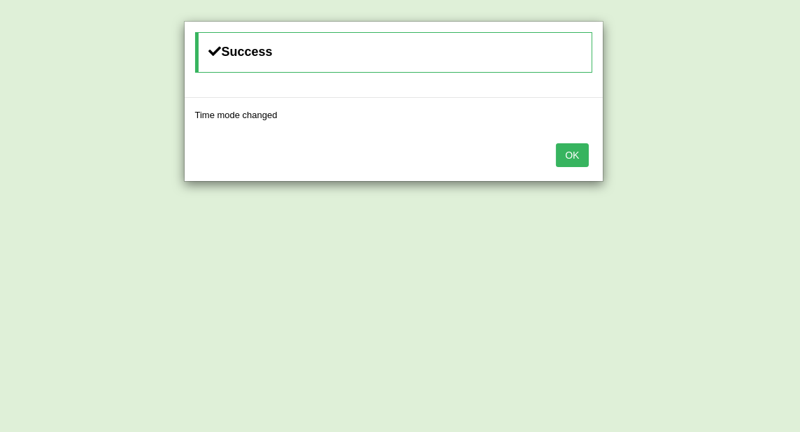
click at [557, 155] on div "OK" at bounding box center [394, 156] width 418 height 49
click at [572, 155] on button "OK" at bounding box center [572, 155] width 32 height 24
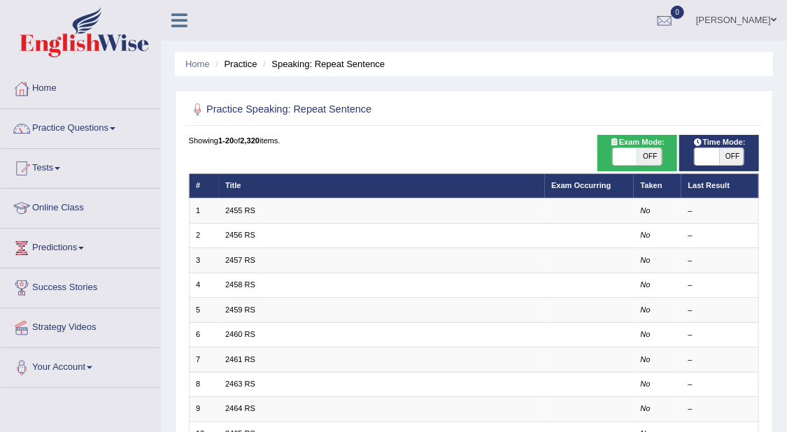
click at [658, 147] on span "Exam Mode:" at bounding box center [637, 142] width 64 height 13
click at [647, 162] on span "OFF" at bounding box center [649, 156] width 24 height 17
checkbox input "true"
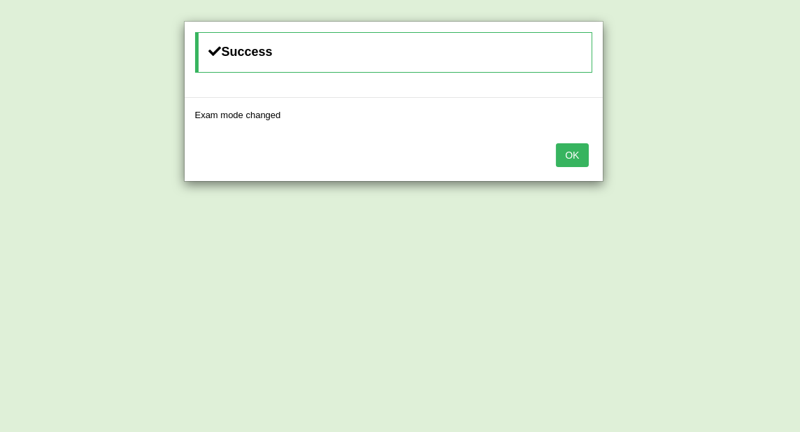
click at [577, 155] on button "OK" at bounding box center [572, 155] width 32 height 24
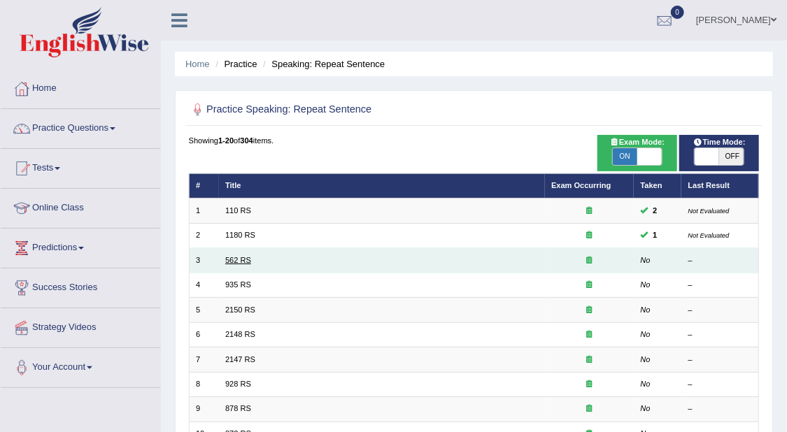
click at [239, 256] on link "562 RS" at bounding box center [238, 260] width 26 height 8
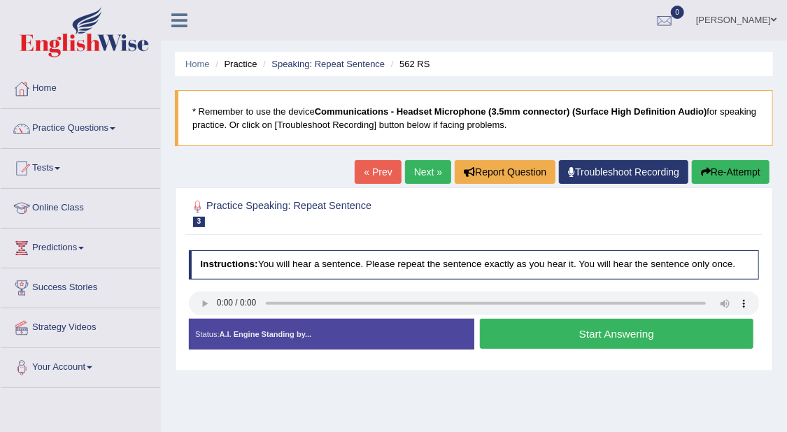
click at [665, 334] on button "Start Answering" at bounding box center [617, 334] width 274 height 30
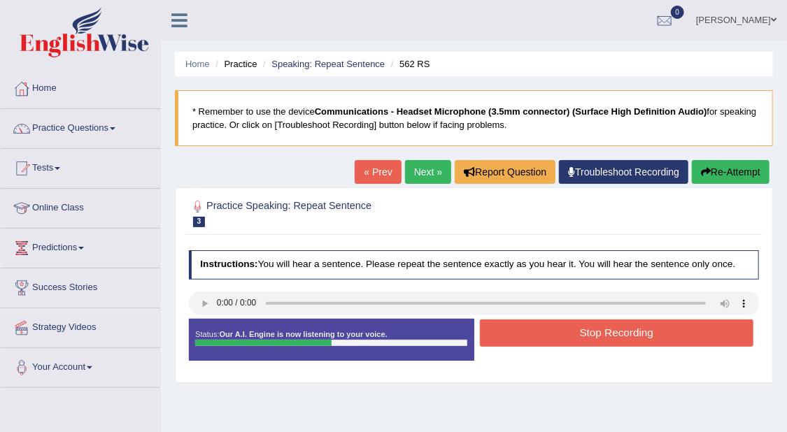
click at [633, 332] on button "Stop Recording" at bounding box center [617, 333] width 274 height 27
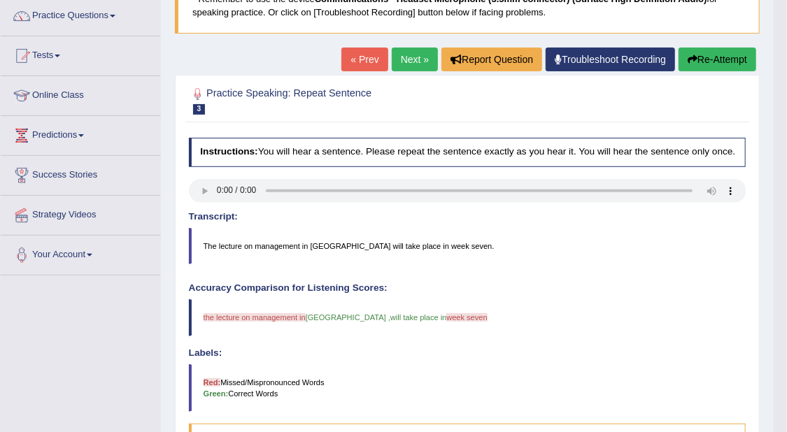
scroll to position [87, 0]
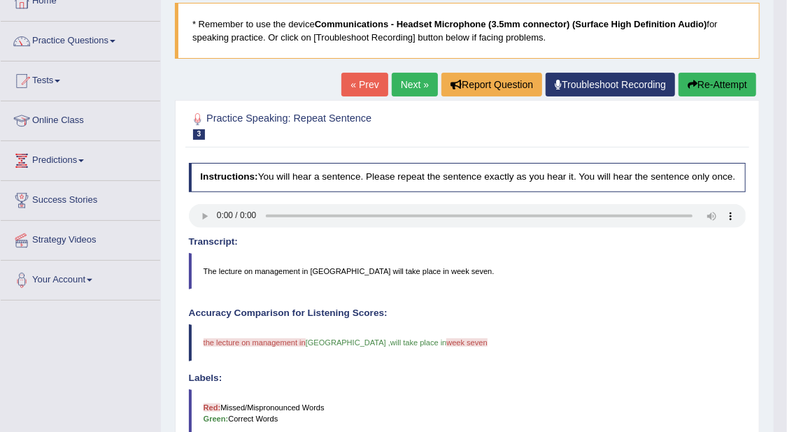
click at [495, 135] on h2 "Practice Speaking: Repeat Sentence 3 562 RS" at bounding box center [362, 125] width 346 height 29
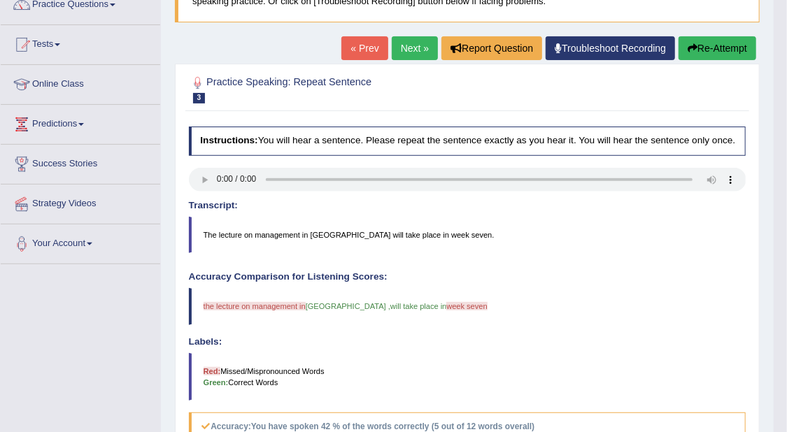
scroll to position [0, 0]
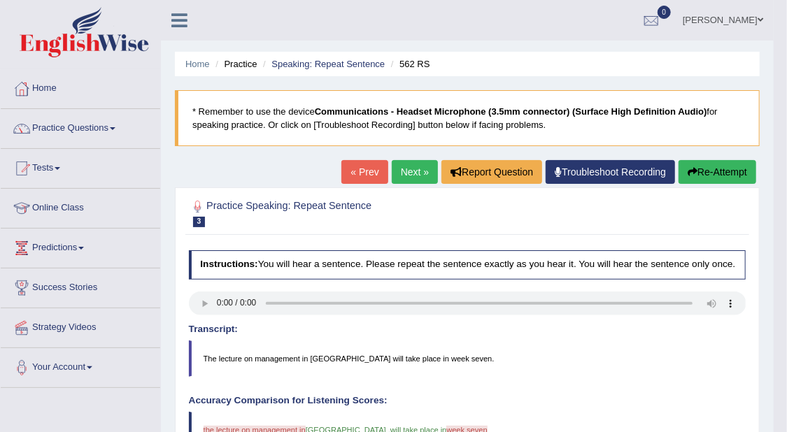
click at [409, 176] on link "Next »" at bounding box center [415, 172] width 46 height 24
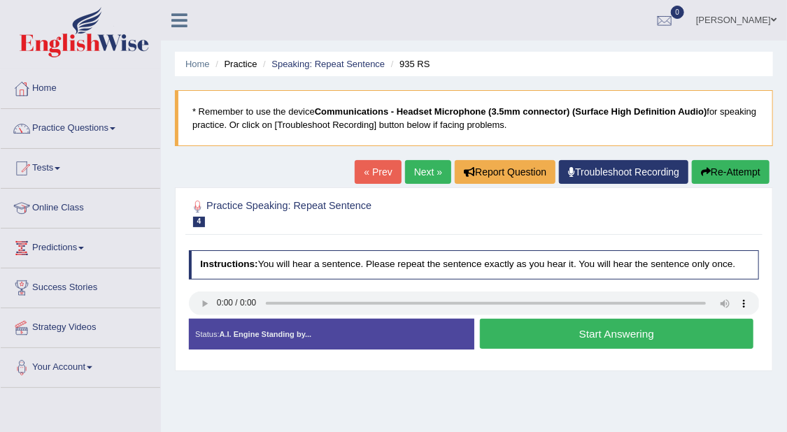
click at [604, 333] on button "Start Answering" at bounding box center [617, 334] width 274 height 30
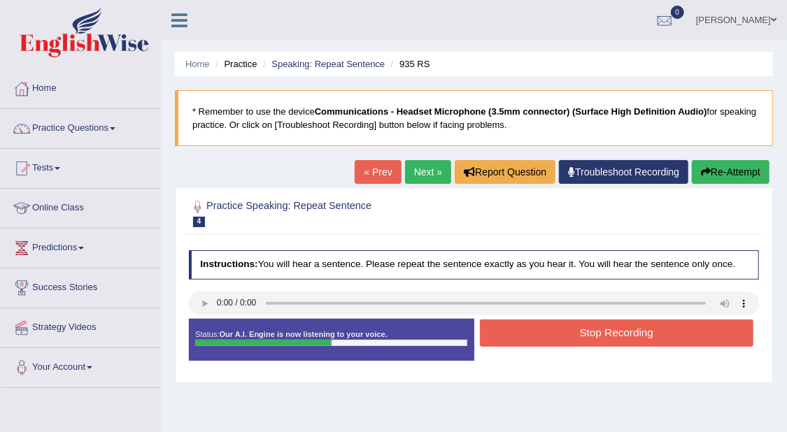
click at [648, 337] on button "Stop Recording" at bounding box center [617, 333] width 274 height 27
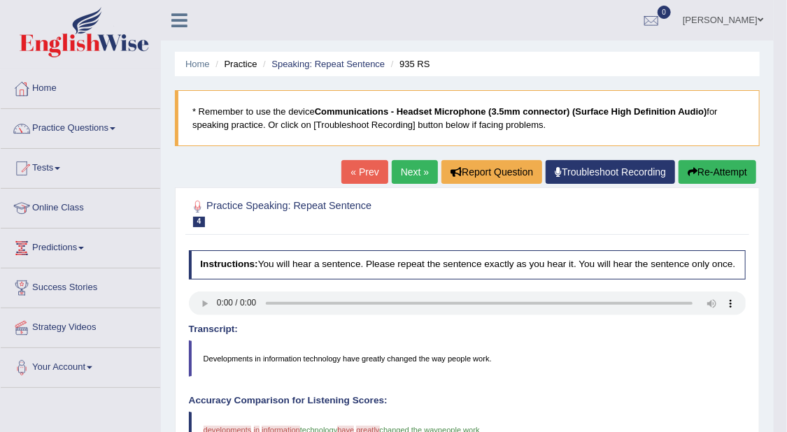
click at [415, 168] on link "Next »" at bounding box center [415, 172] width 46 height 24
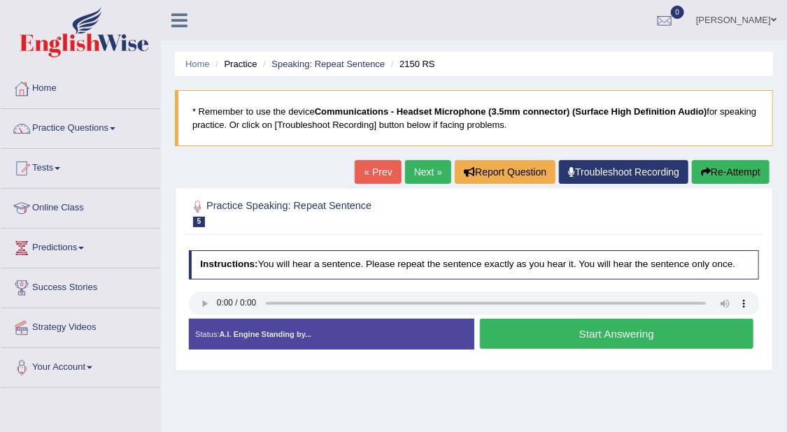
click at [658, 332] on button "Start Answering" at bounding box center [617, 334] width 274 height 30
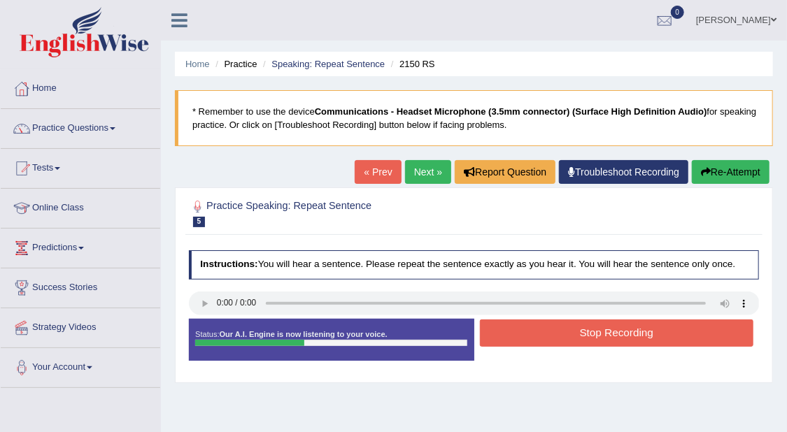
click at [745, 168] on button "Re-Attempt" at bounding box center [731, 172] width 78 height 24
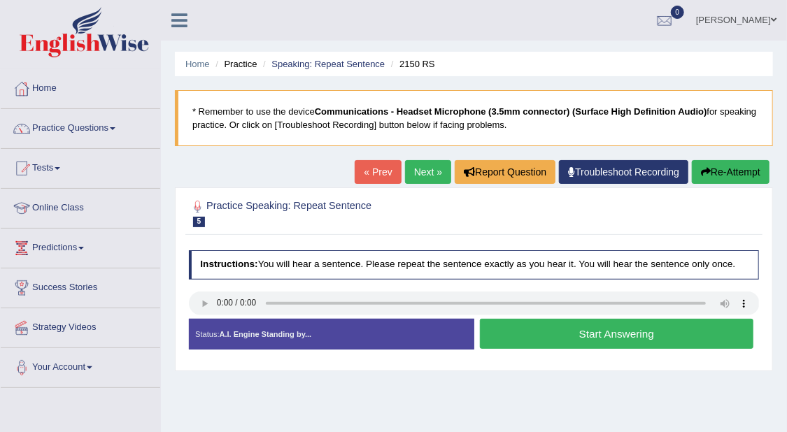
click at [686, 339] on button "Start Answering" at bounding box center [617, 334] width 274 height 30
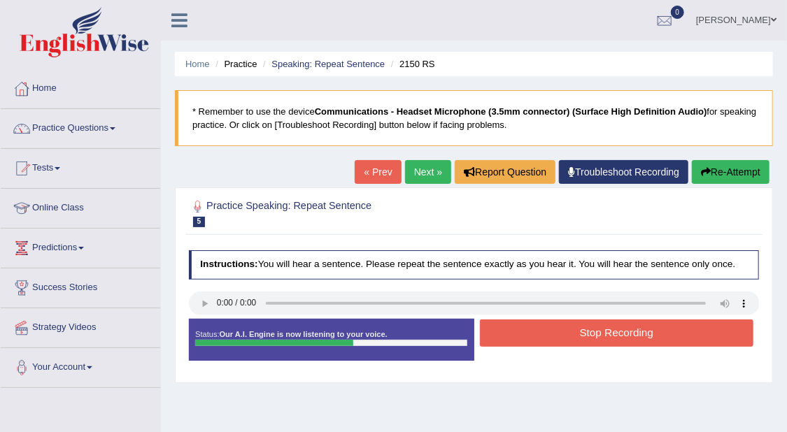
click at [671, 337] on button "Stop Recording" at bounding box center [617, 333] width 274 height 27
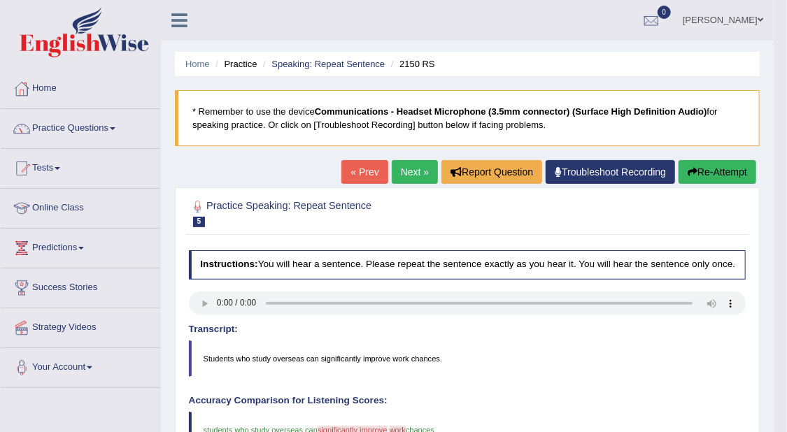
click at [407, 170] on link "Next »" at bounding box center [415, 172] width 46 height 24
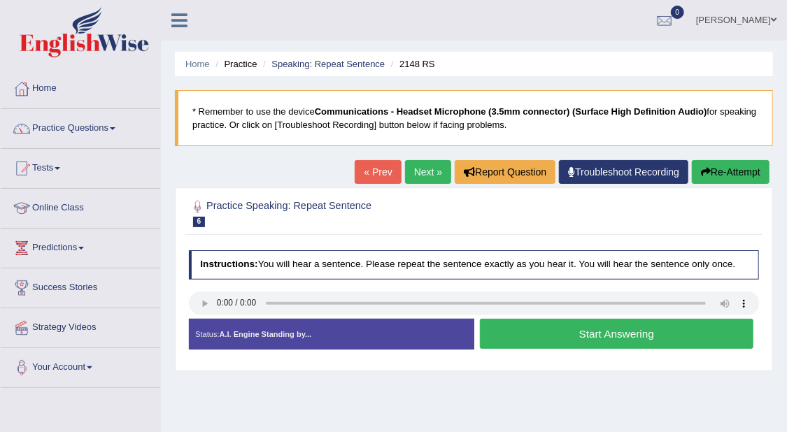
click at [673, 328] on button "Start Answering" at bounding box center [617, 334] width 274 height 30
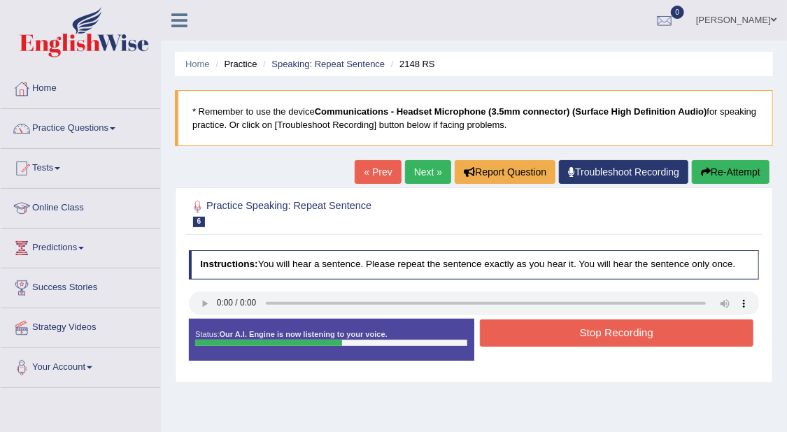
click at [670, 334] on button "Stop Recording" at bounding box center [617, 333] width 274 height 27
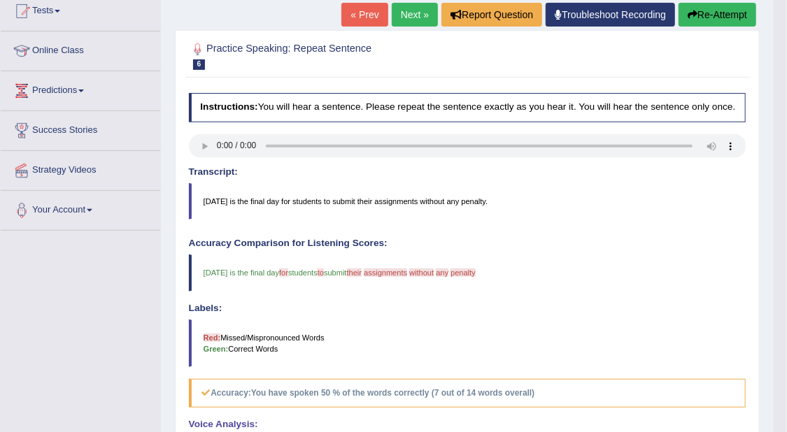
scroll to position [154, 0]
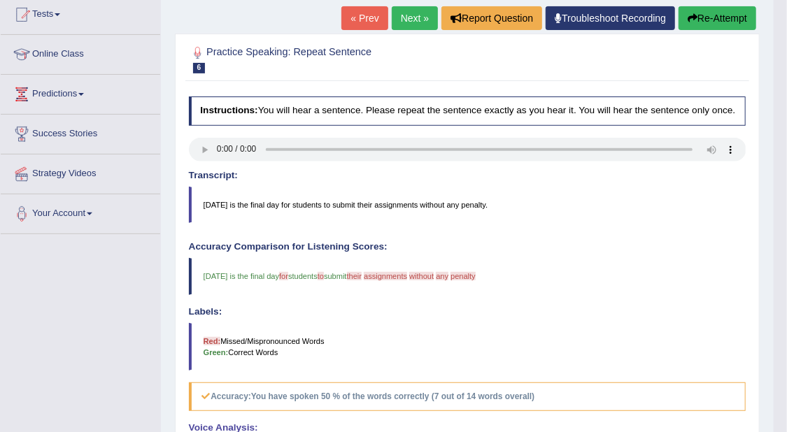
click at [413, 15] on link "Next »" at bounding box center [415, 18] width 46 height 24
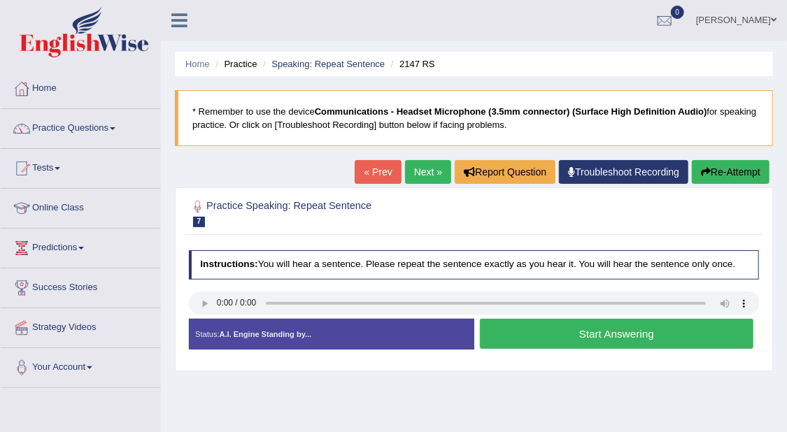
click at [684, 325] on button "Start Answering" at bounding box center [617, 334] width 274 height 30
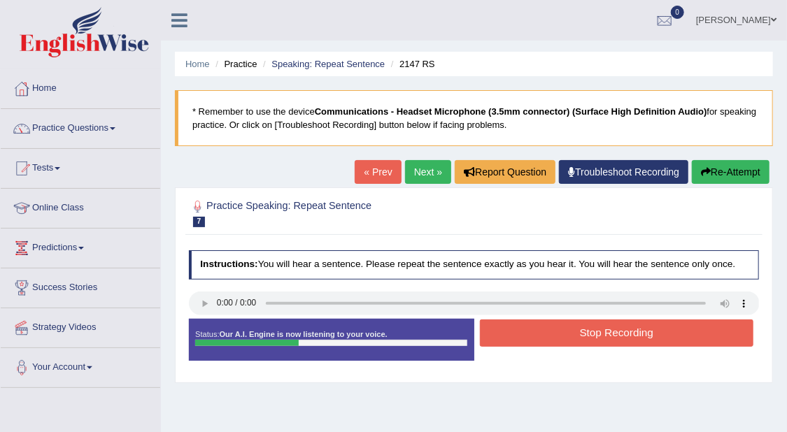
click at [686, 335] on button "Stop Recording" at bounding box center [617, 333] width 274 height 27
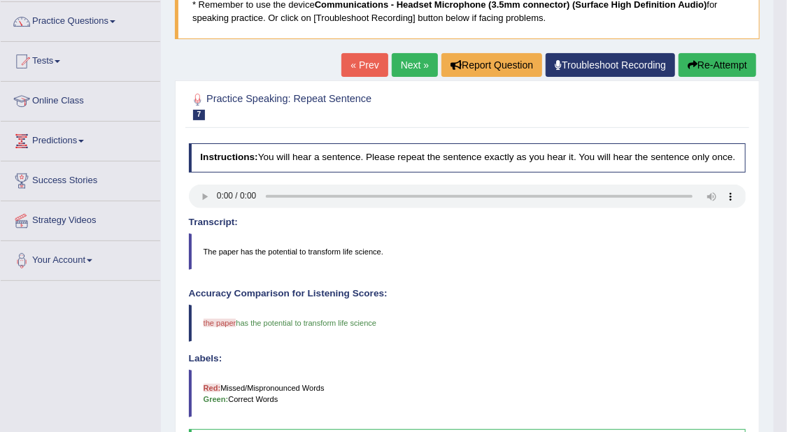
scroll to position [66, 0]
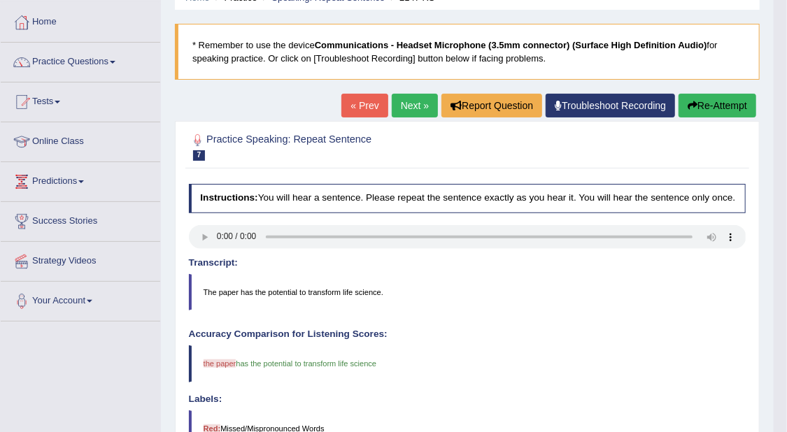
click at [408, 108] on link "Next »" at bounding box center [415, 106] width 46 height 24
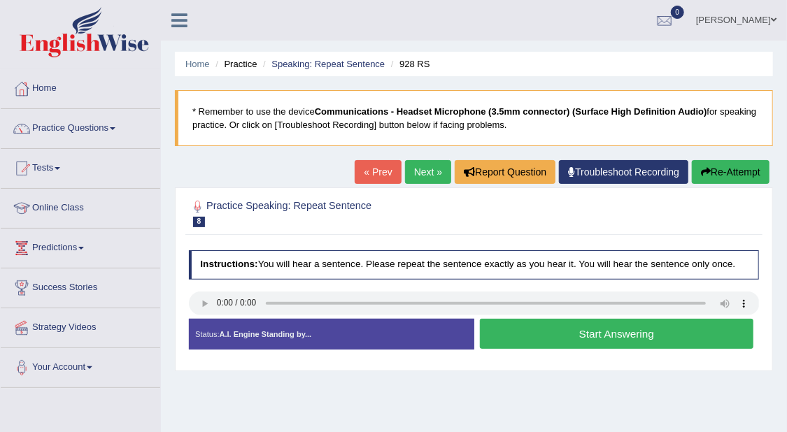
click at [630, 334] on button "Start Answering" at bounding box center [617, 334] width 274 height 30
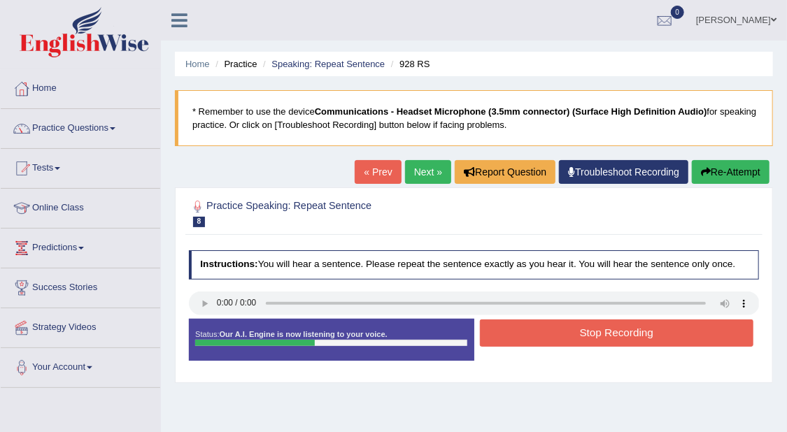
click at [663, 325] on button "Stop Recording" at bounding box center [617, 333] width 274 height 27
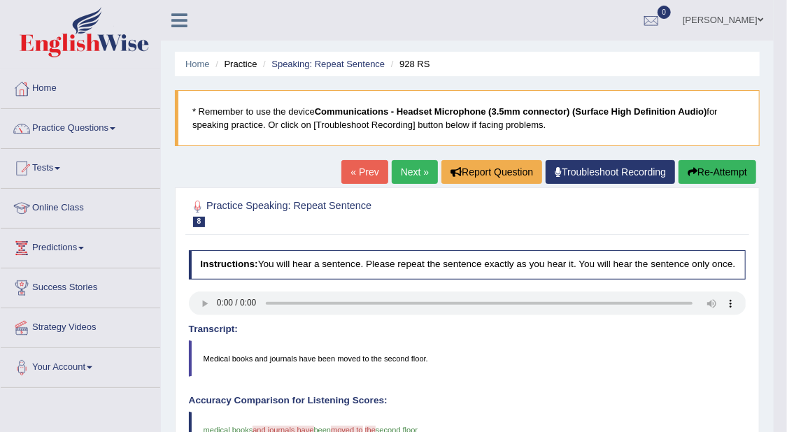
click at [418, 169] on link "Next »" at bounding box center [415, 172] width 46 height 24
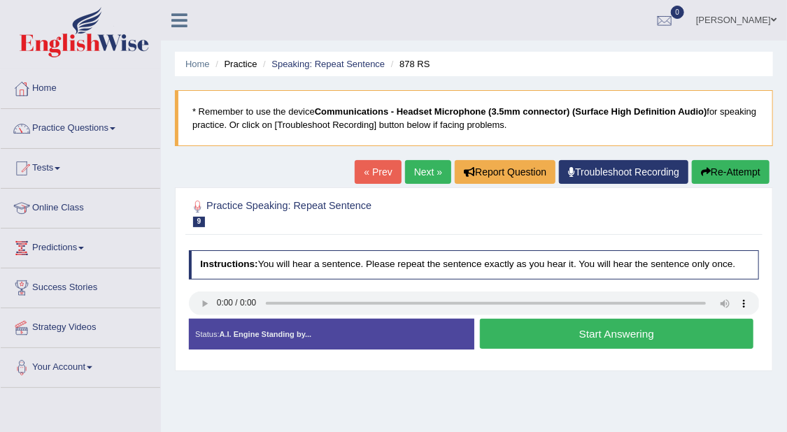
click at [630, 330] on button "Start Answering" at bounding box center [617, 334] width 274 height 30
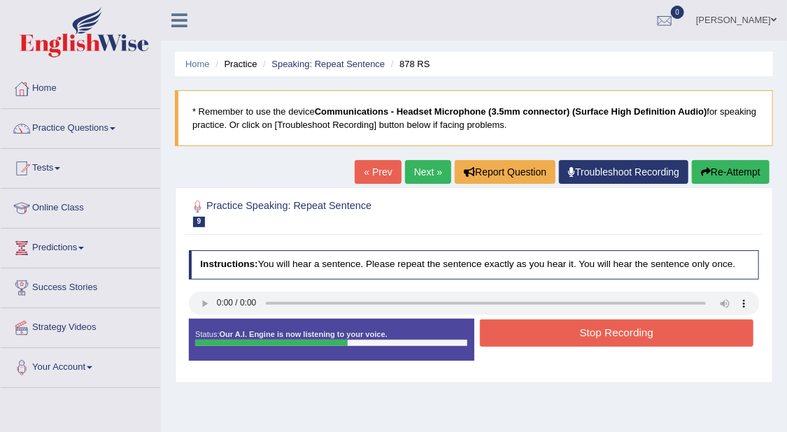
click at [637, 326] on button "Stop Recording" at bounding box center [617, 333] width 274 height 27
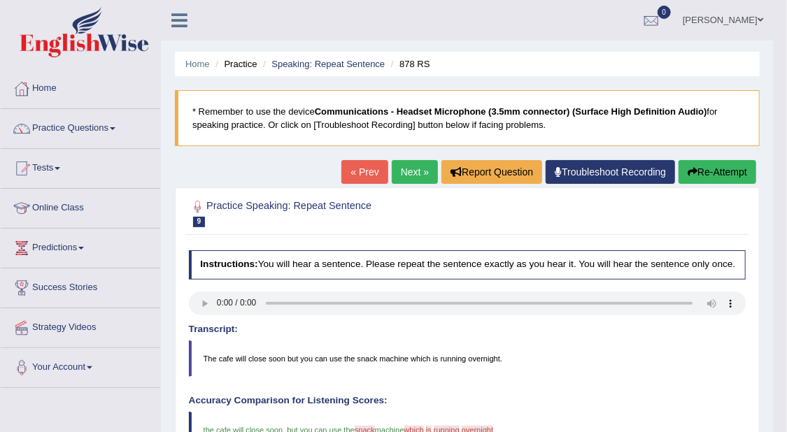
click at [425, 174] on link "Next »" at bounding box center [415, 172] width 46 height 24
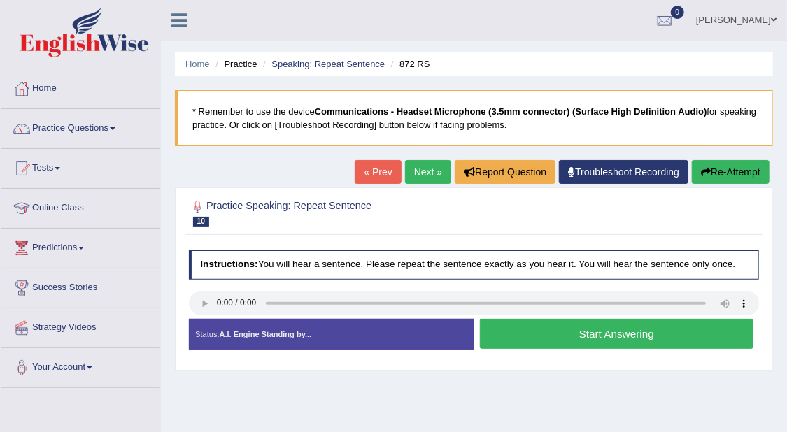
click at [668, 332] on button "Start Answering" at bounding box center [617, 334] width 274 height 30
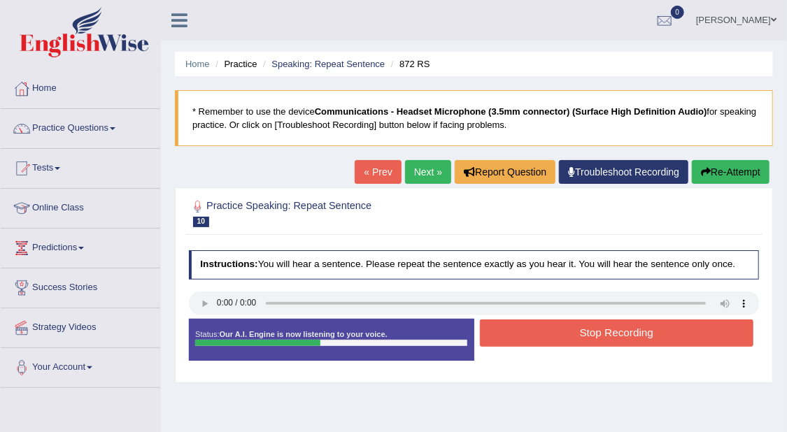
click at [637, 332] on button "Stop Recording" at bounding box center [617, 333] width 274 height 27
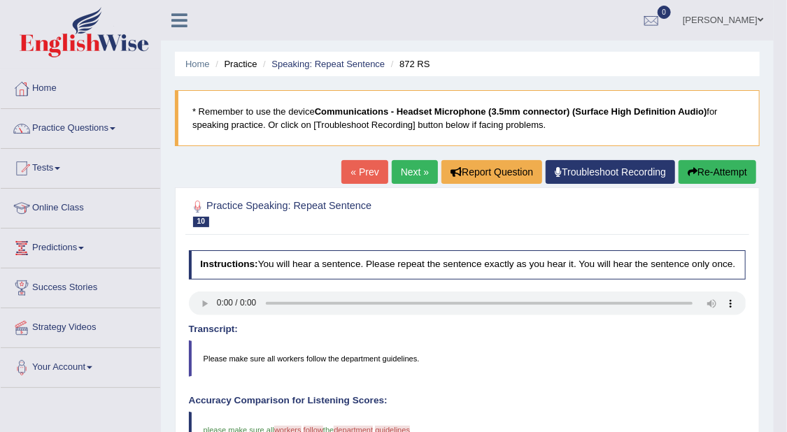
click at [409, 171] on link "Next »" at bounding box center [415, 172] width 46 height 24
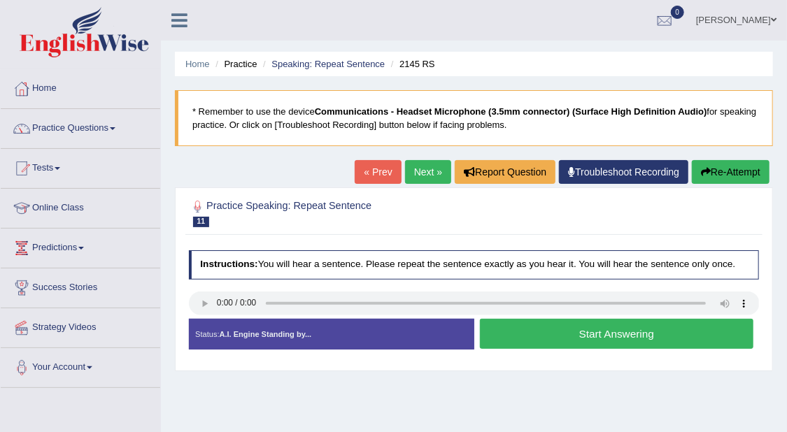
click at [682, 334] on button "Start Answering" at bounding box center [617, 334] width 274 height 30
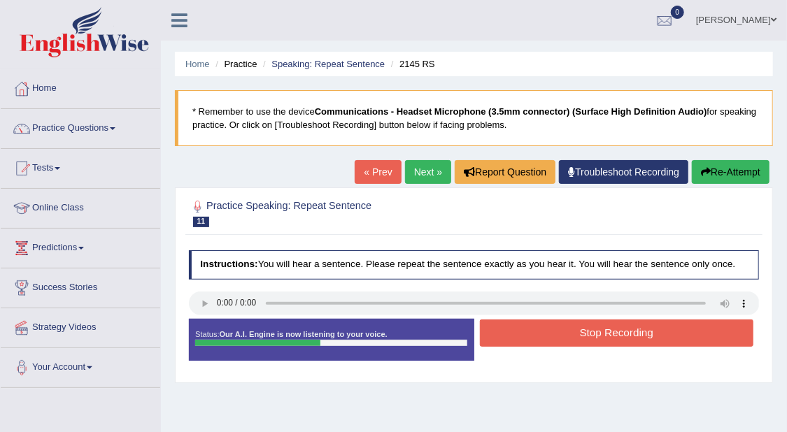
click at [670, 332] on button "Stop Recording" at bounding box center [617, 333] width 274 height 27
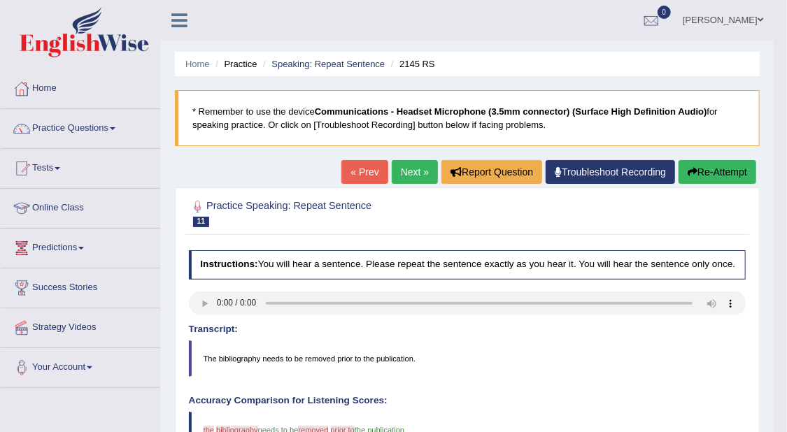
click at [411, 162] on link "Next »" at bounding box center [415, 172] width 46 height 24
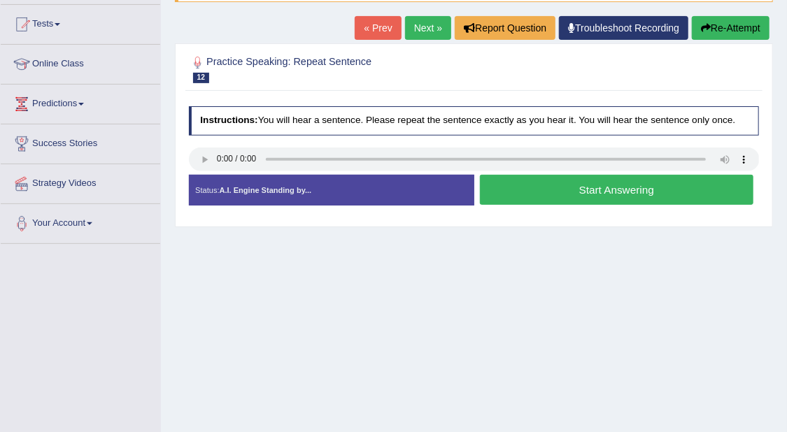
scroll to position [175, 0]
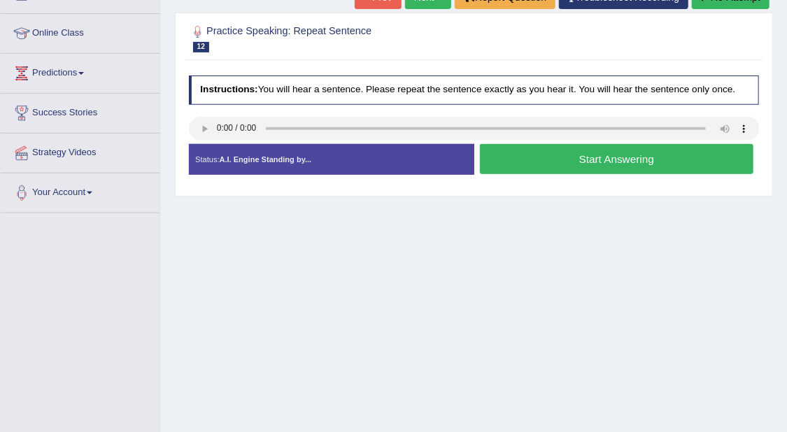
click at [632, 151] on button "Start Answering" at bounding box center [617, 159] width 274 height 30
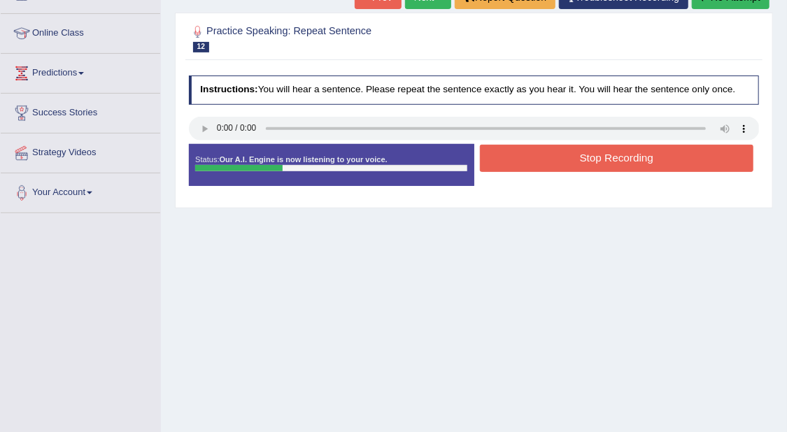
click at [639, 152] on button "Stop Recording" at bounding box center [617, 158] width 274 height 27
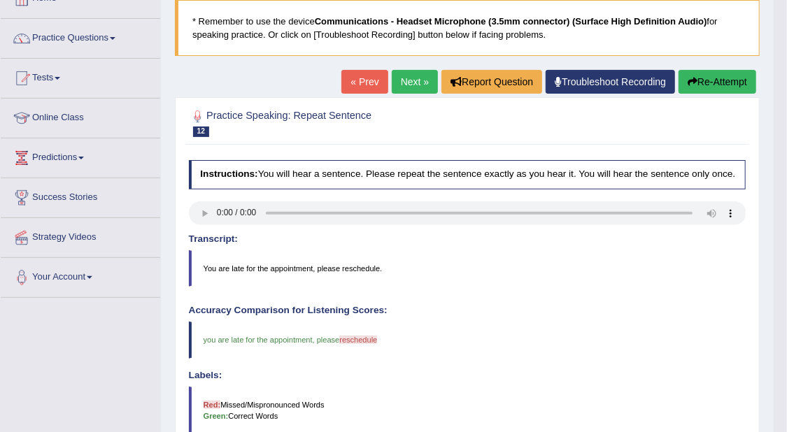
scroll to position [87, 0]
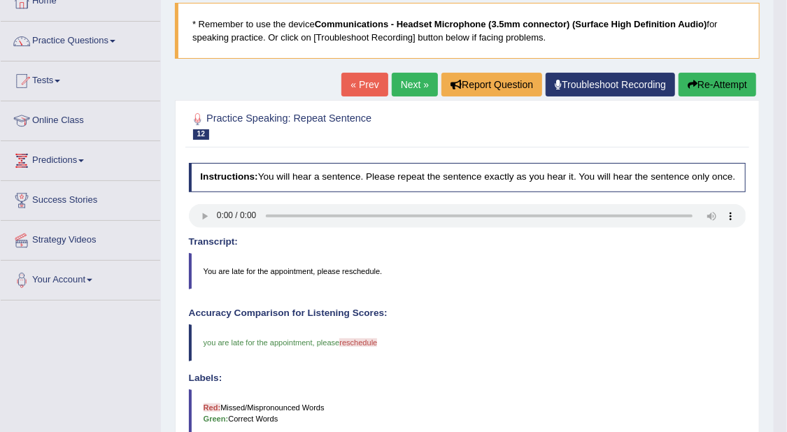
click at [416, 81] on link "Next »" at bounding box center [415, 85] width 46 height 24
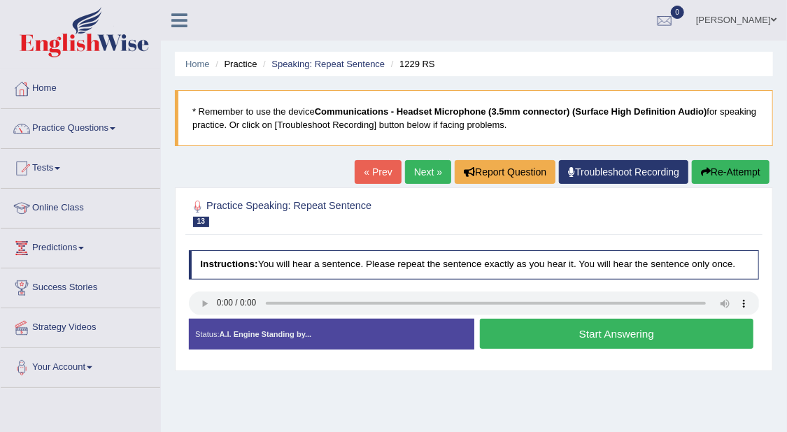
click at [619, 334] on button "Start Answering" at bounding box center [617, 334] width 274 height 30
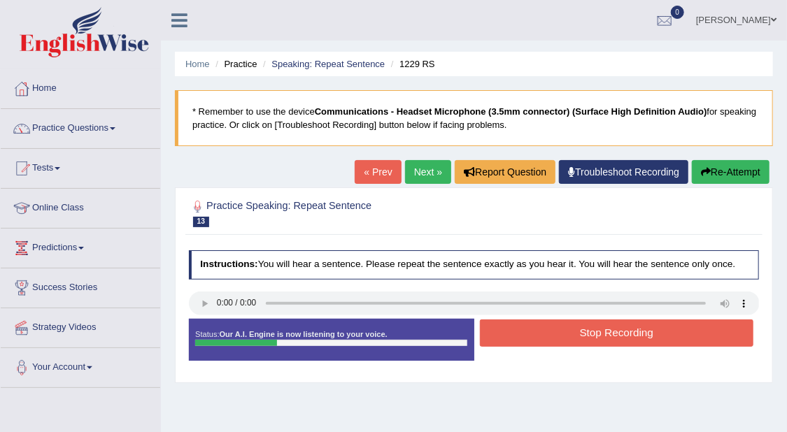
click at [651, 324] on button "Stop Recording" at bounding box center [617, 333] width 274 height 27
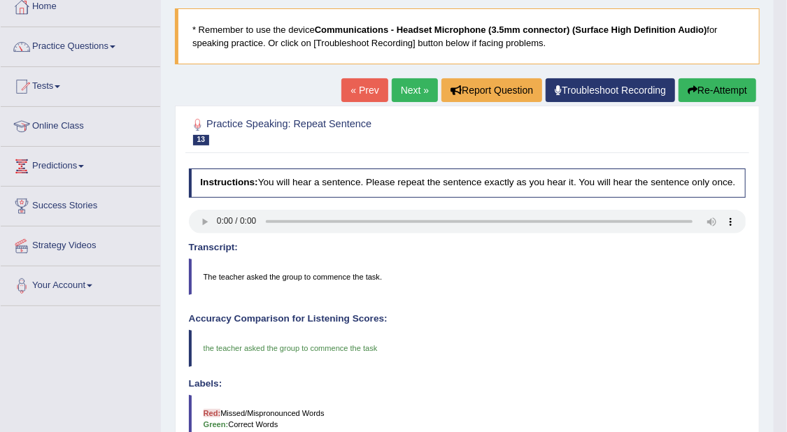
scroll to position [66, 0]
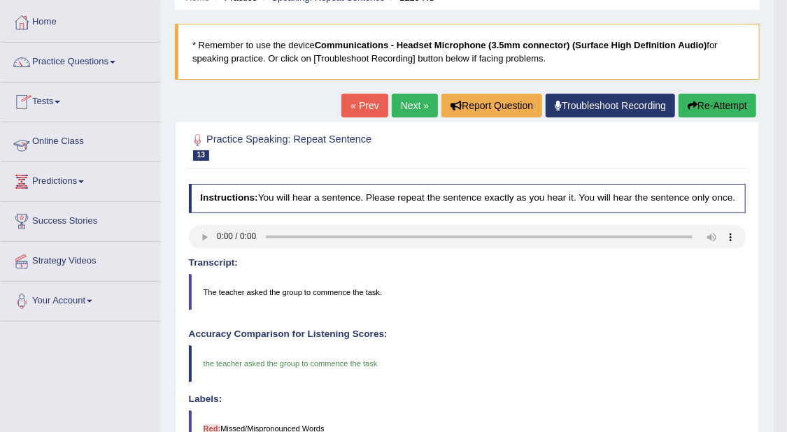
click at [85, 145] on link "Online Class" at bounding box center [81, 139] width 160 height 35
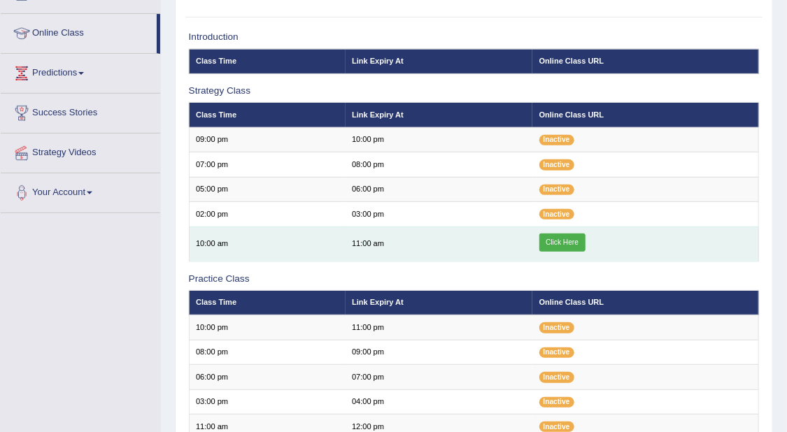
click at [560, 241] on link "Click Here" at bounding box center [562, 243] width 46 height 18
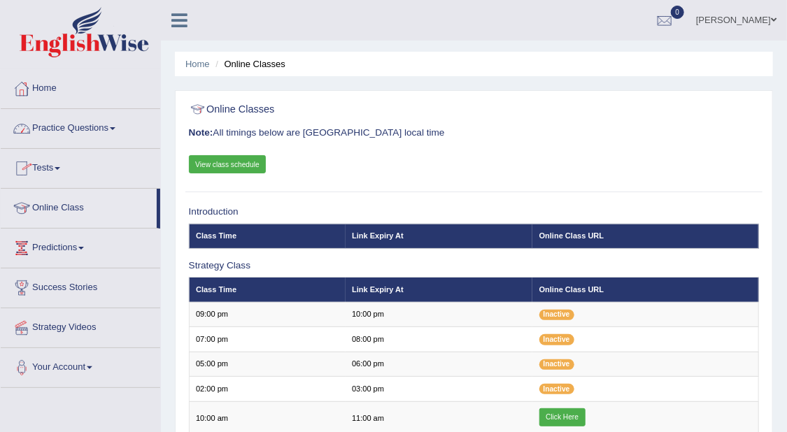
click at [118, 120] on link "Practice Questions" at bounding box center [81, 126] width 160 height 35
click at [28, 128] on div at bounding box center [21, 128] width 21 height 21
click at [69, 134] on link "Practice Questions" at bounding box center [81, 126] width 160 height 35
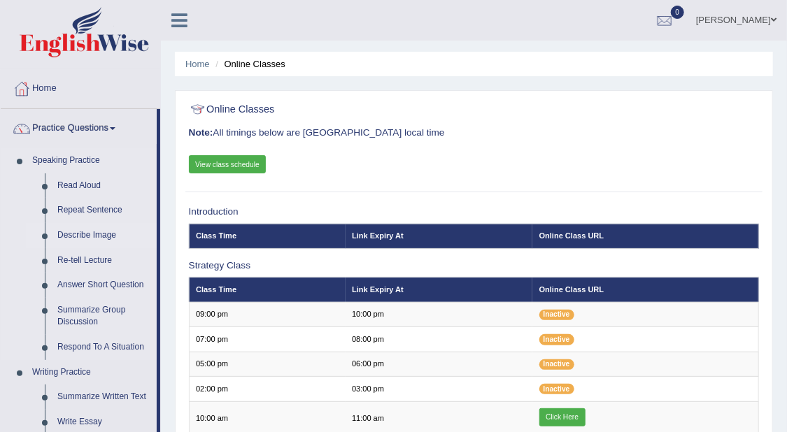
click at [94, 236] on link "Describe Image" at bounding box center [104, 235] width 106 height 25
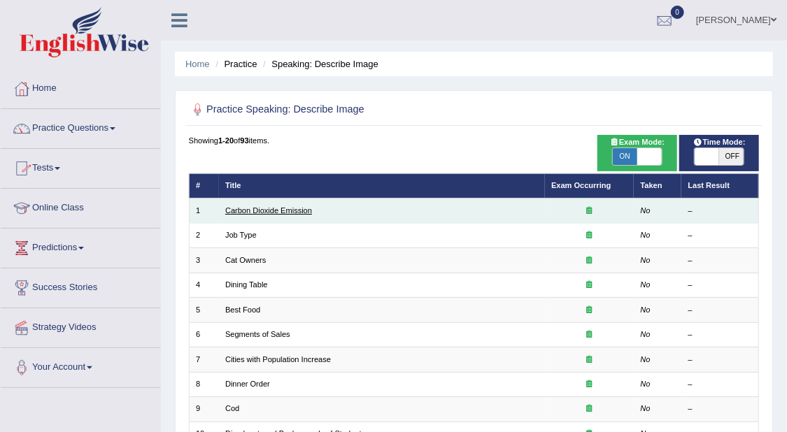
click at [278, 210] on link "Carbon Dioxide Emission" at bounding box center [268, 210] width 87 height 8
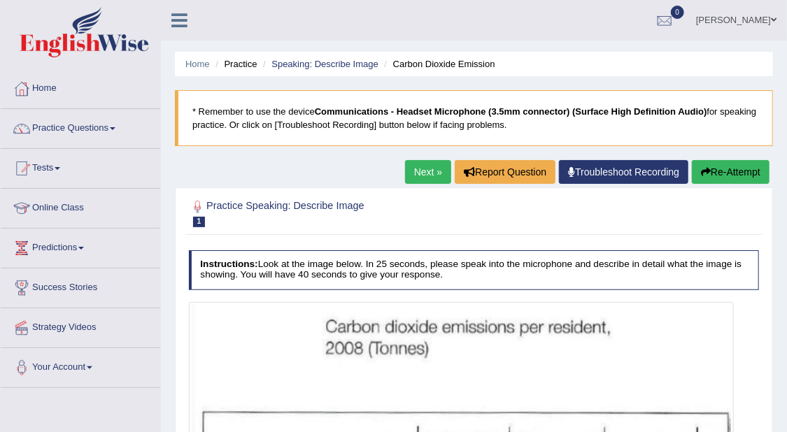
click at [440, 174] on link "Next »" at bounding box center [428, 172] width 46 height 24
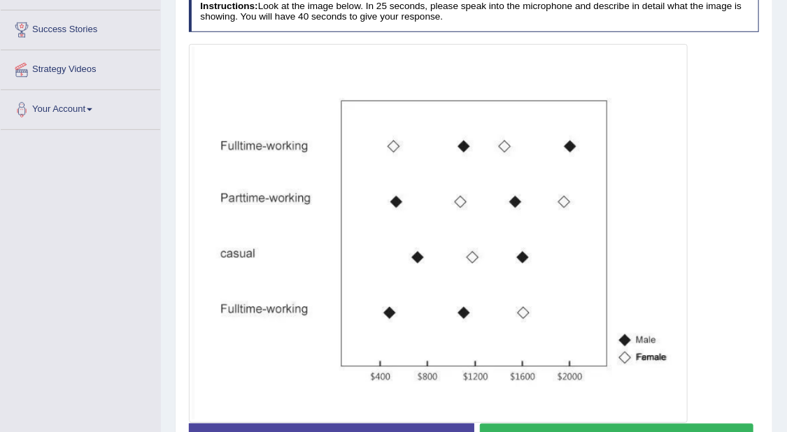
scroll to position [170, 0]
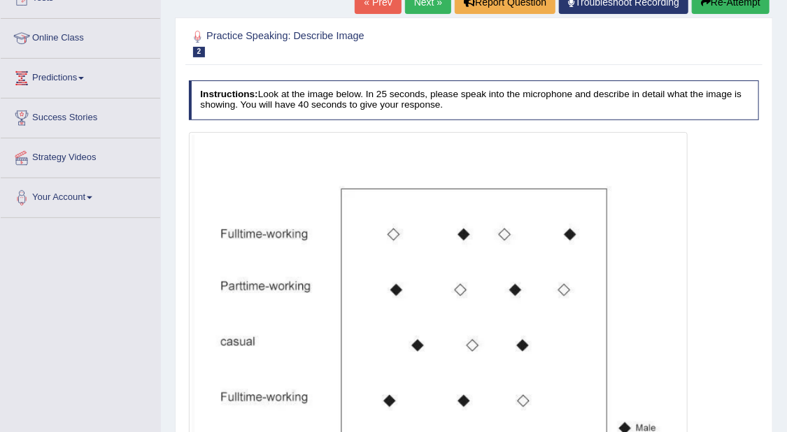
click at [425, 6] on link "Next »" at bounding box center [428, 2] width 46 height 24
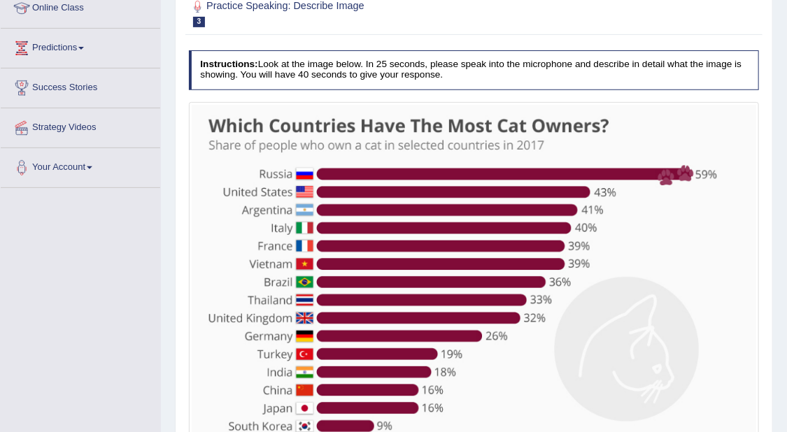
scroll to position [262, 0]
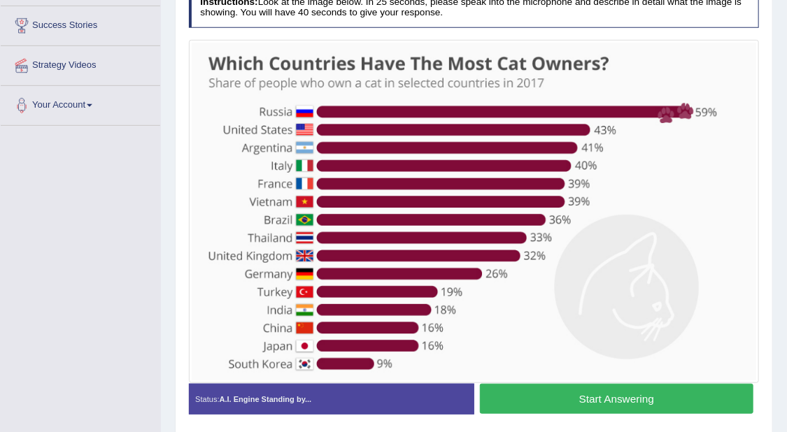
click at [761, 278] on div "Instructions: Look at the image below. In 25 seconds, please speak into the mic…" at bounding box center [473, 206] width 577 height 449
click at [660, 394] on button "Start Answering" at bounding box center [617, 399] width 274 height 30
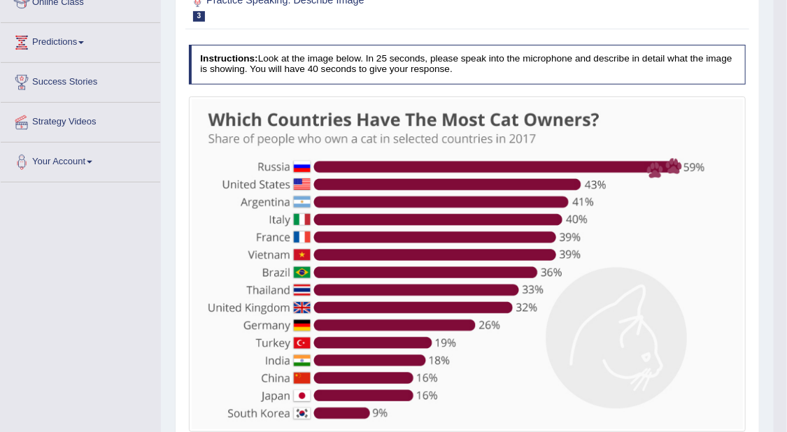
scroll to position [0, 0]
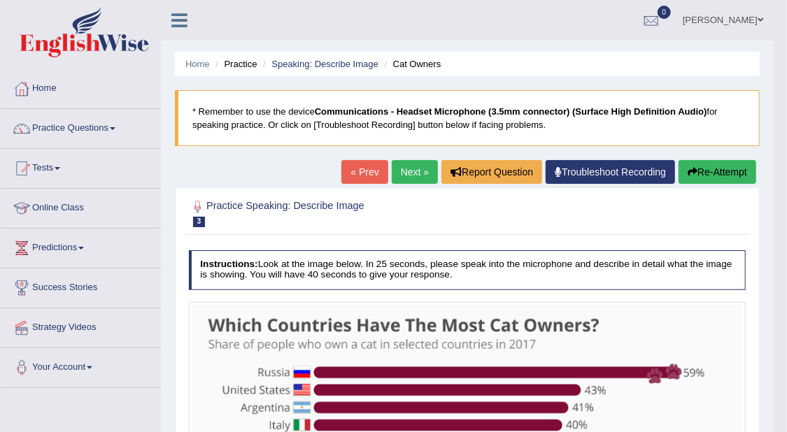
click at [712, 175] on button "Re-Attempt" at bounding box center [718, 172] width 78 height 24
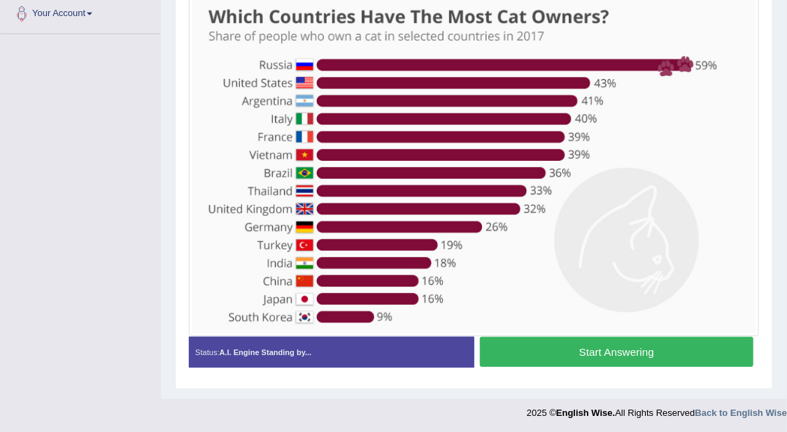
scroll to position [355, 0]
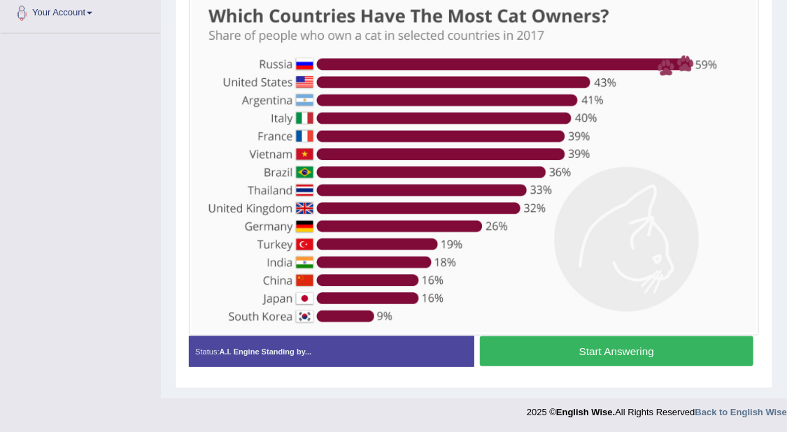
click at [677, 351] on button "Start Answering" at bounding box center [617, 352] width 274 height 30
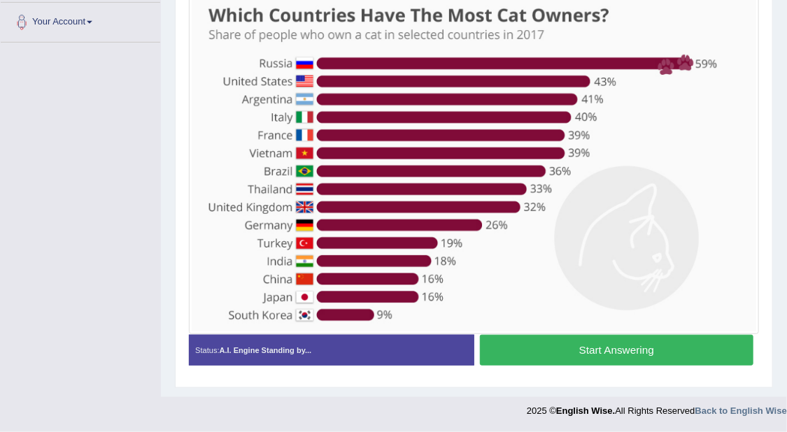
scroll to position [345, 0]
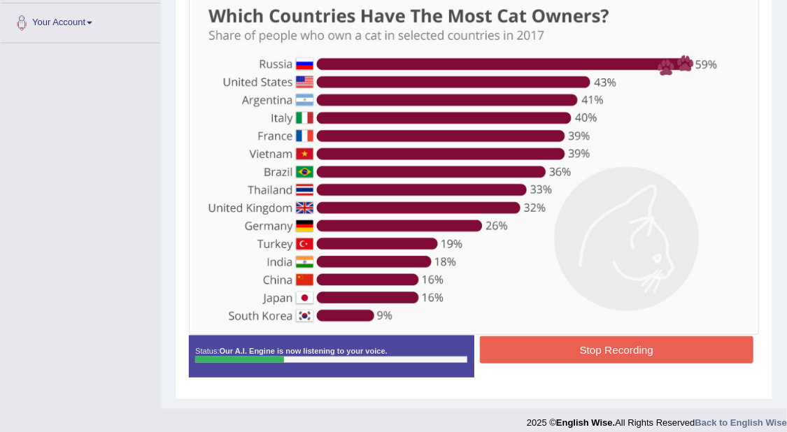
click at [692, 344] on button "Stop Recording" at bounding box center [617, 350] width 274 height 27
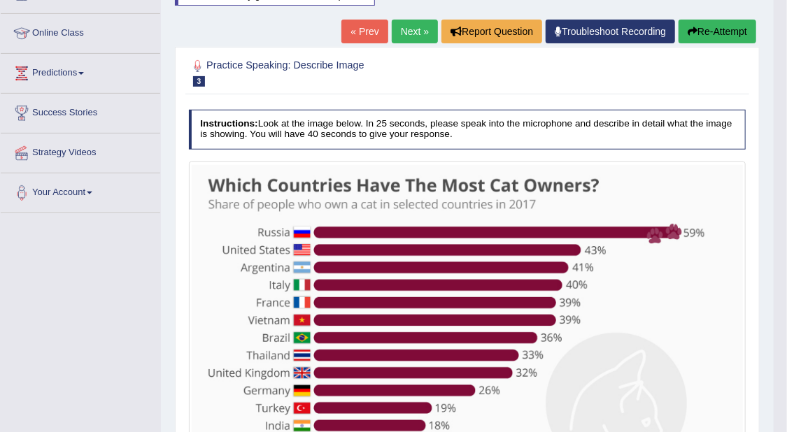
scroll to position [0, 0]
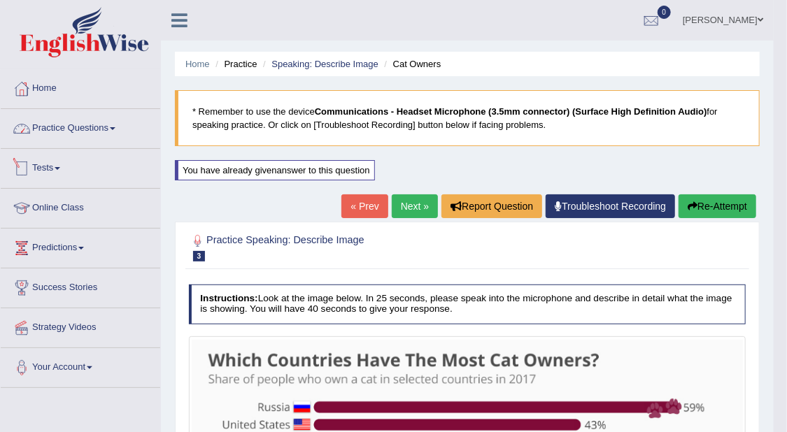
click at [111, 127] on link "Practice Questions" at bounding box center [81, 126] width 160 height 35
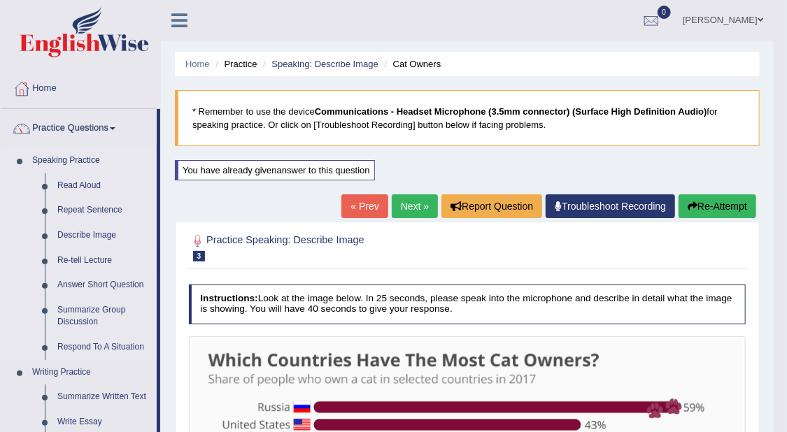
click at [104, 262] on link "Re-tell Lecture" at bounding box center [104, 260] width 106 height 25
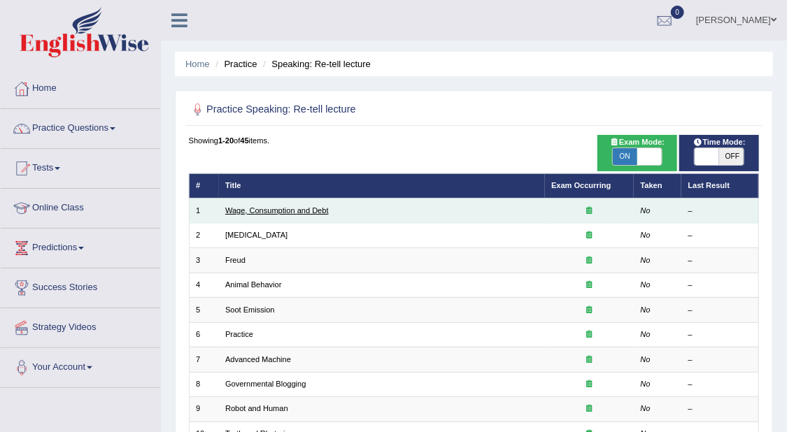
click at [318, 206] on link "Wage, Consumption and Debt" at bounding box center [277, 210] width 104 height 8
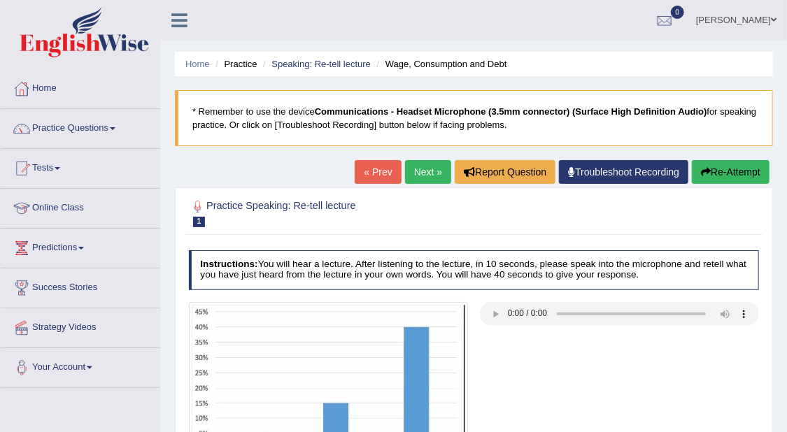
drag, startPoint x: 519, startPoint y: 342, endPoint x: 526, endPoint y: 337, distance: 9.0
click at [519, 342] on div at bounding box center [474, 387] width 583 height 171
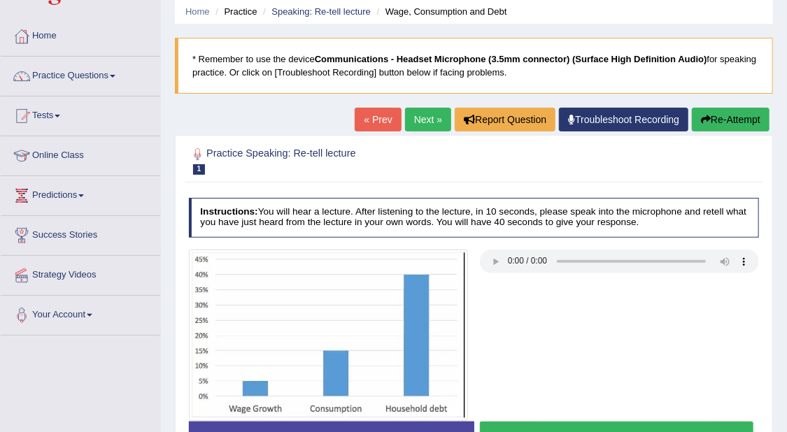
scroll to position [87, 0]
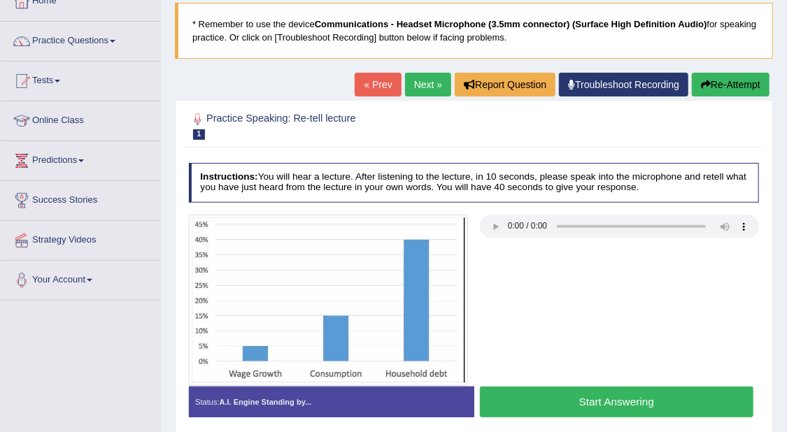
click at [728, 87] on button "Re-Attempt" at bounding box center [731, 85] width 78 height 24
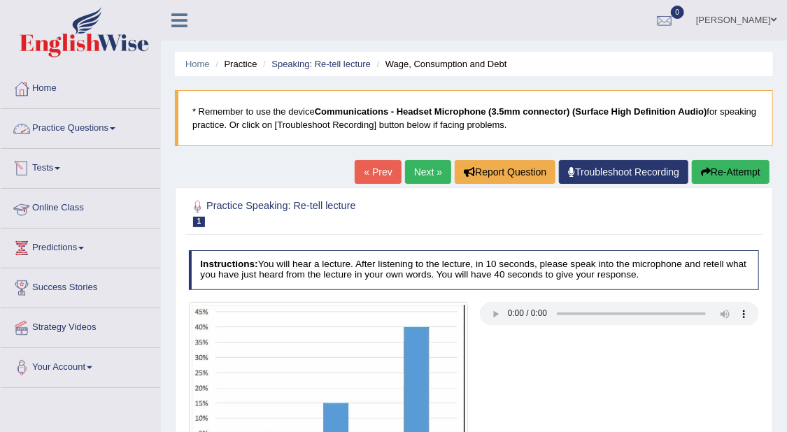
click at [78, 122] on link "Practice Questions" at bounding box center [81, 126] width 160 height 35
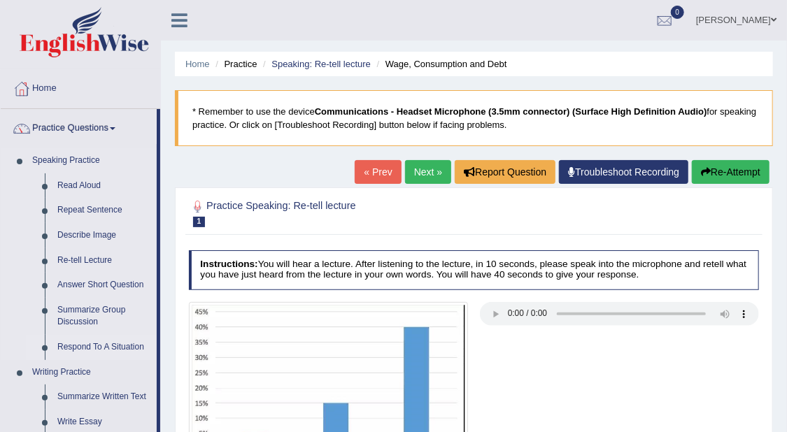
click at [134, 346] on link "Respond To A Situation" at bounding box center [104, 347] width 106 height 25
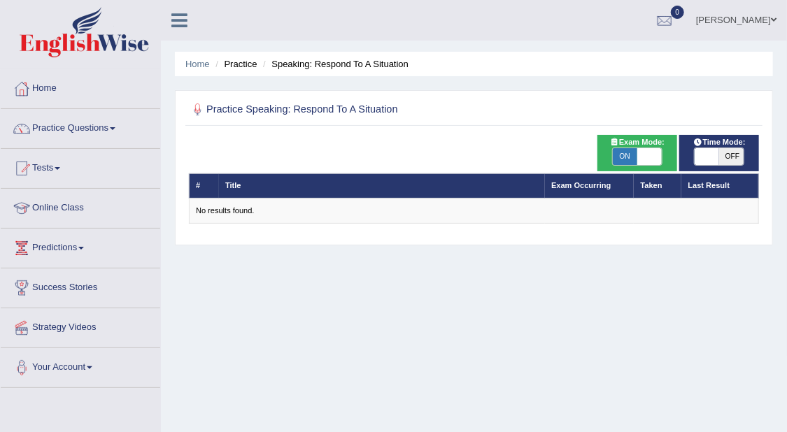
click at [633, 160] on span "ON" at bounding box center [625, 156] width 24 height 17
checkbox input "false"
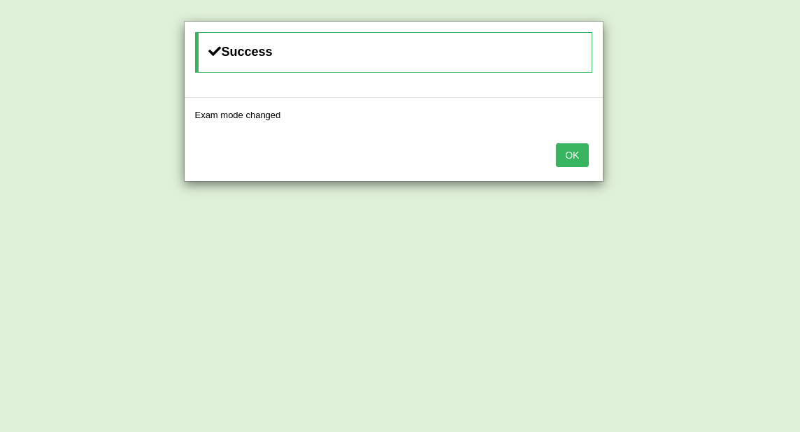
click at [575, 160] on button "OK" at bounding box center [572, 155] width 32 height 24
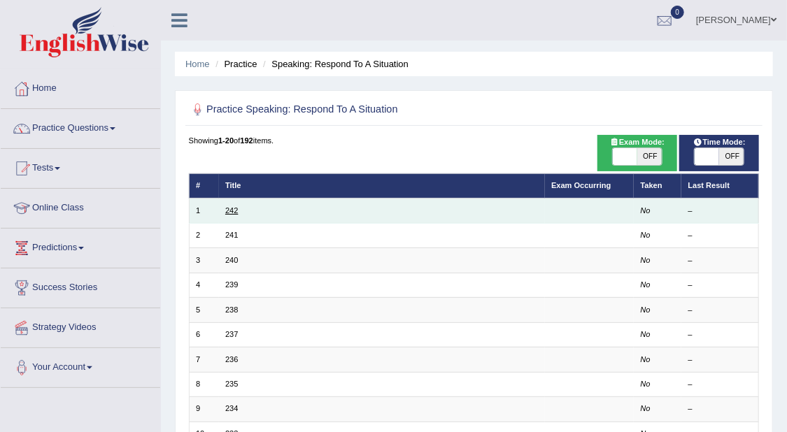
click at [232, 208] on link "242" at bounding box center [231, 210] width 13 height 8
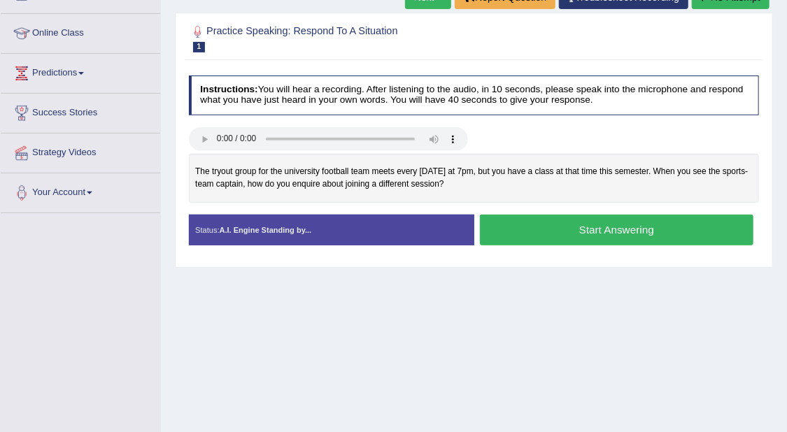
scroll to position [87, 0]
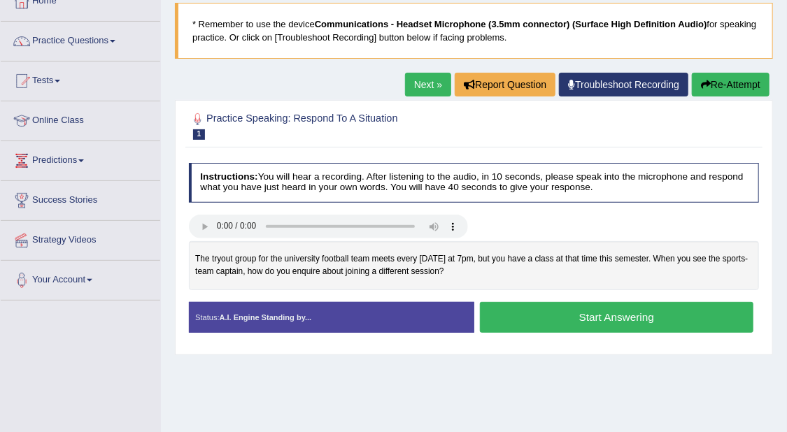
click at [435, 83] on link "Next »" at bounding box center [428, 85] width 46 height 24
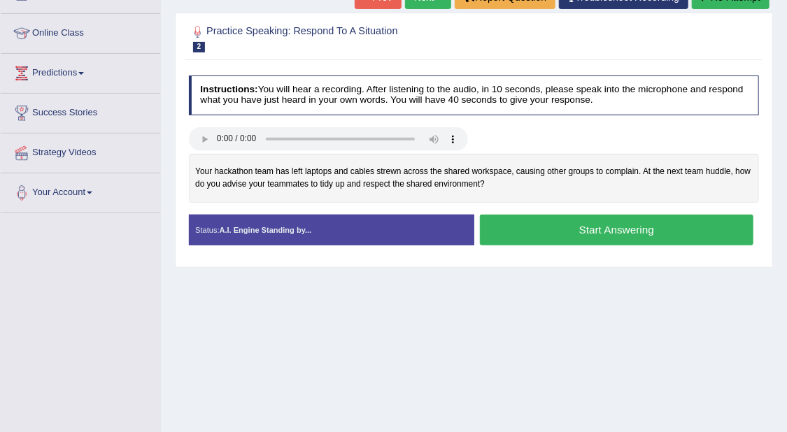
scroll to position [87, 0]
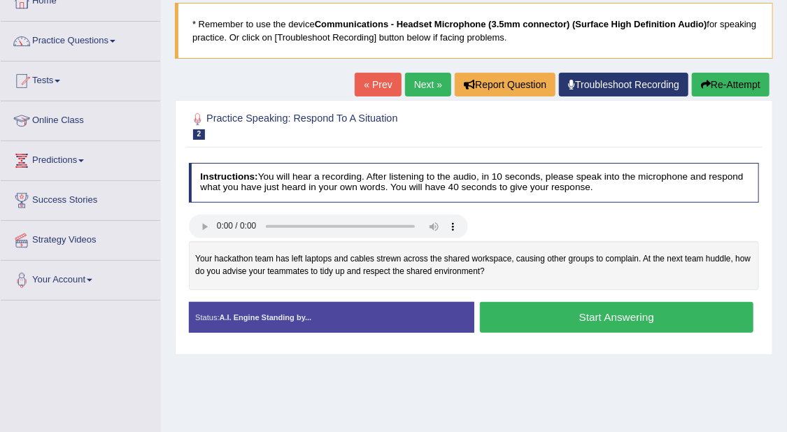
click at [627, 316] on button "Start Answering" at bounding box center [617, 317] width 274 height 30
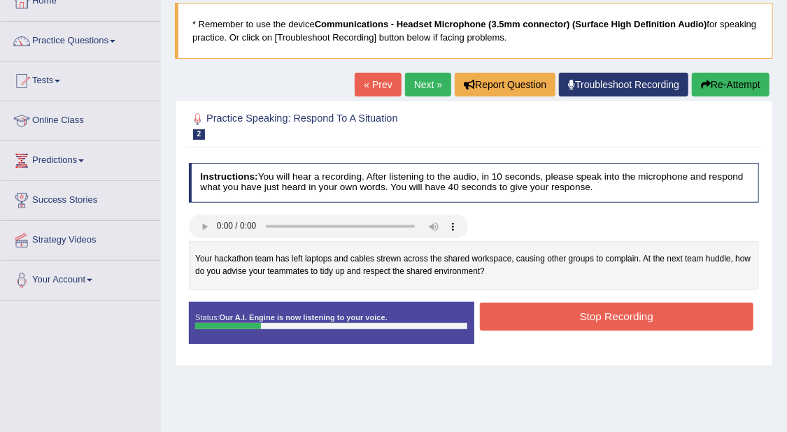
click at [630, 316] on button "Stop Recording" at bounding box center [617, 316] width 274 height 27
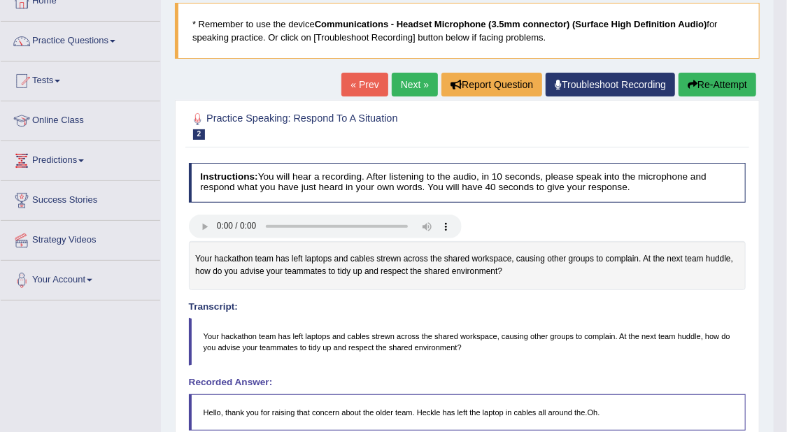
click at [728, 83] on button "Re-Attempt" at bounding box center [718, 85] width 78 height 24
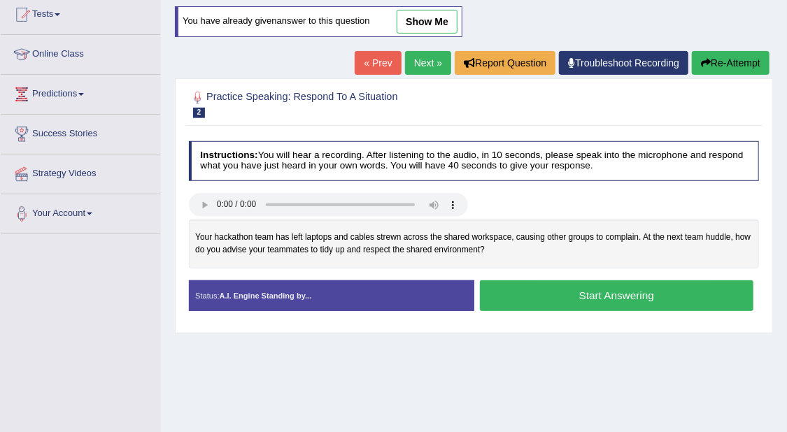
scroll to position [175, 0]
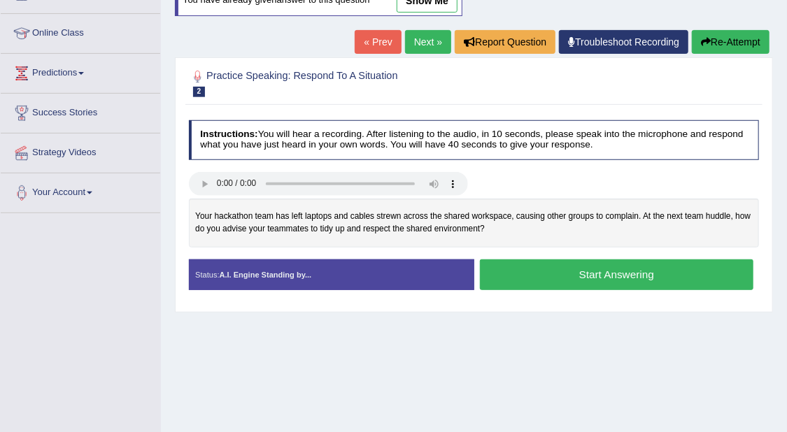
click at [642, 276] on button "Start Answering" at bounding box center [617, 275] width 274 height 30
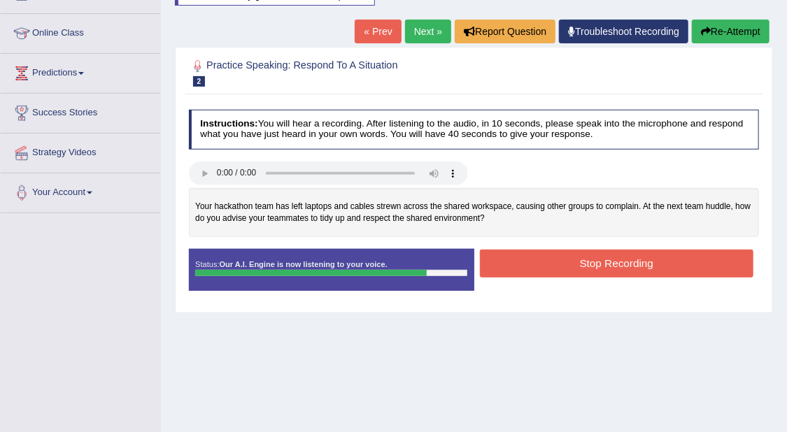
click at [579, 255] on button "Stop Recording" at bounding box center [617, 263] width 274 height 27
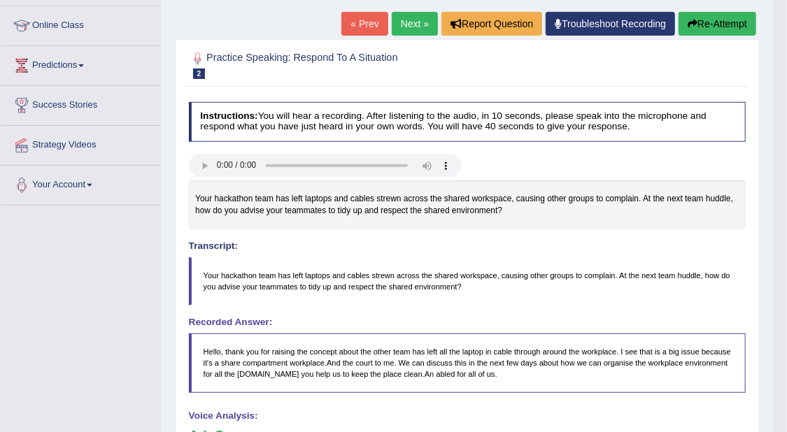
scroll to position [157, 0]
